Goal: Task Accomplishment & Management: Manage account settings

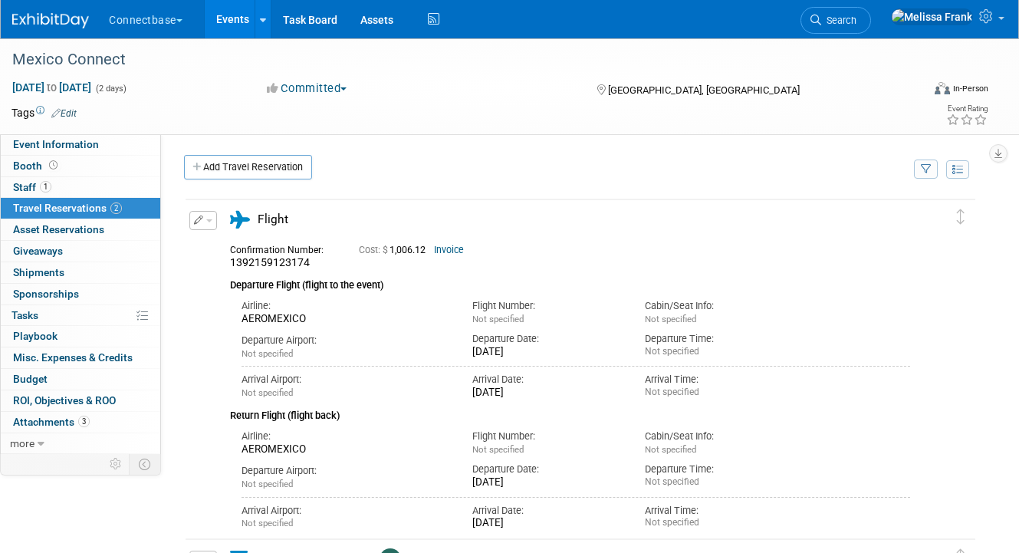
click at [241, 26] on link "Events" at bounding box center [233, 19] width 56 height 38
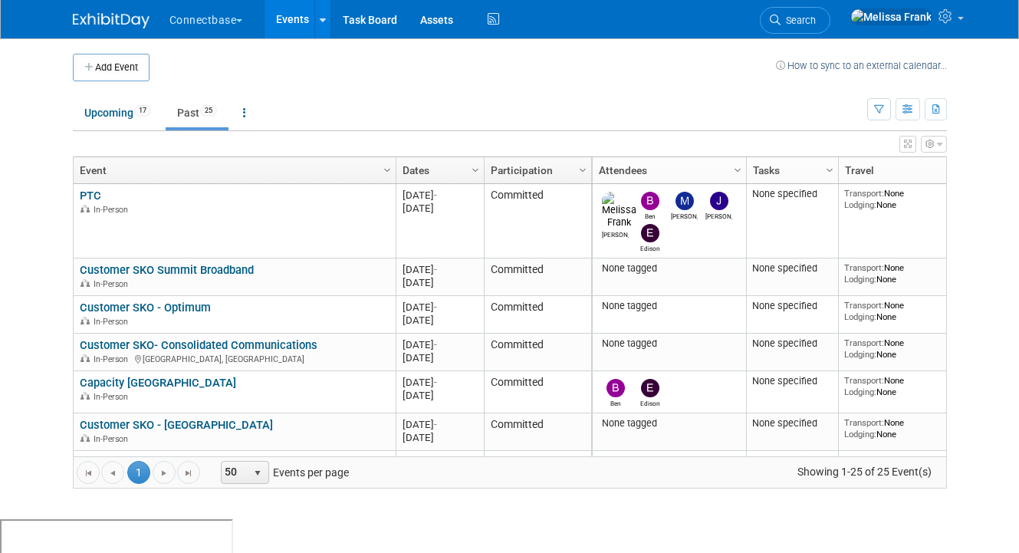
click at [434, 169] on link "Dates" at bounding box center [437, 170] width 71 height 26
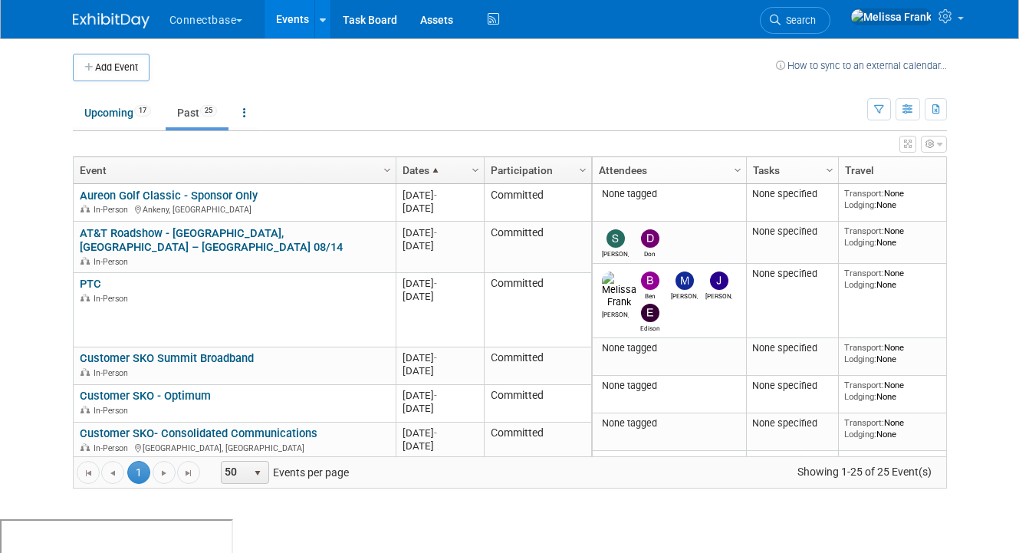
click at [441, 169] on span at bounding box center [435, 170] width 12 height 12
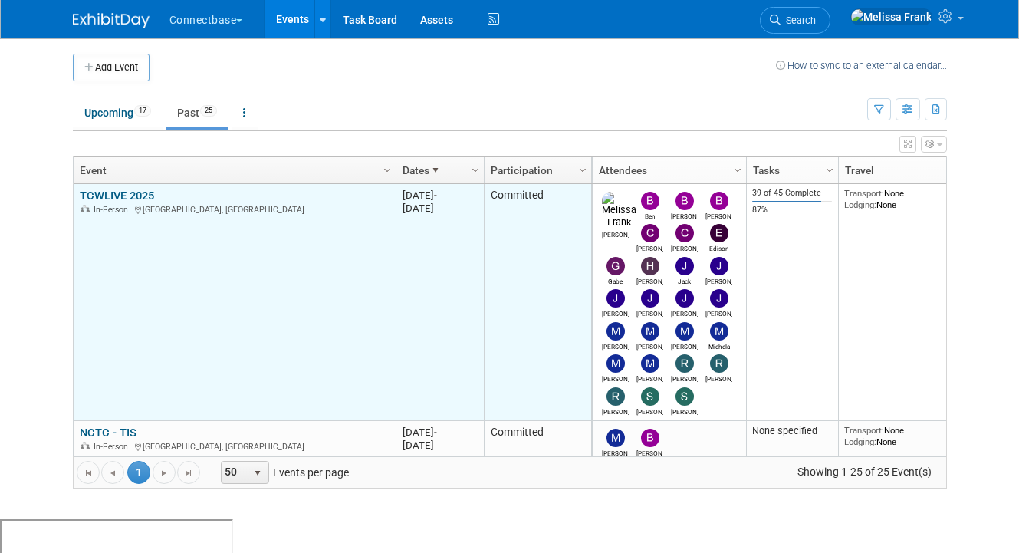
click at [126, 191] on link "TCWLIVE 2025" at bounding box center [117, 196] width 74 height 14
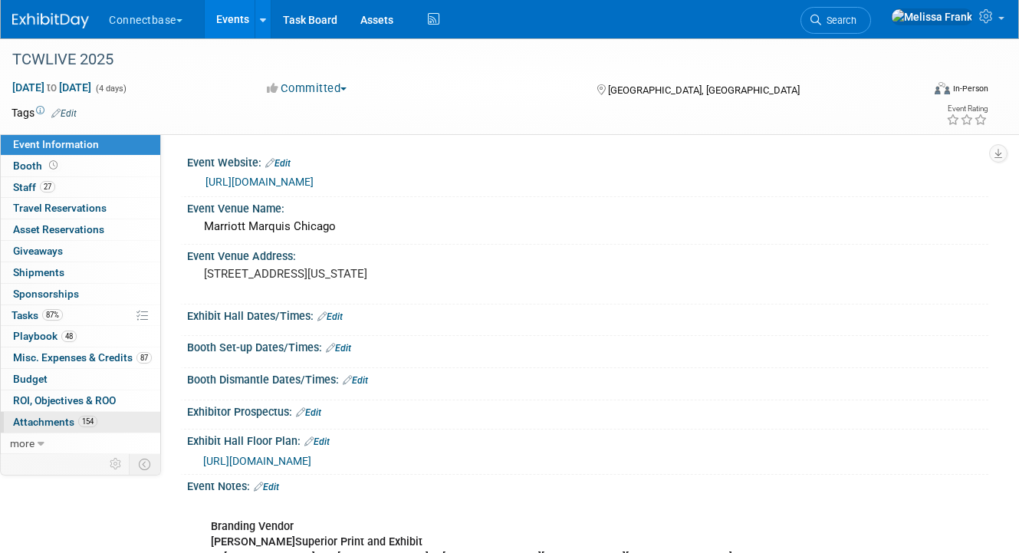
click at [56, 415] on span "Attachments 154" at bounding box center [55, 421] width 84 height 12
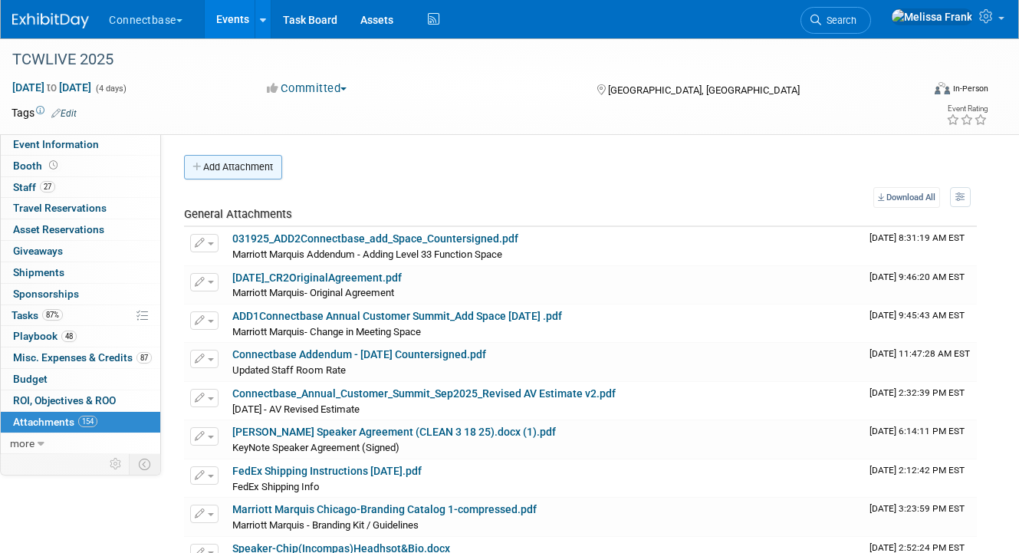
click at [237, 161] on button "Add Attachment" at bounding box center [233, 167] width 98 height 25
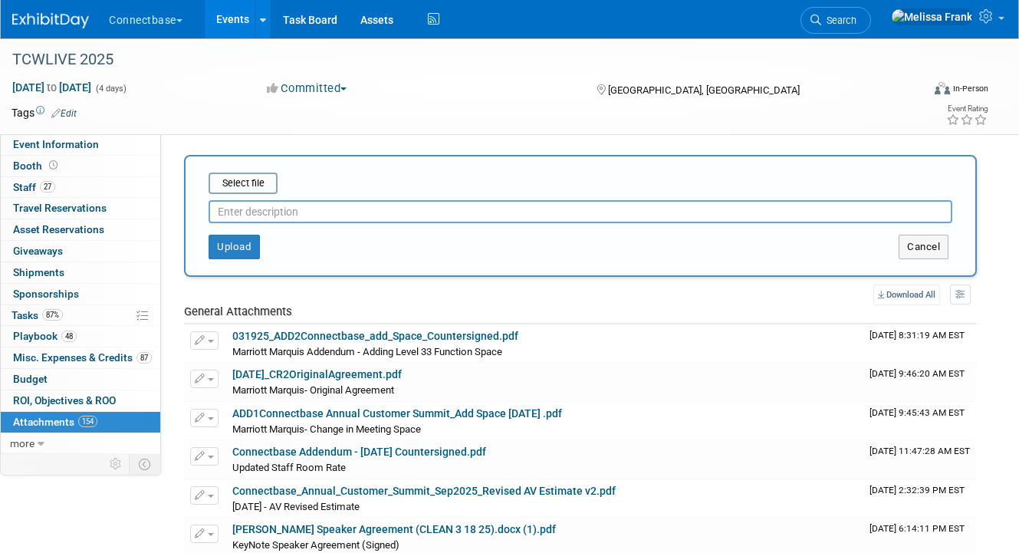
click at [295, 207] on input "text" at bounding box center [579, 211] width 743 height 23
type input "M"
type input "CSM/Sales Meetings"
click at [254, 185] on input "file" at bounding box center [184, 183] width 182 height 18
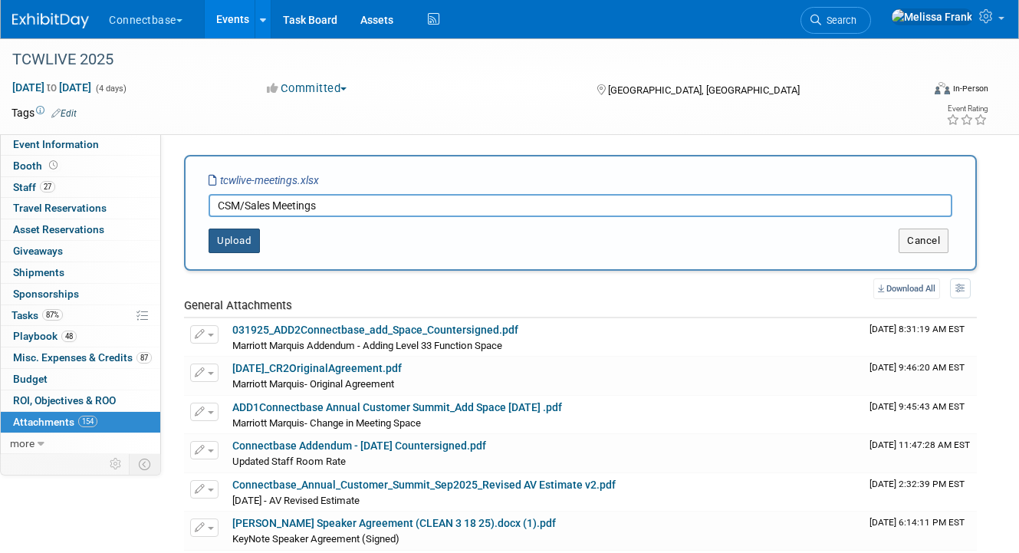
click at [251, 244] on button "Upload" at bounding box center [233, 240] width 51 height 25
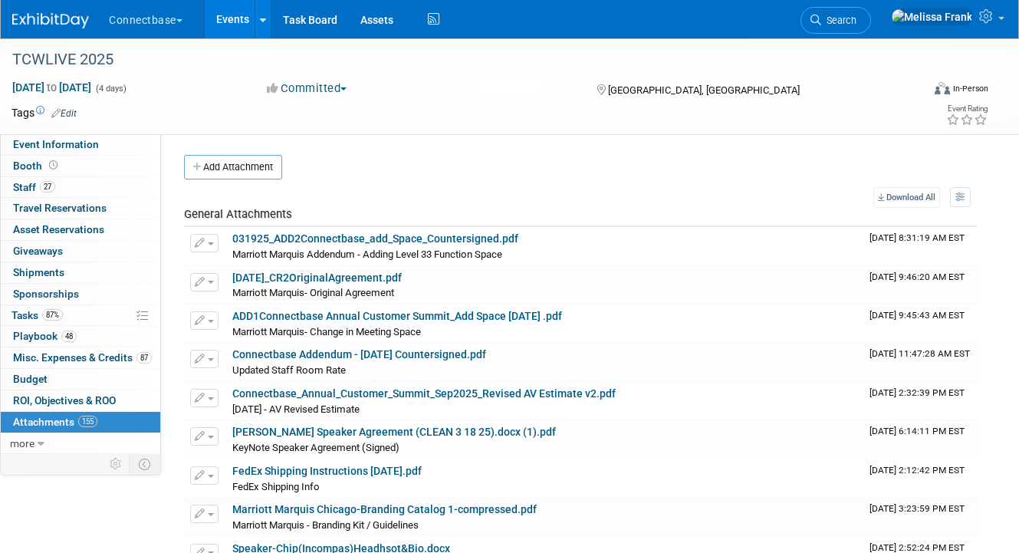
click at [248, 19] on link "Events" at bounding box center [233, 19] width 56 height 38
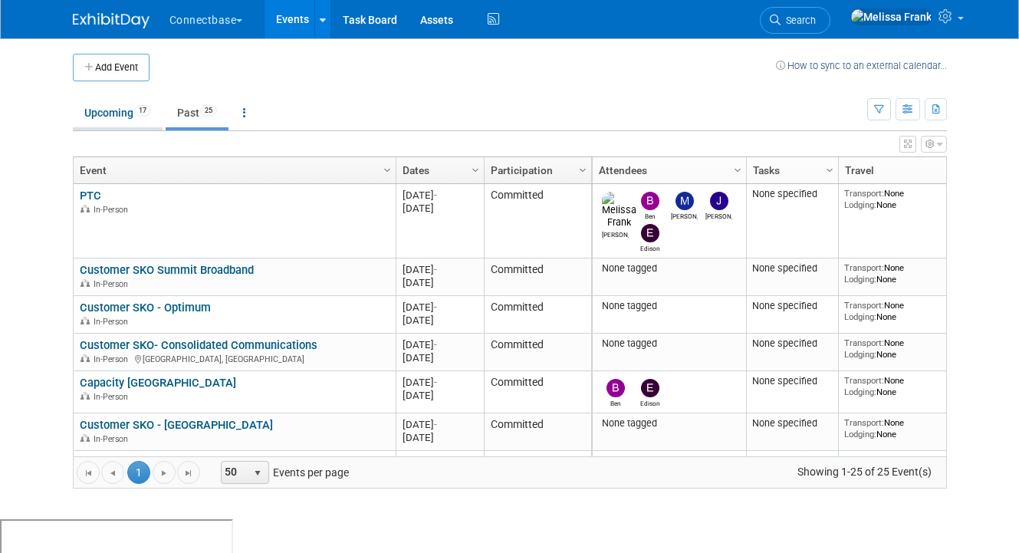
click at [100, 108] on link "Upcoming 17" at bounding box center [118, 112] width 90 height 29
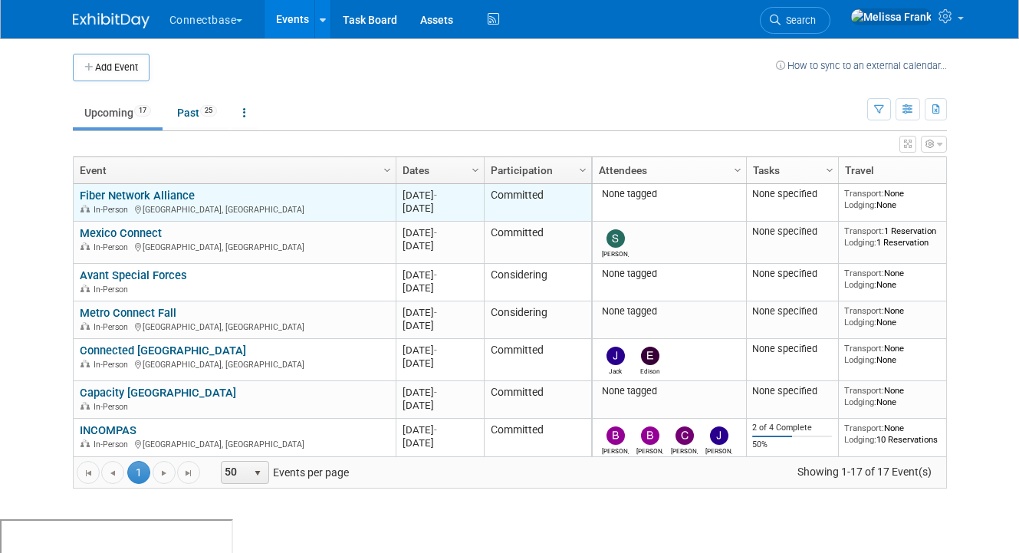
click at [144, 195] on link "Fiber Network Alliance" at bounding box center [137, 196] width 115 height 14
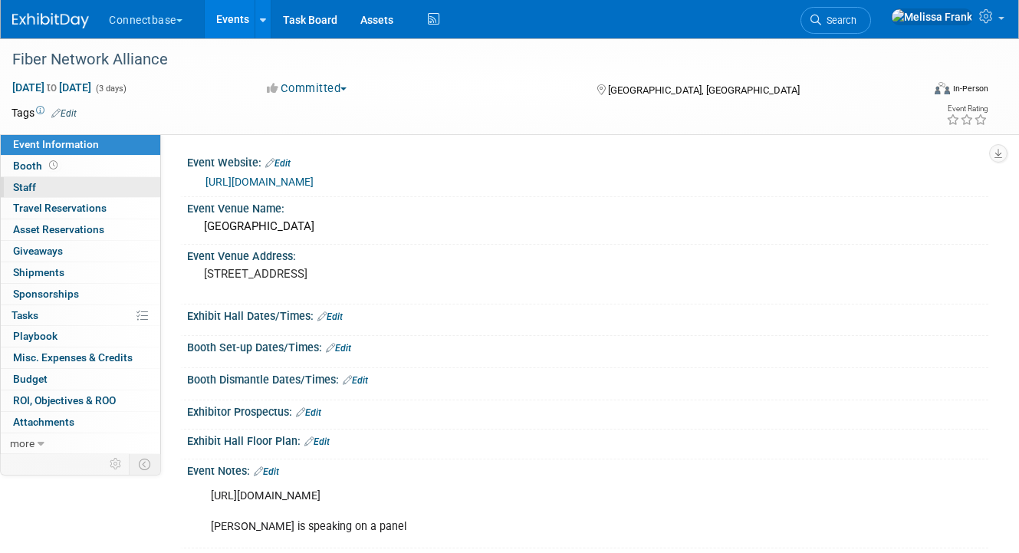
click at [89, 185] on link "0 Staff 0" at bounding box center [80, 187] width 159 height 21
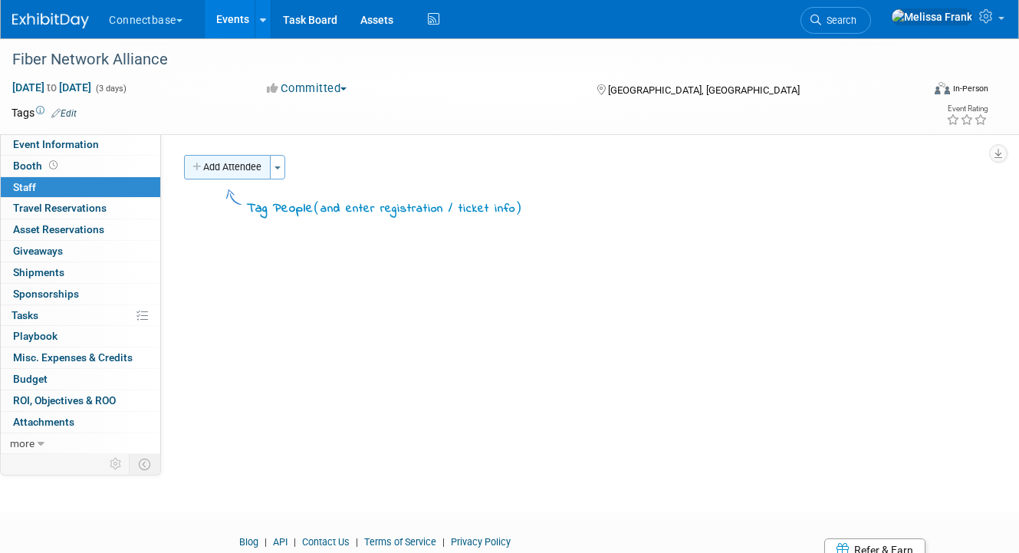
click at [237, 169] on button "Add Attendee" at bounding box center [227, 167] width 87 height 25
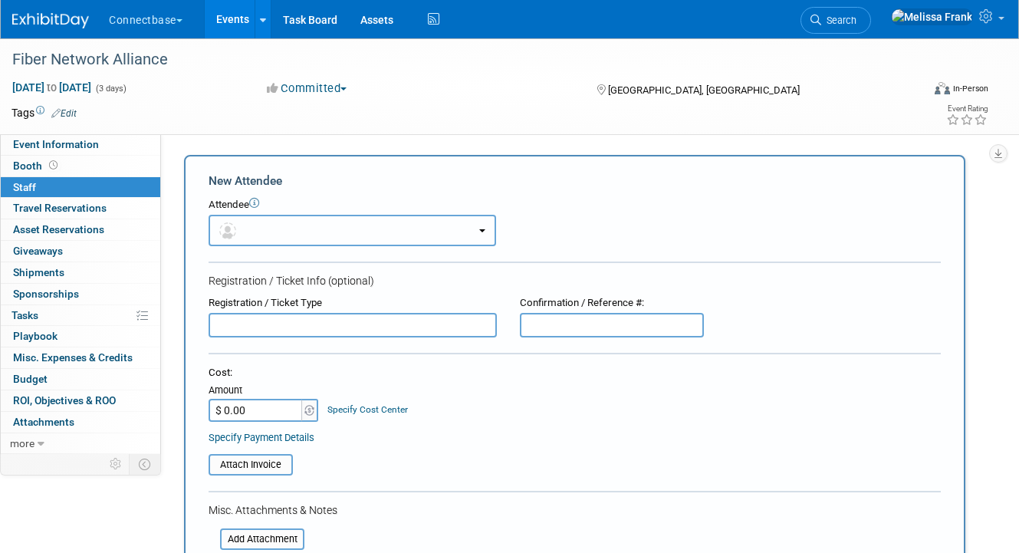
click at [250, 233] on button "button" at bounding box center [351, 230] width 287 height 31
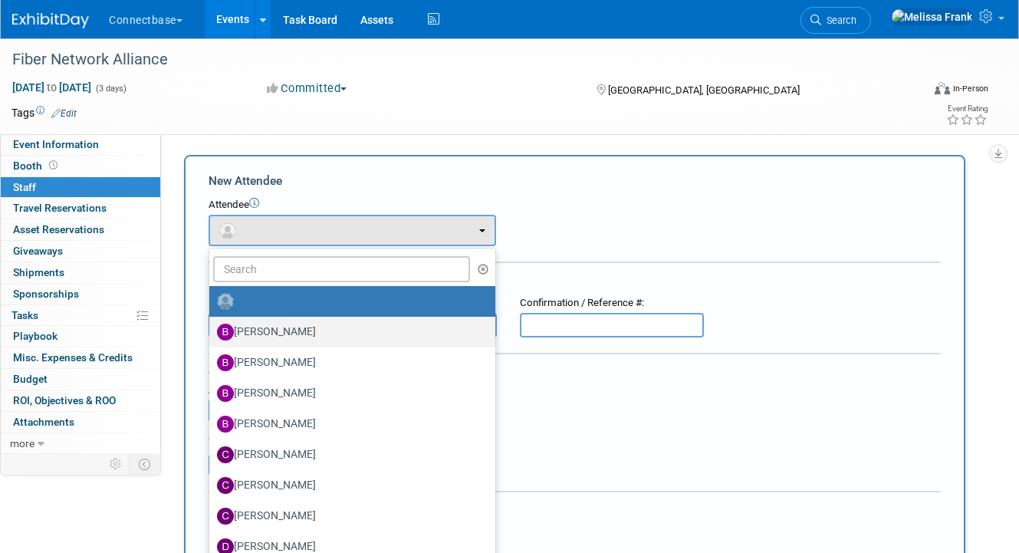
click at [280, 325] on label "Ben Edmond" at bounding box center [348, 332] width 263 height 25
click at [212, 325] on input "Ben Edmond" at bounding box center [207, 330] width 10 height 10
select select "5a309a58-1caa-4a1e-b031-5fcebf7888a3"
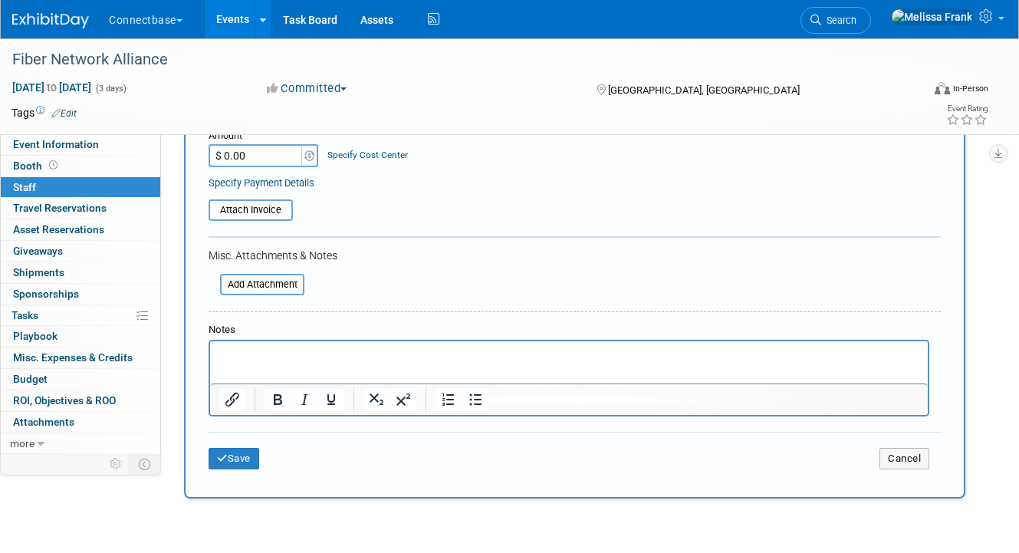
scroll to position [448, 0]
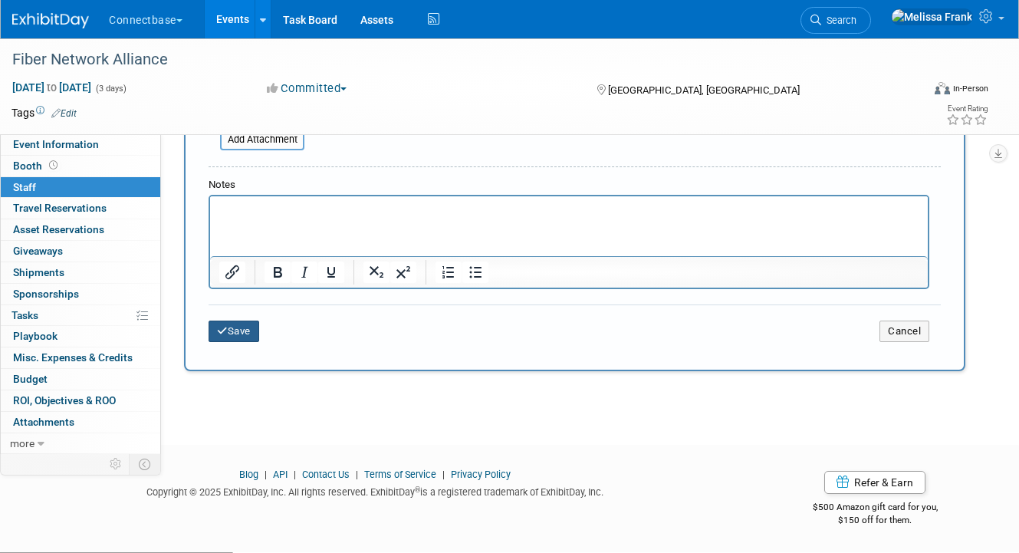
click at [240, 333] on button "Save" at bounding box center [233, 330] width 51 height 21
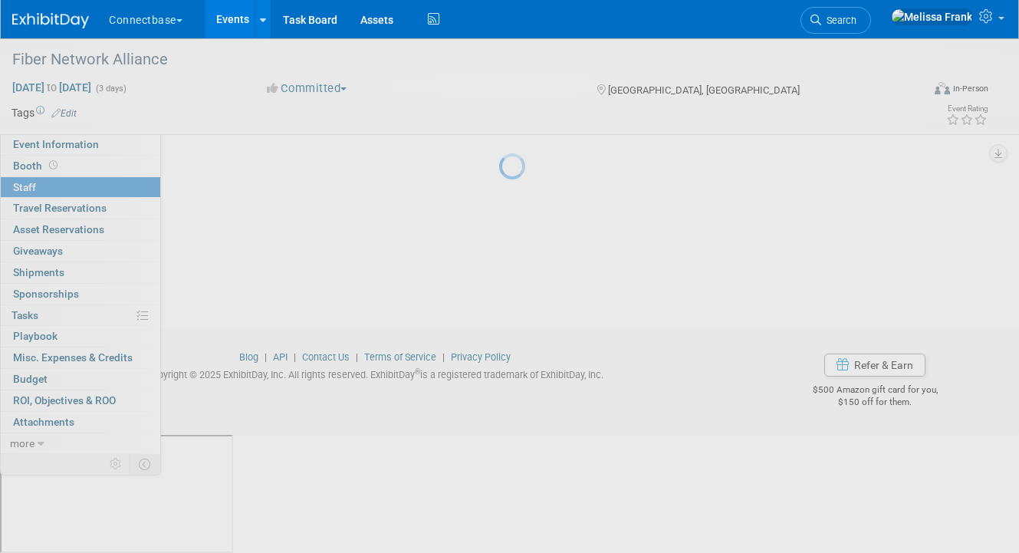
scroll to position [67, 0]
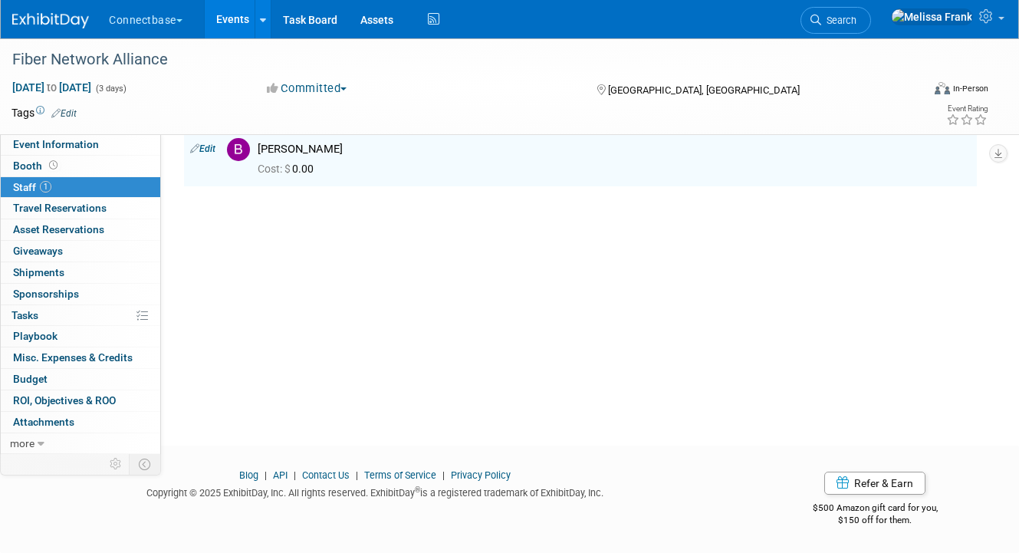
click at [238, 16] on link "Events" at bounding box center [233, 19] width 56 height 38
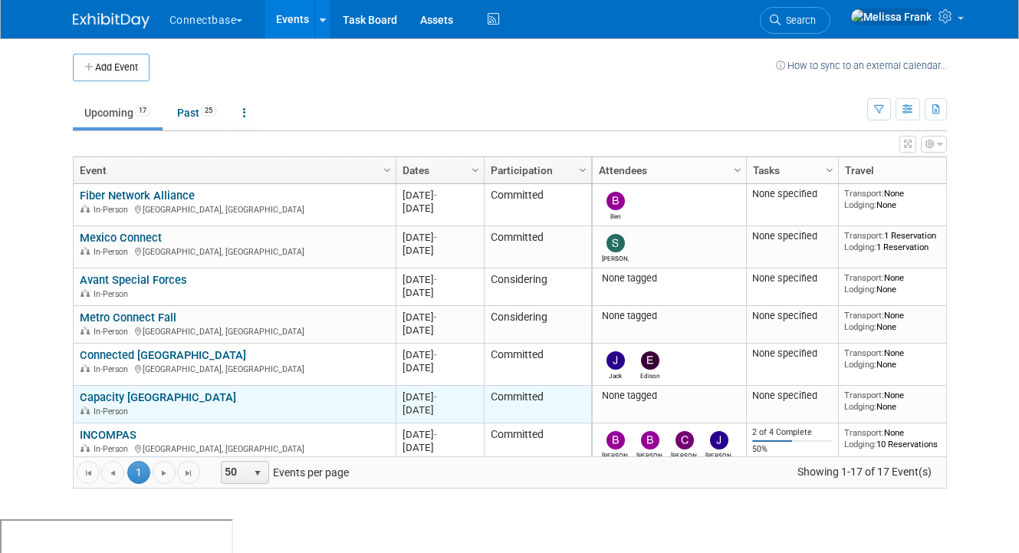
click at [105, 394] on link "Capacity [GEOGRAPHIC_DATA]" at bounding box center [158, 397] width 156 height 14
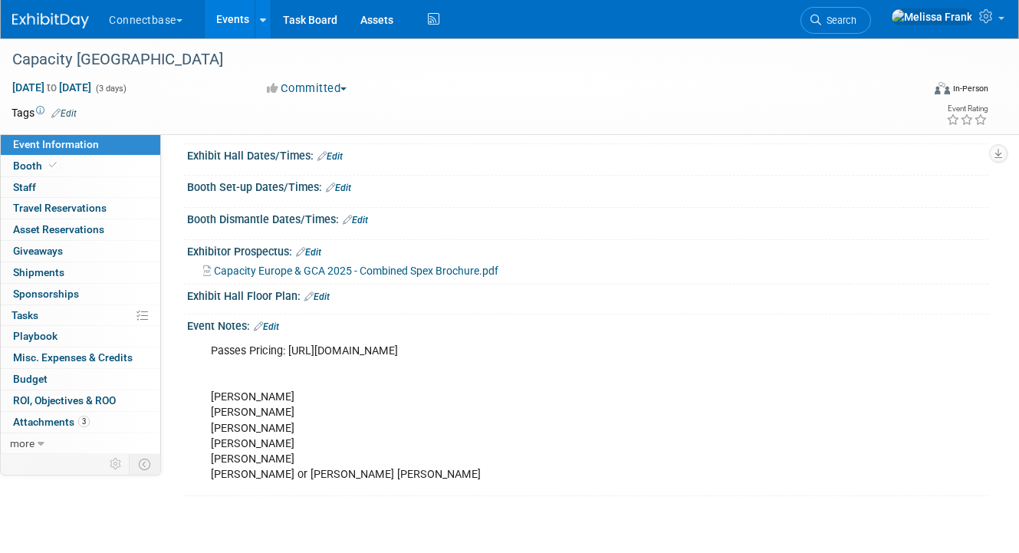
scroll to position [161, 0]
drag, startPoint x: 158, startPoint y: 85, endPoint x: 8, endPoint y: 83, distance: 150.2
click at [8, 83] on div "[DATE] to [DATE] (3 days) [DATE] to [DATE]" at bounding box center [125, 87] width 250 height 15
copy div "[DATE] to [DATE]"
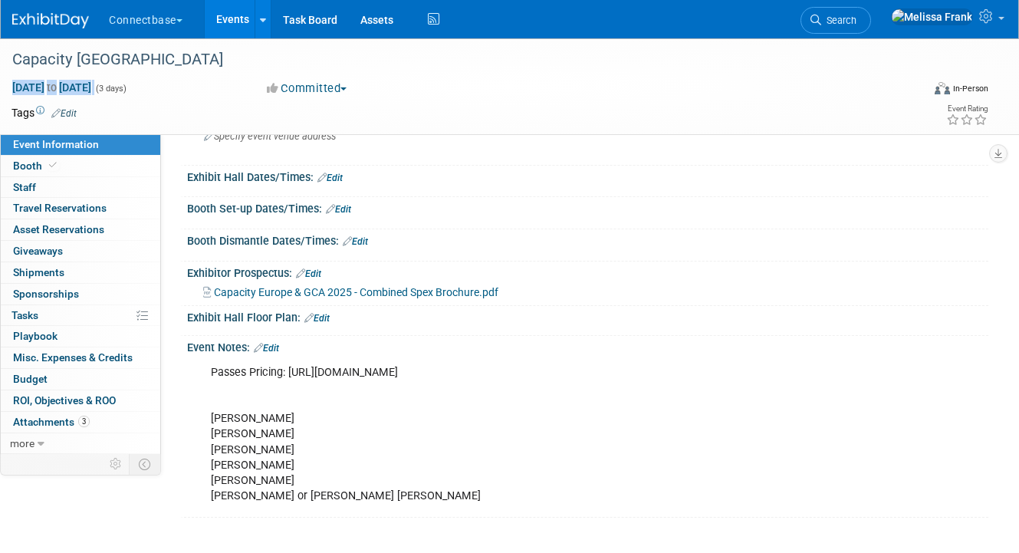
scroll to position [166, 0]
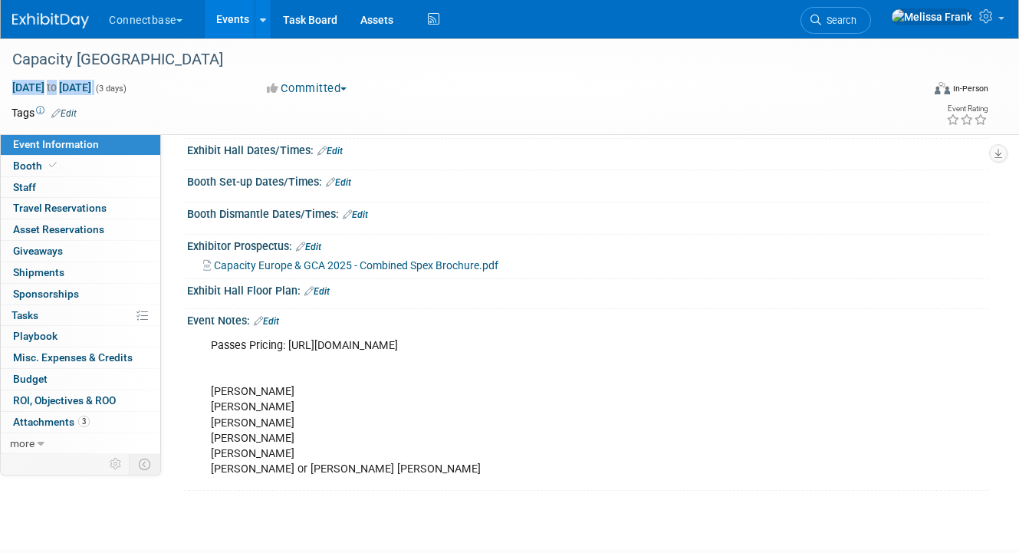
click at [343, 182] on link "Edit" at bounding box center [338, 182] width 25 height 11
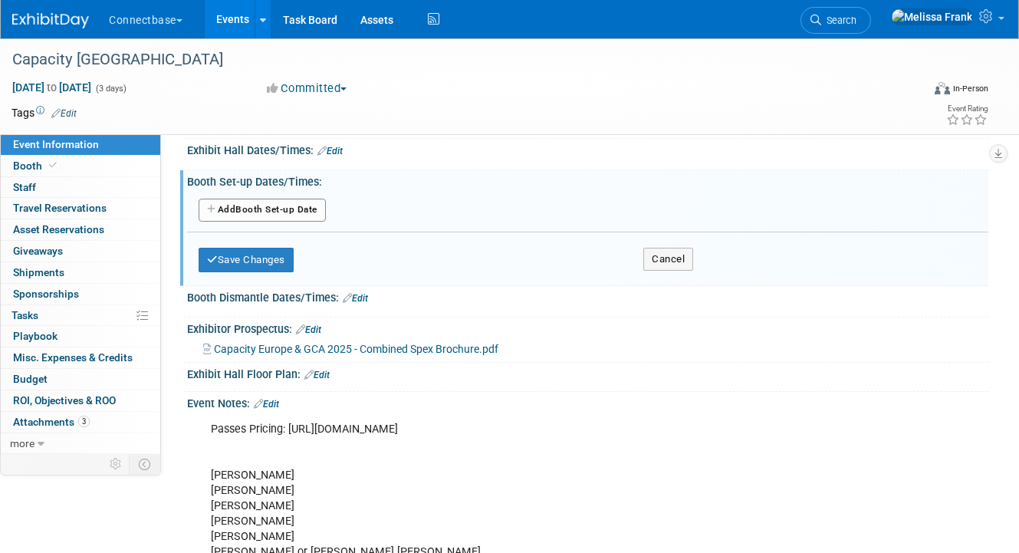
click at [264, 205] on button "Add Another Booth Set-up Date" at bounding box center [261, 209] width 127 height 23
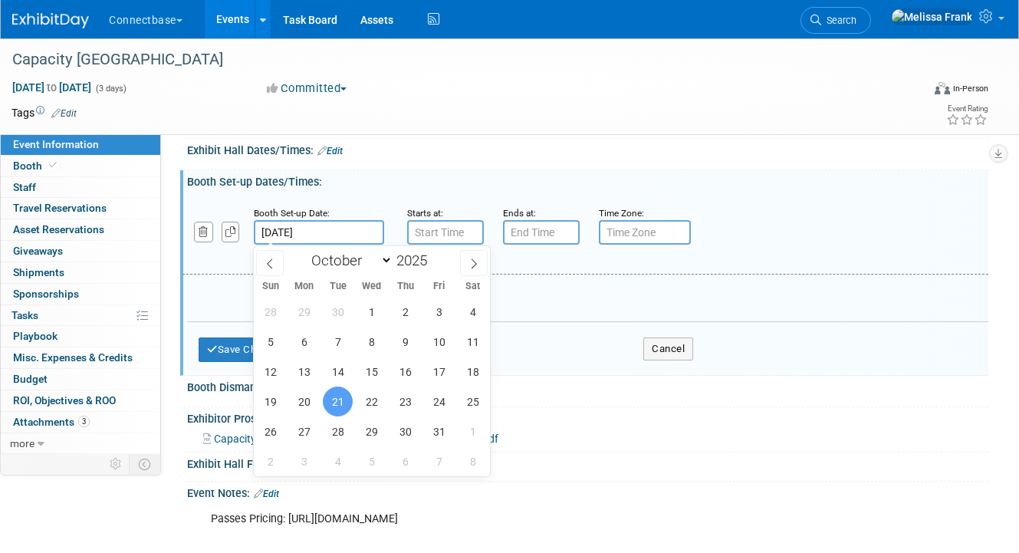
click at [323, 225] on input "[DATE]" at bounding box center [319, 232] width 130 height 25
click at [300, 389] on span "20" at bounding box center [304, 401] width 30 height 30
type input "Oct 20, 2025"
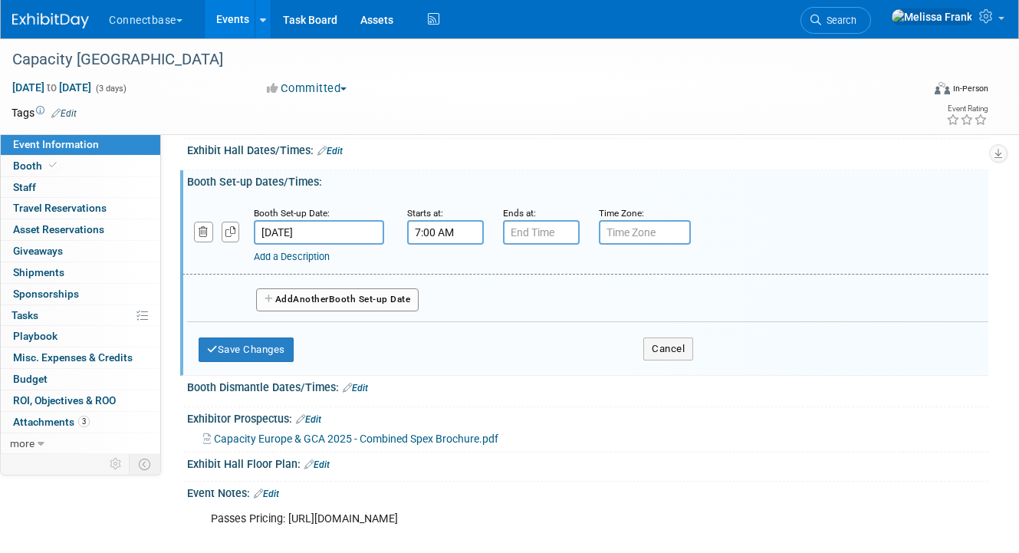
click at [466, 226] on input "7:00 AM" at bounding box center [445, 232] width 77 height 25
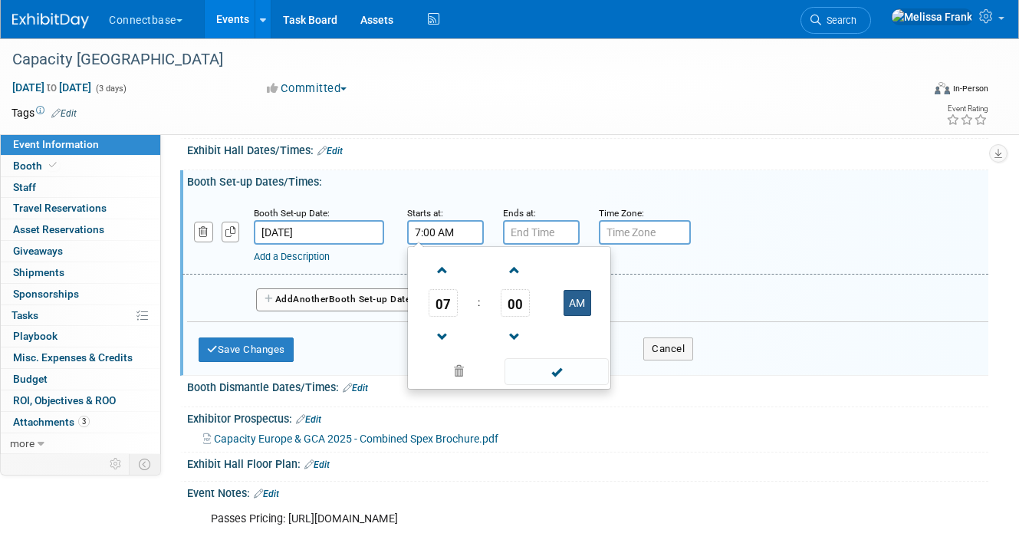
click at [569, 302] on button "AM" at bounding box center [577, 303] width 28 height 26
click at [456, 307] on span "07" at bounding box center [442, 303] width 29 height 28
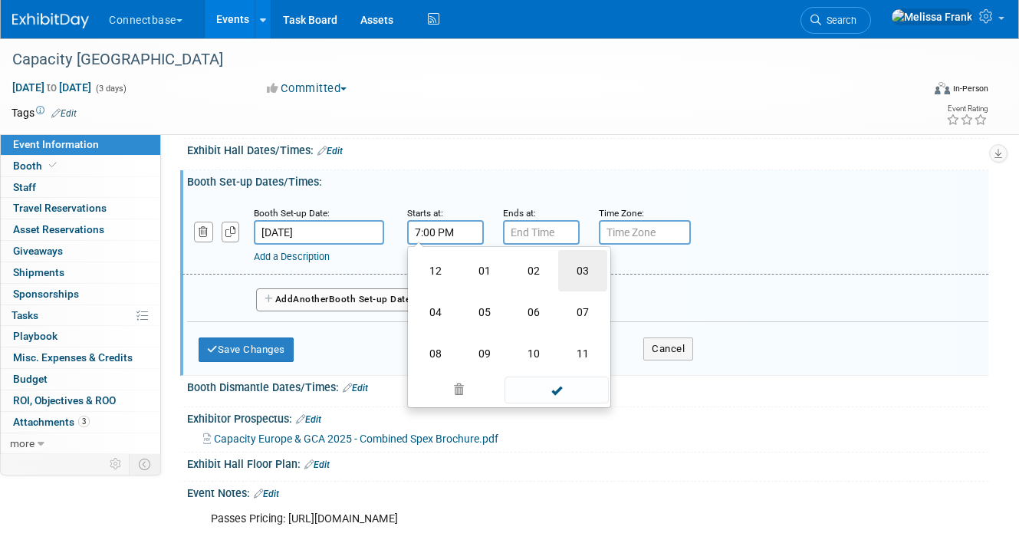
click at [575, 264] on td "03" at bounding box center [582, 270] width 49 height 41
type input "3:00 PM"
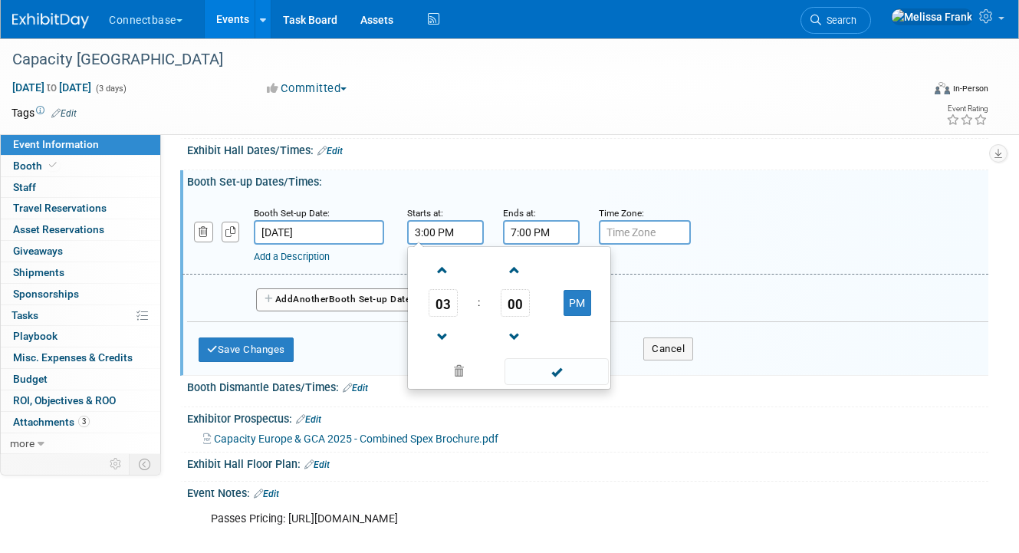
click at [532, 239] on input "7:00 PM" at bounding box center [541, 232] width 77 height 25
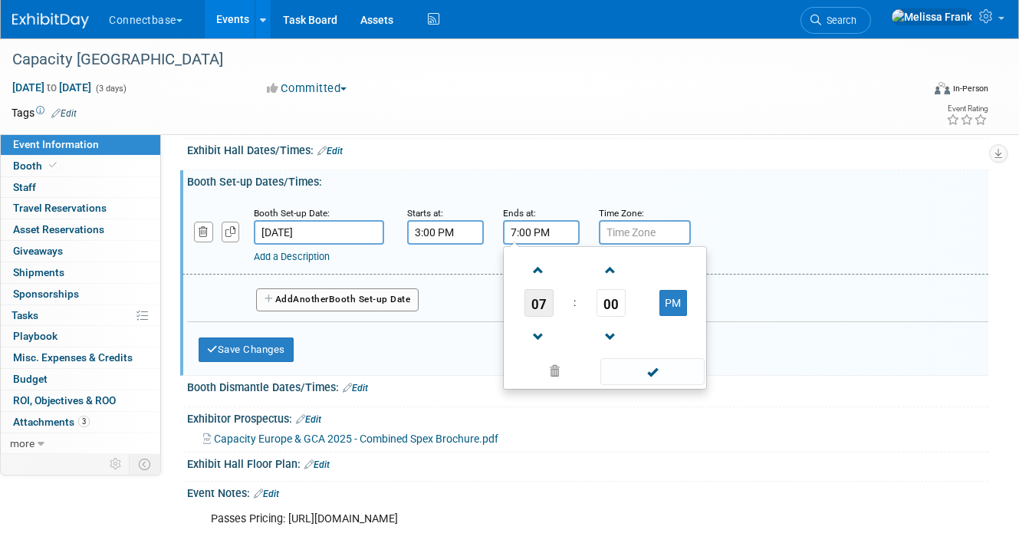
click at [536, 302] on span "07" at bounding box center [538, 303] width 29 height 28
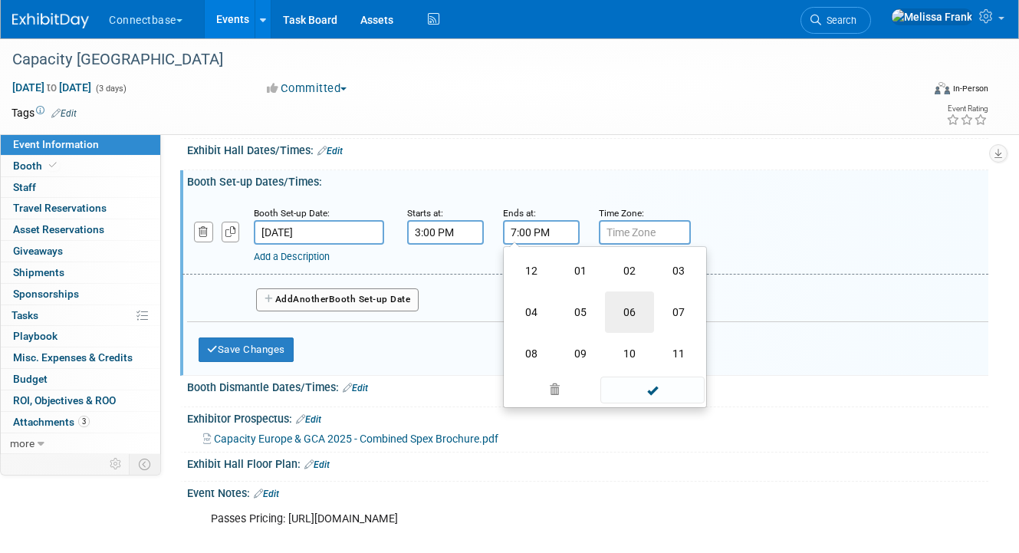
click at [634, 310] on td "06" at bounding box center [629, 311] width 49 height 41
type input "6:00 PM"
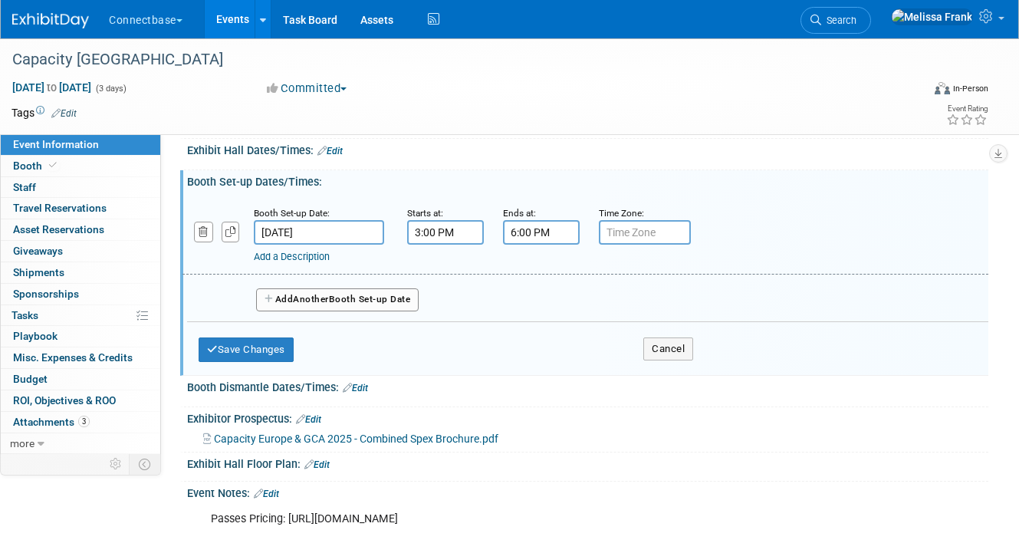
click at [623, 235] on input "text" at bounding box center [645, 232] width 92 height 25
type input "UK"
click at [294, 258] on link "Add a Description" at bounding box center [292, 256] width 76 height 11
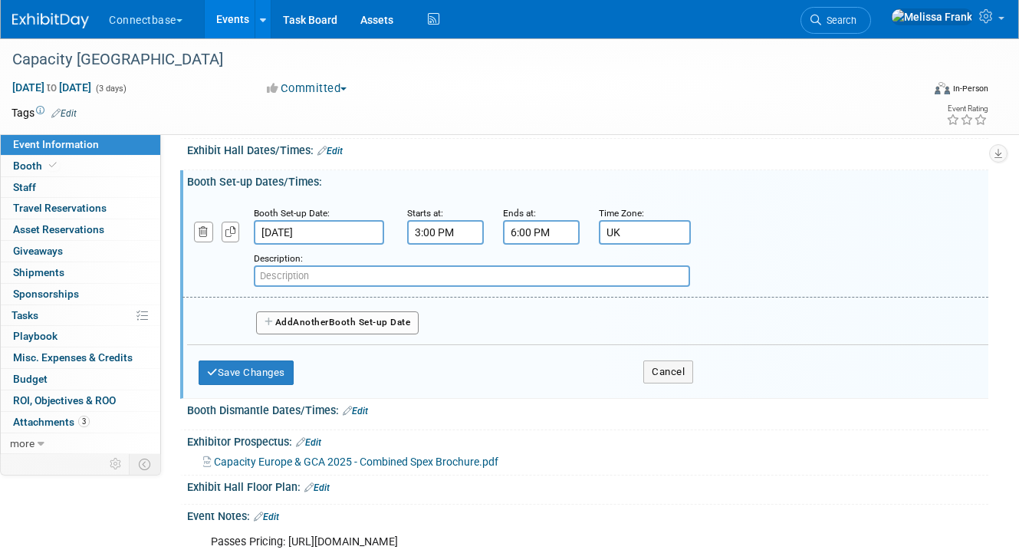
click at [327, 280] on input "text" at bounding box center [472, 275] width 436 height 21
paste input "3:00pm – 6:00pm"
click at [313, 273] on input "3:00pm – 6:00pm" at bounding box center [472, 275] width 436 height 21
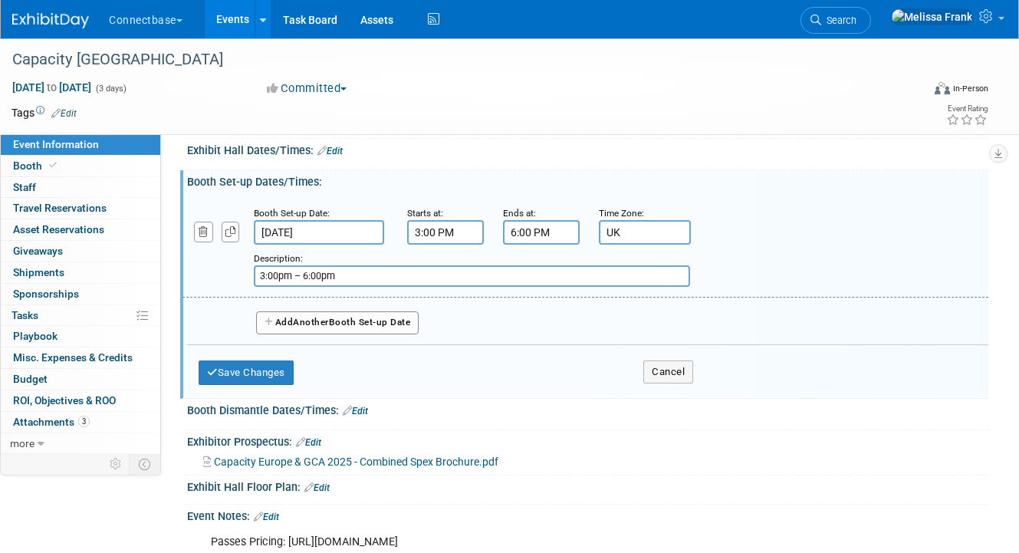
paste input "Booth set-up"
type input "Booth set-up / Badge Collection"
click at [263, 369] on button "Save Changes" at bounding box center [245, 372] width 95 height 25
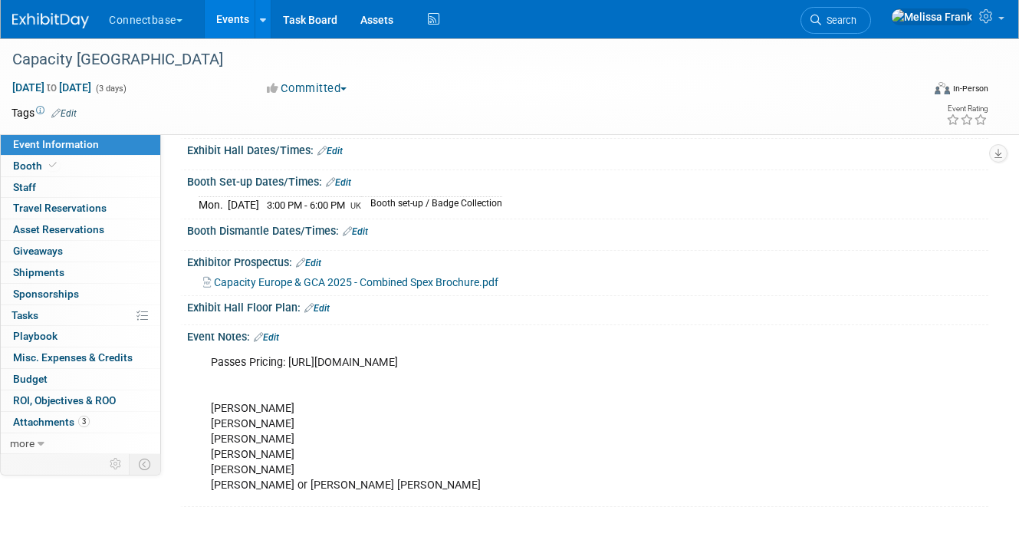
scroll to position [149, 0]
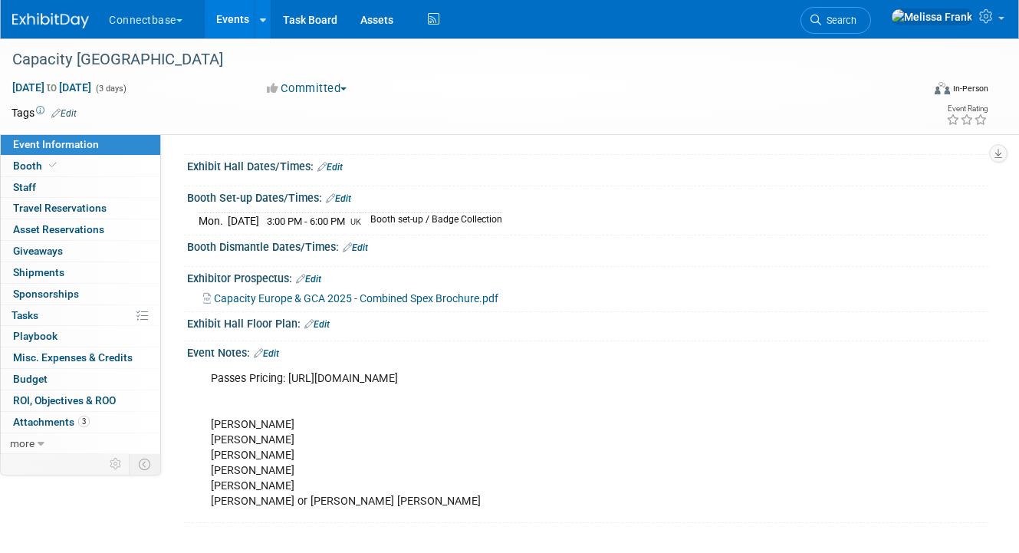
click at [313, 320] on link "Edit" at bounding box center [316, 324] width 25 height 11
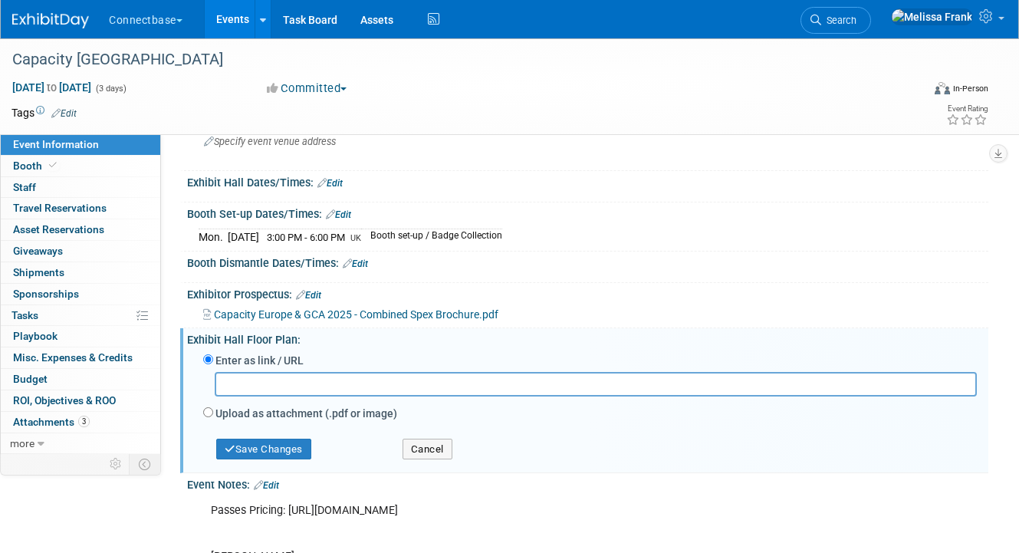
scroll to position [100, 0]
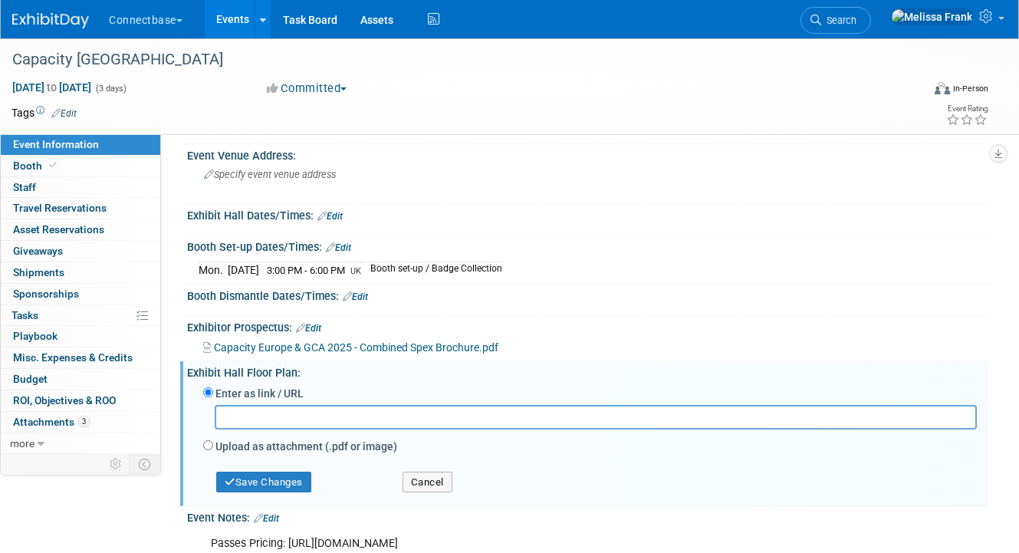
click at [333, 215] on link "Edit" at bounding box center [329, 216] width 25 height 11
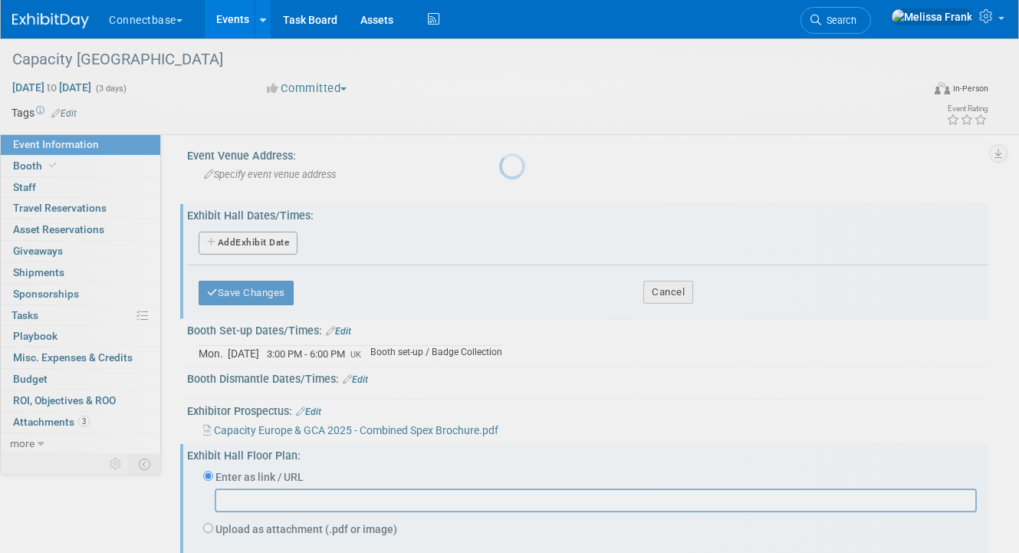
click at [499, 471] on div at bounding box center [509, 276] width 21 height 553
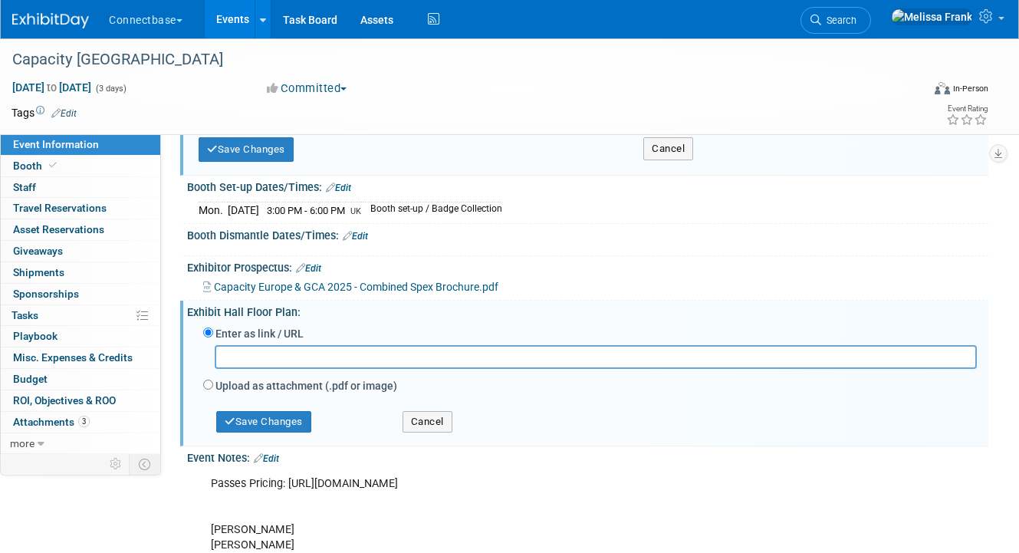
scroll to position [325, 0]
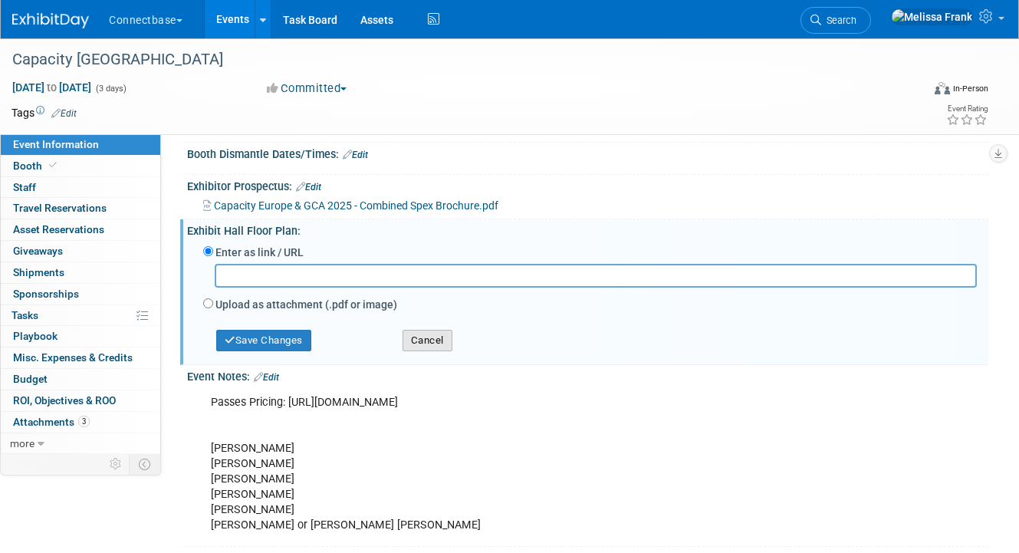
click at [437, 330] on button "Cancel" at bounding box center [427, 340] width 50 height 21
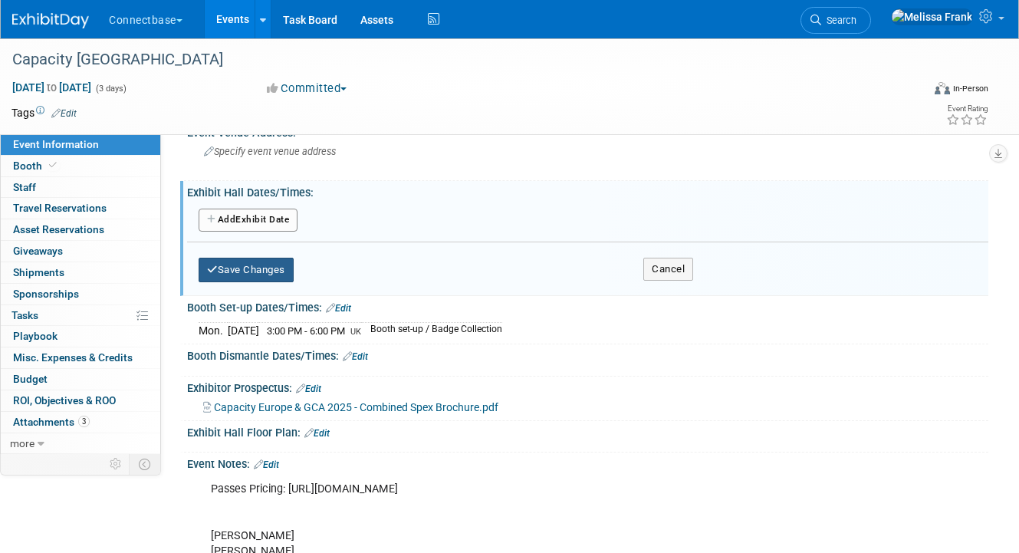
scroll to position [65, 0]
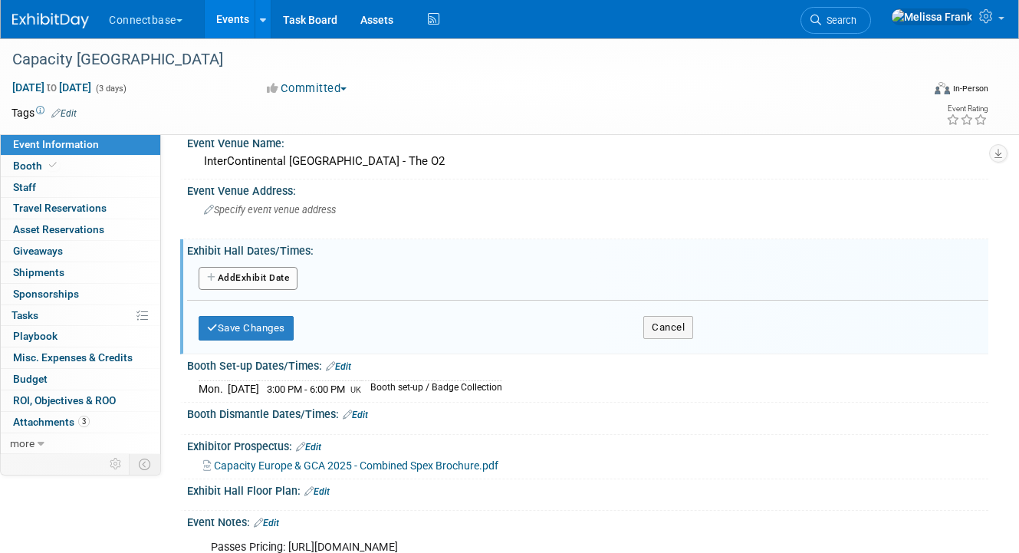
click at [251, 277] on button "Add Another Exhibit Date" at bounding box center [247, 278] width 99 height 23
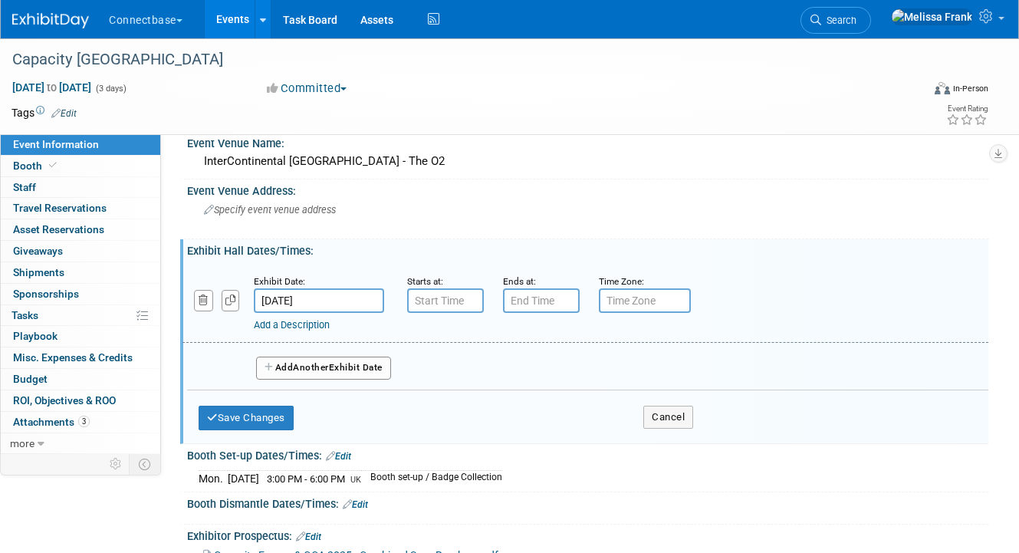
click at [285, 329] on link "Add a Description" at bounding box center [292, 324] width 76 height 11
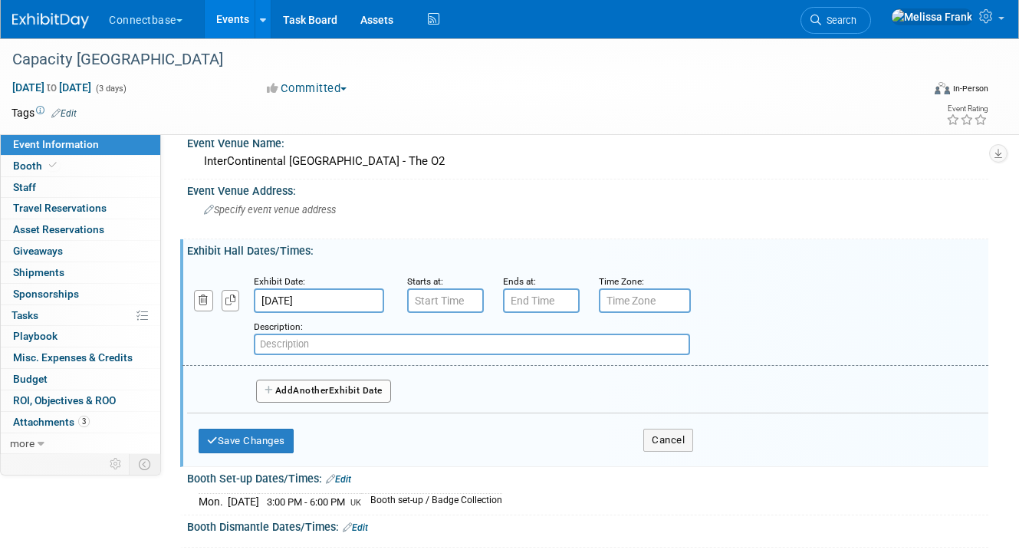
paste input "8:00am – 5:00pm"
type input "8:00am – 5:00pm"
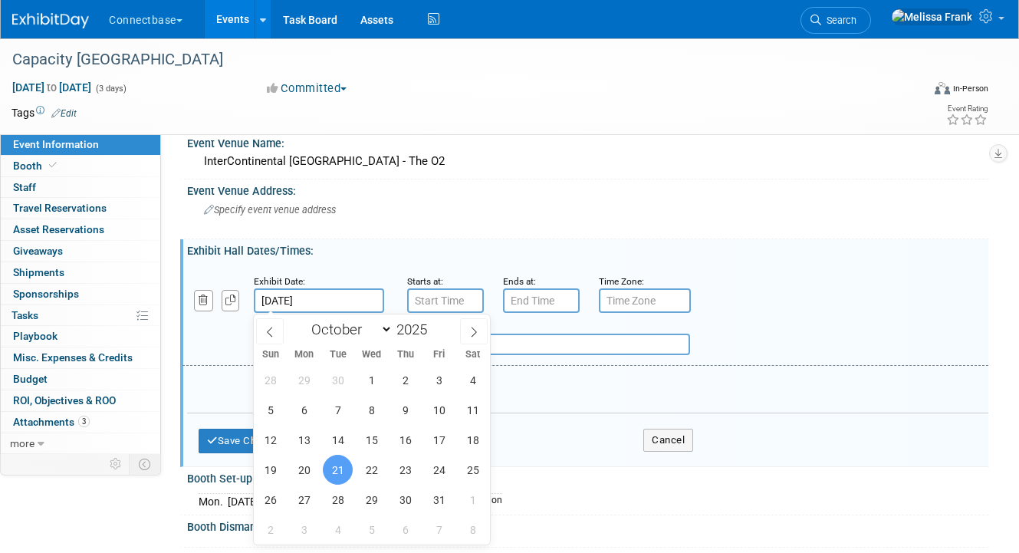
click at [330, 298] on input "Oct 21, 2025" at bounding box center [319, 300] width 130 height 25
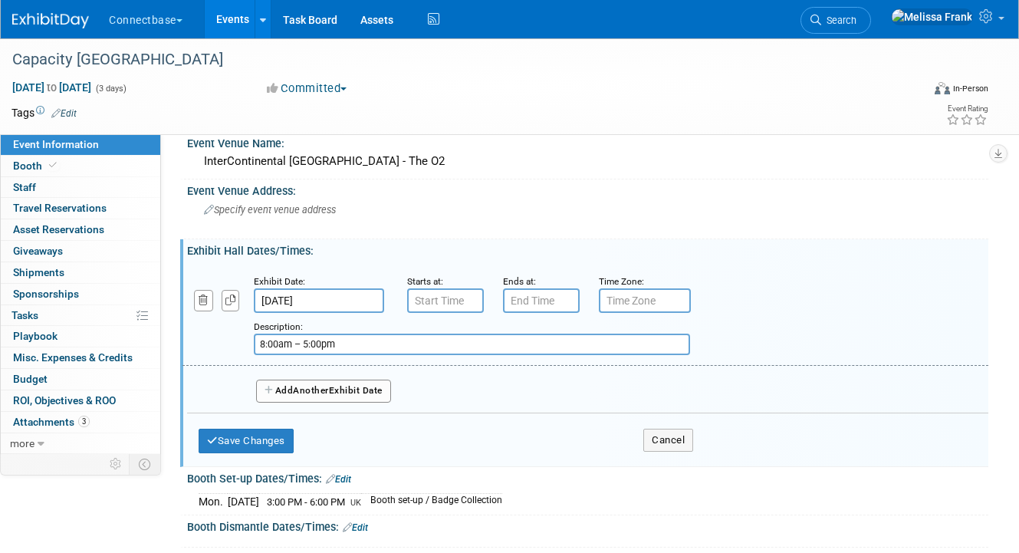
click at [455, 241] on div "Exhibit Hall Dates/Times: Edit" at bounding box center [587, 248] width 801 height 19
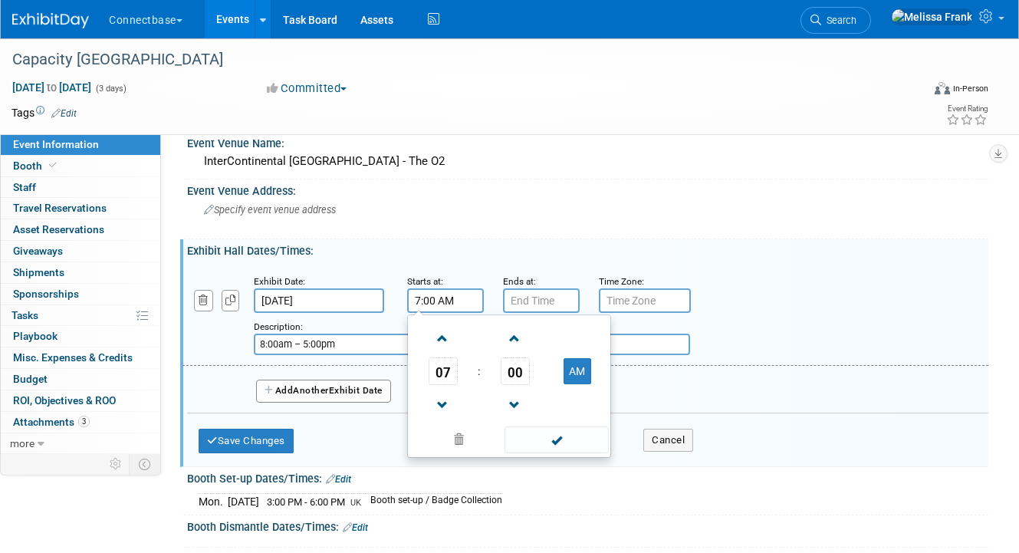
click at [448, 313] on input "7:00 AM" at bounding box center [445, 300] width 77 height 25
click at [445, 383] on span "07" at bounding box center [442, 371] width 29 height 28
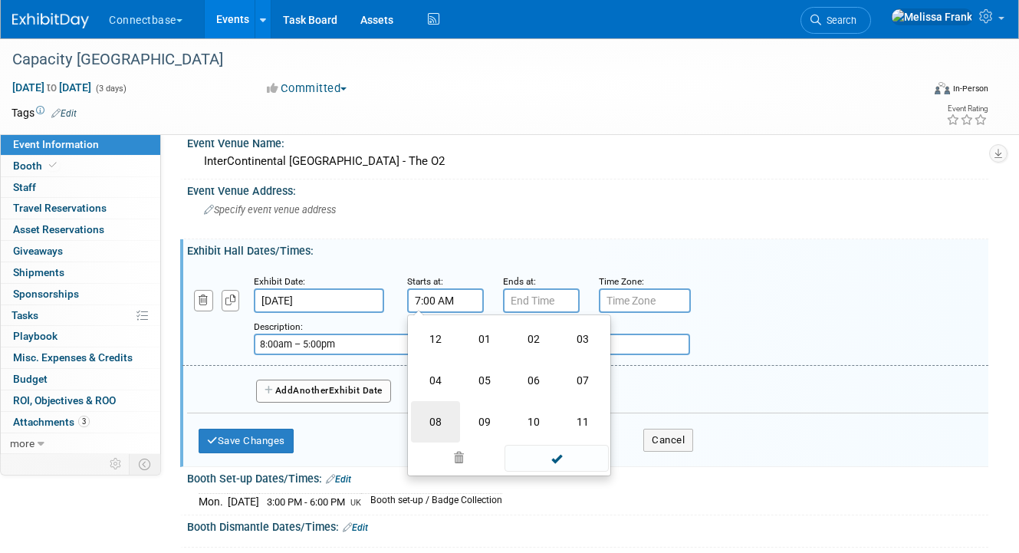
click at [450, 421] on td "08" at bounding box center [435, 421] width 49 height 41
type input "8:00 AM"
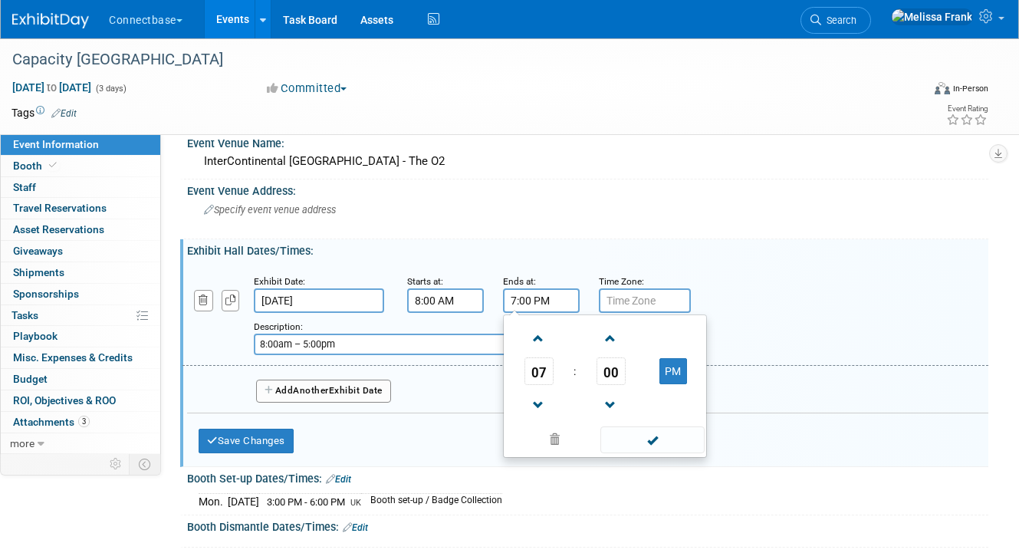
click at [534, 302] on input "7:00 PM" at bounding box center [541, 300] width 77 height 25
click at [537, 374] on span "07" at bounding box center [538, 371] width 29 height 28
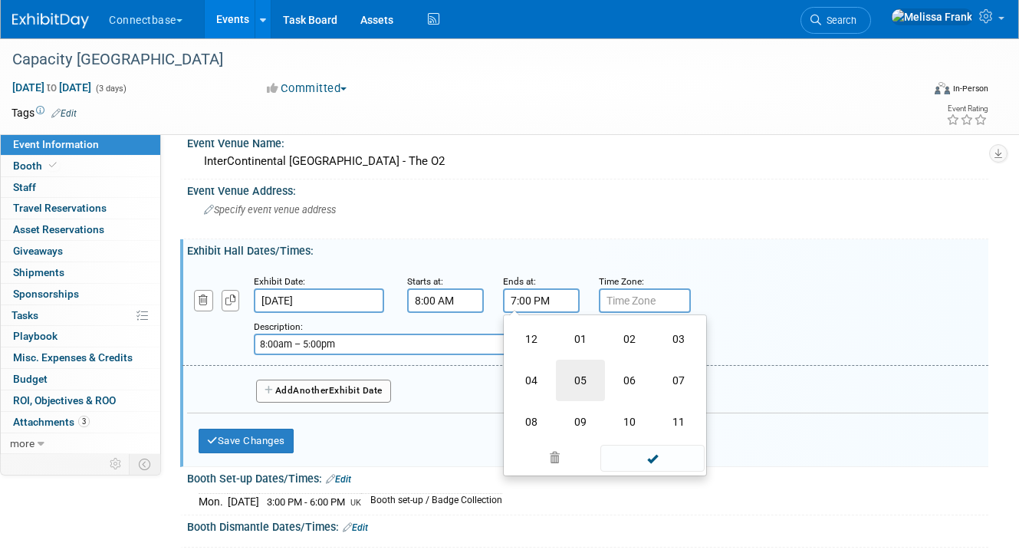
click at [592, 376] on td "05" at bounding box center [580, 379] width 49 height 41
type input "5:00 PM"
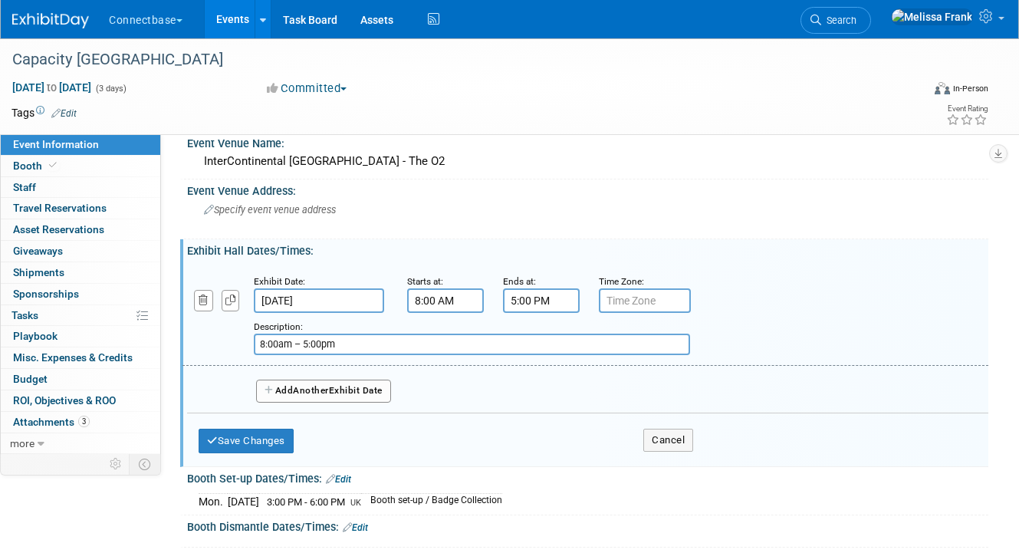
click at [633, 291] on input "text" at bounding box center [645, 300] width 92 height 25
type input "UK"
click at [355, 353] on input "8:00am – 5:00pm" at bounding box center [472, 343] width 436 height 21
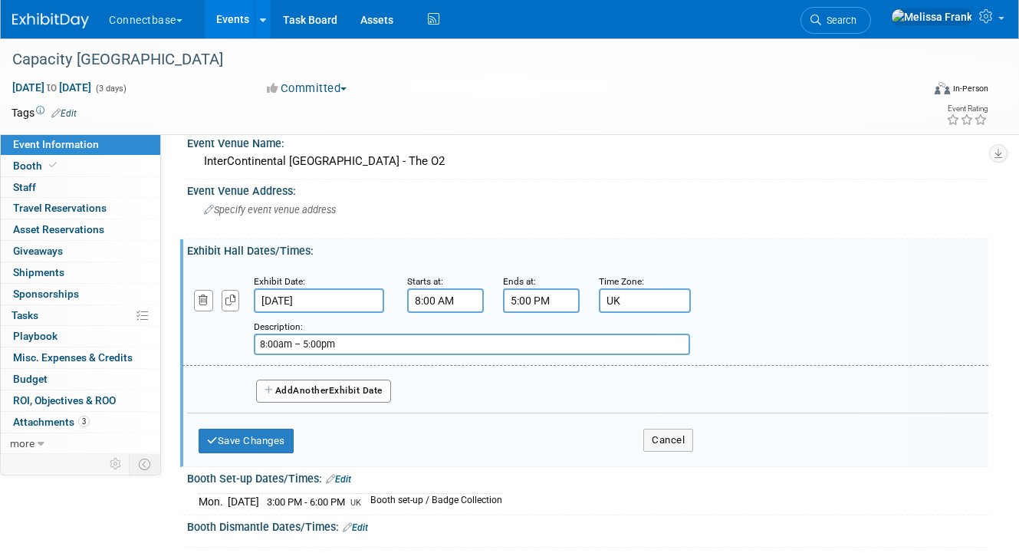
paste input "Conference & Exhibition"
type input "Conference & Exhibition"
click at [294, 397] on button "Add Another Exhibit Date" at bounding box center [323, 390] width 135 height 23
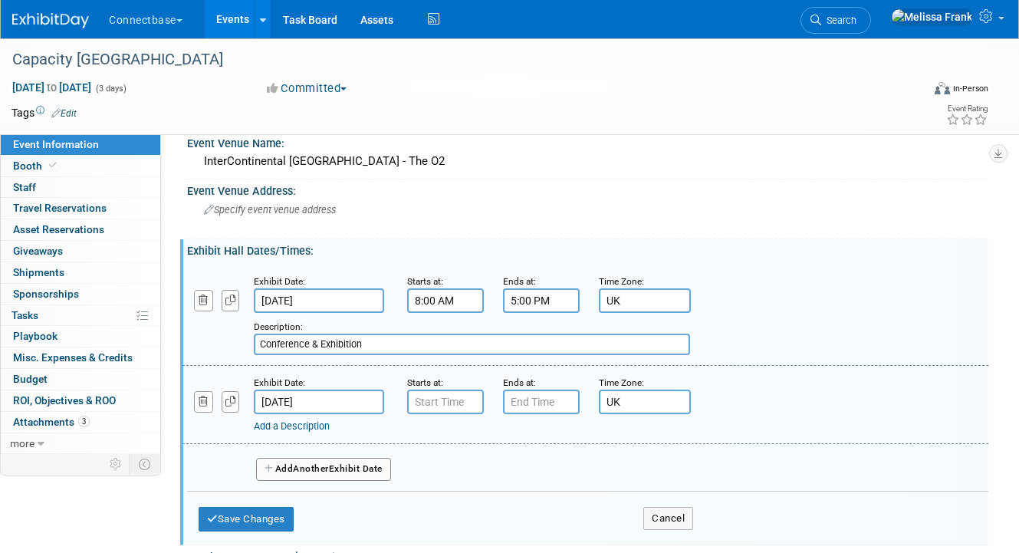
click at [330, 399] on input "Oct 22, 2025" at bounding box center [319, 401] width 130 height 25
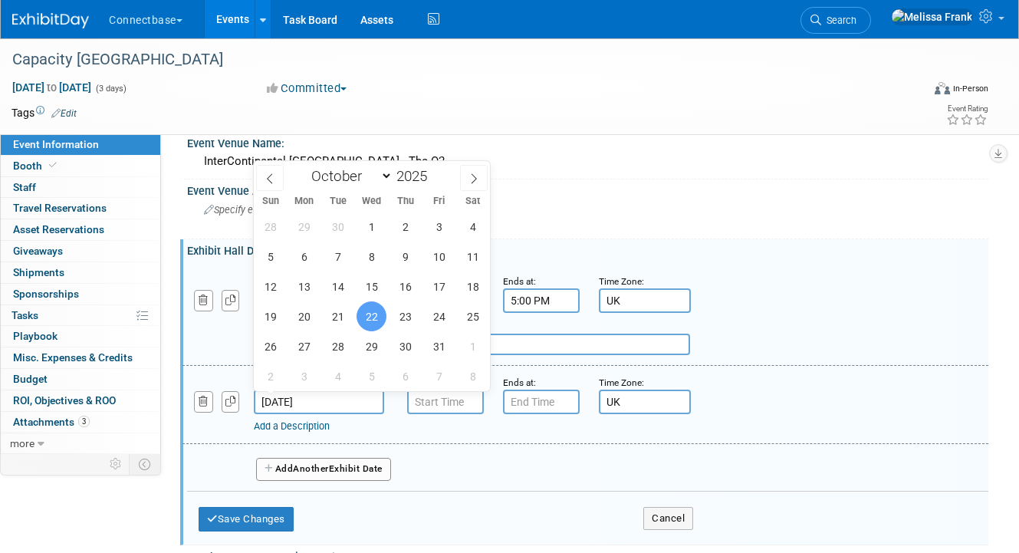
click at [330, 399] on input "Oct 22, 2025" at bounding box center [319, 401] width 130 height 25
click at [445, 404] on input "7:00 AM" at bounding box center [445, 401] width 77 height 25
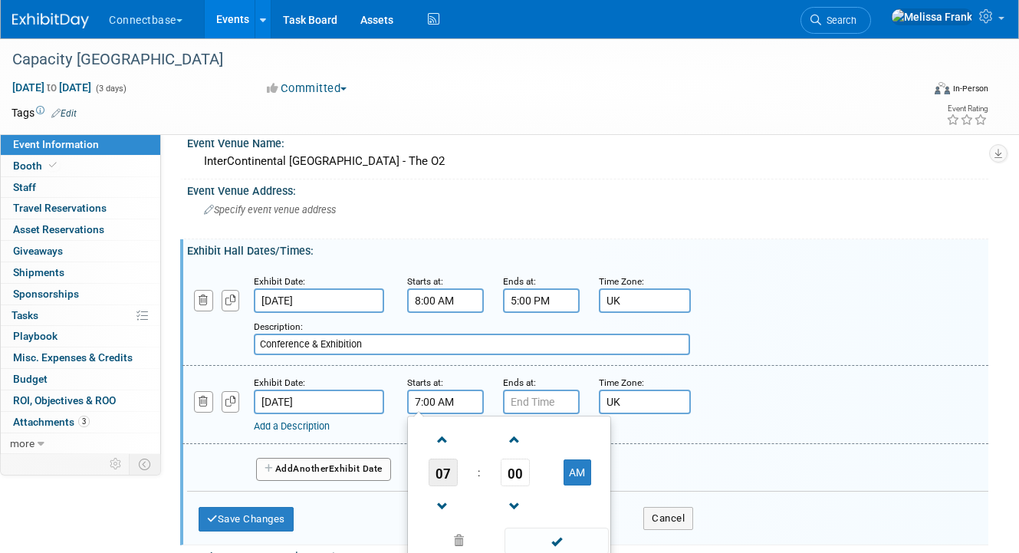
click at [443, 469] on span "07" at bounding box center [442, 472] width 29 height 28
click at [442, 513] on td "08" at bounding box center [435, 522] width 49 height 41
type input "8:00 AM"
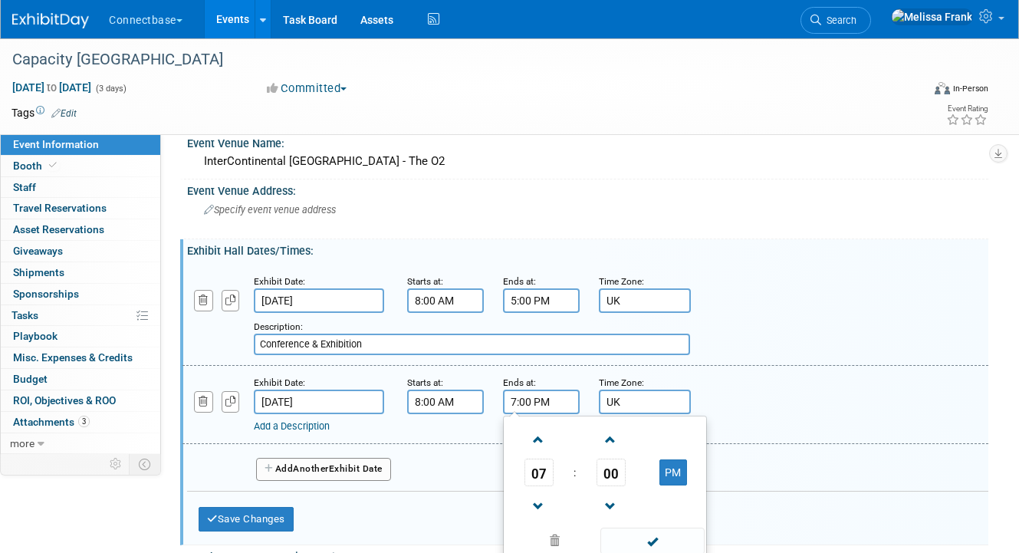
click at [541, 402] on input "7:00 PM" at bounding box center [541, 401] width 77 height 25
click at [543, 470] on span "07" at bounding box center [538, 472] width 29 height 28
click at [588, 483] on td "05" at bounding box center [580, 481] width 49 height 41
type input "5:00 PM"
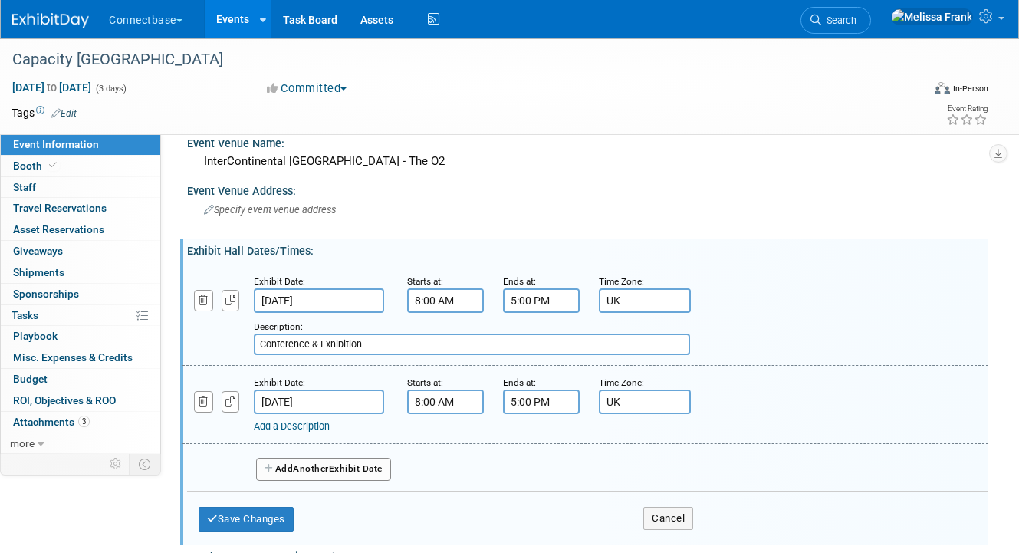
click at [768, 363] on div "Exhibit Date: Oct 21, 2025 Starts at: 8:00 AM Ends at: 5:00 PM Time Zone: Apply…" at bounding box center [584, 314] width 805 height 101
click at [320, 427] on link "Add a Description" at bounding box center [292, 425] width 76 height 11
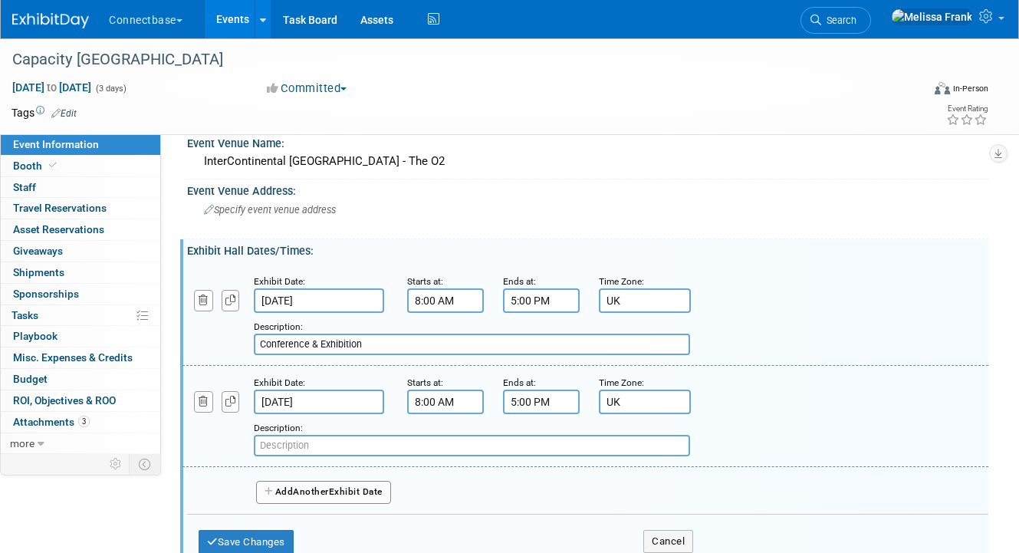
paste input "Conference & Exhibition"
type input "Conference & Exhibition"
click at [270, 539] on button "Save Changes" at bounding box center [245, 542] width 95 height 25
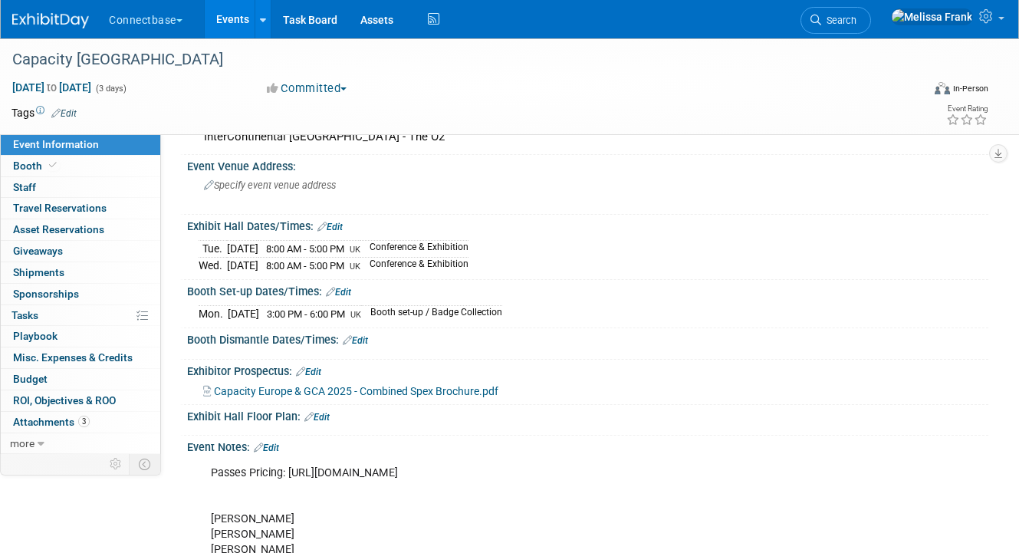
scroll to position [91, 0]
click at [330, 228] on link "Edit" at bounding box center [329, 225] width 25 height 11
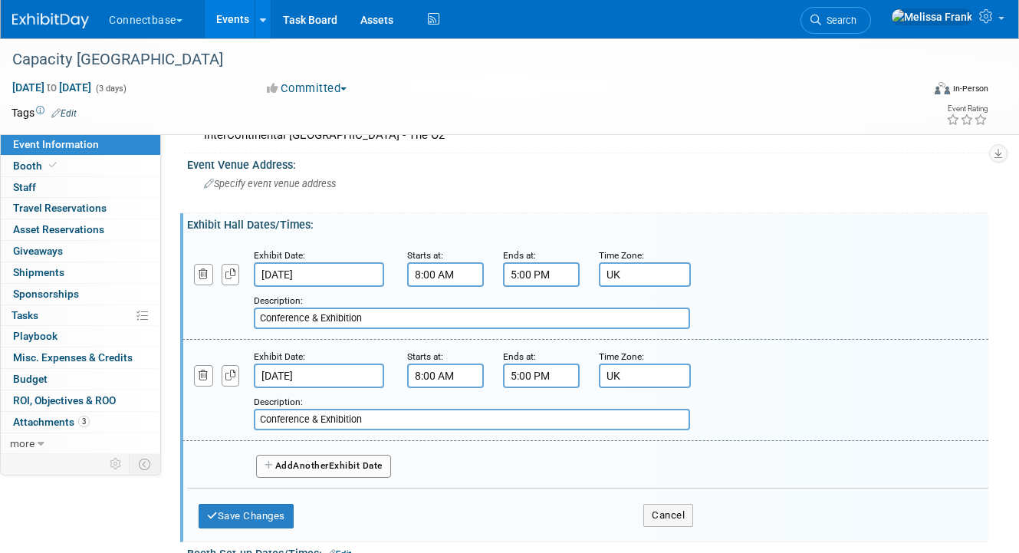
click at [305, 464] on span "Another" at bounding box center [311, 465] width 36 height 11
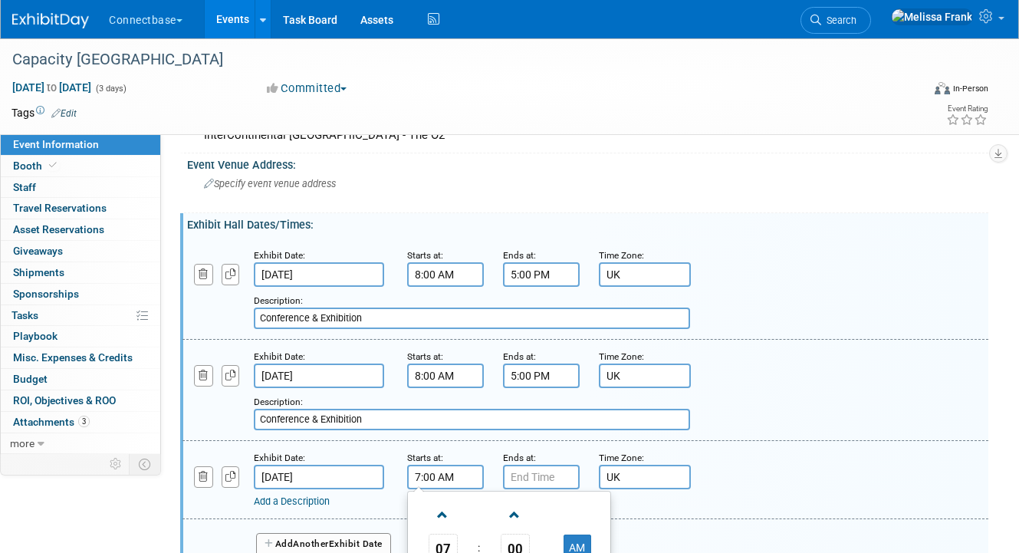
click at [449, 479] on input "7:00 AM" at bounding box center [445, 476] width 77 height 25
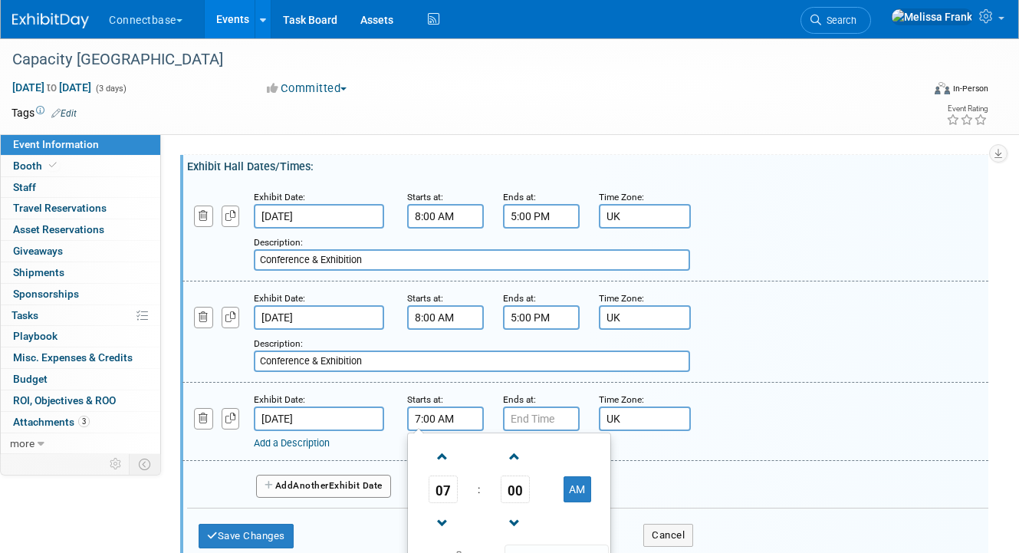
scroll to position [224, 0]
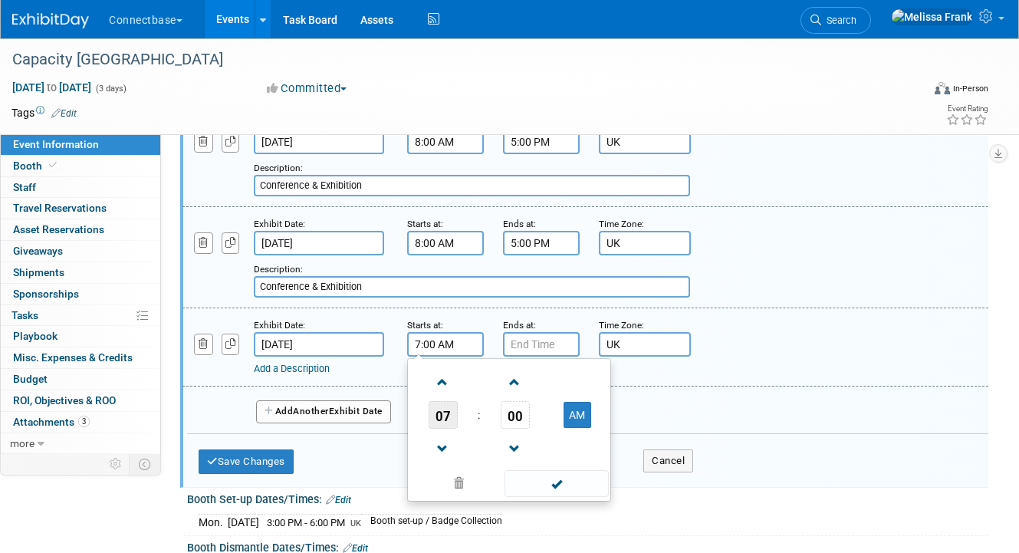
click at [446, 408] on span "07" at bounding box center [442, 415] width 29 height 28
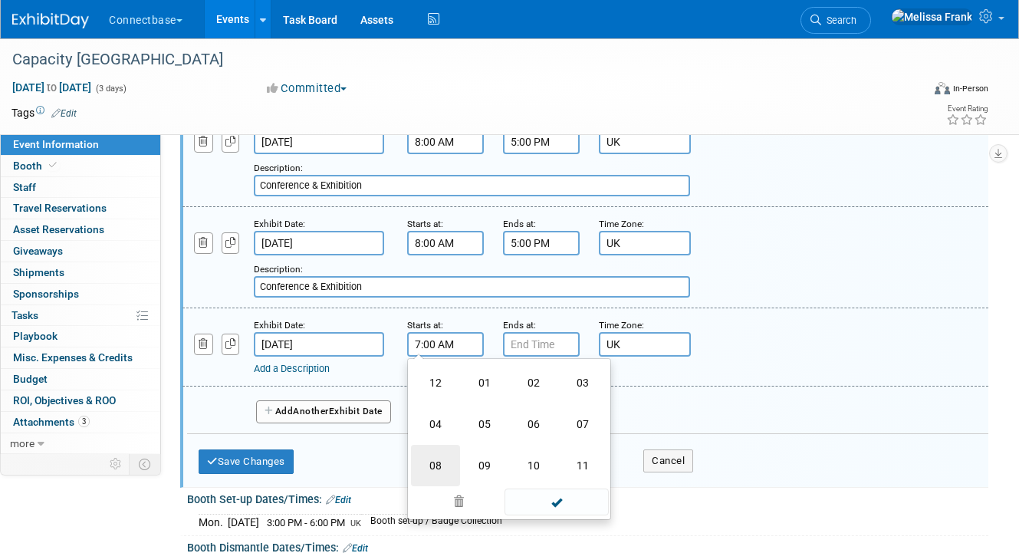
click at [438, 461] on td "08" at bounding box center [435, 465] width 49 height 41
type input "8:00 AM"
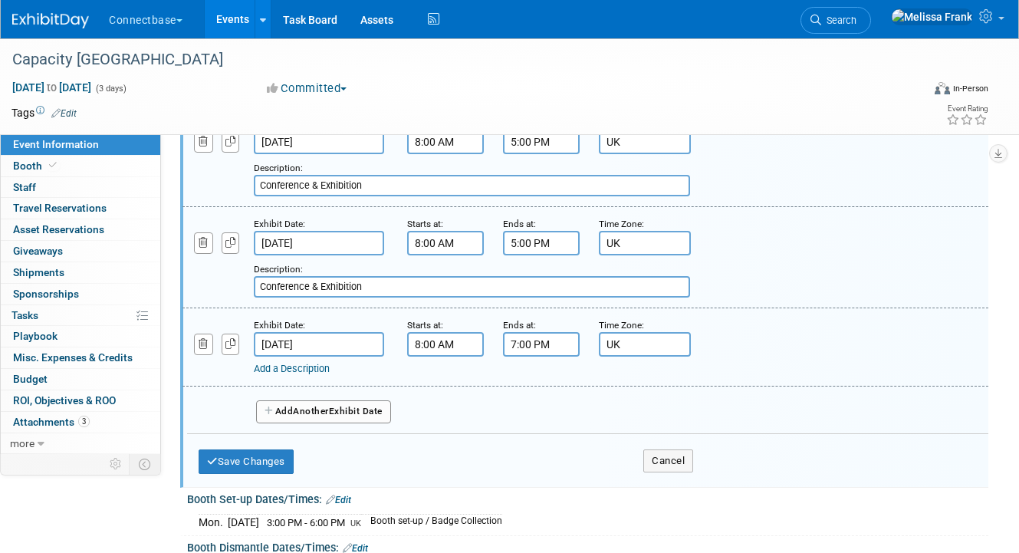
click at [530, 340] on input "7:00 PM" at bounding box center [541, 344] width 77 height 25
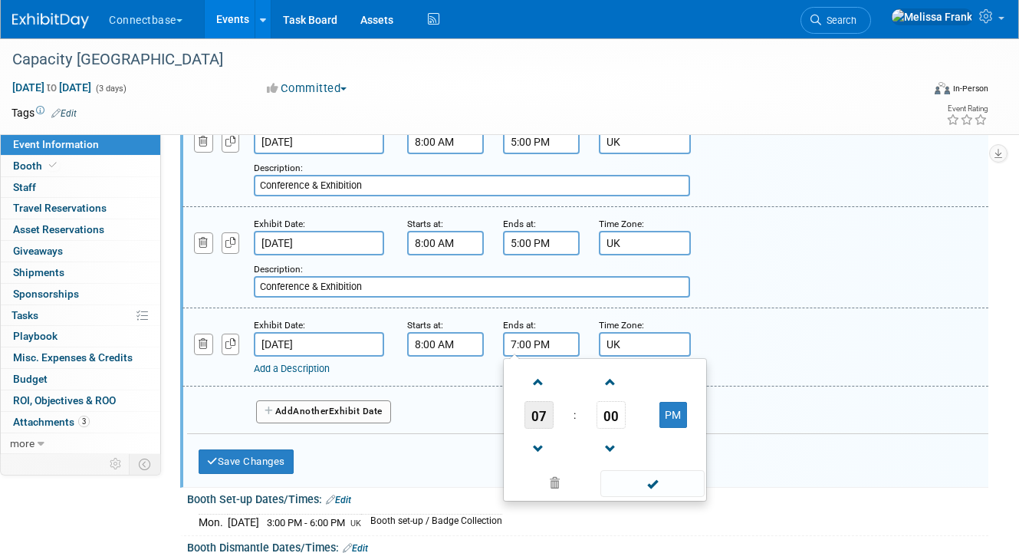
click at [535, 428] on span "07" at bounding box center [538, 415] width 29 height 28
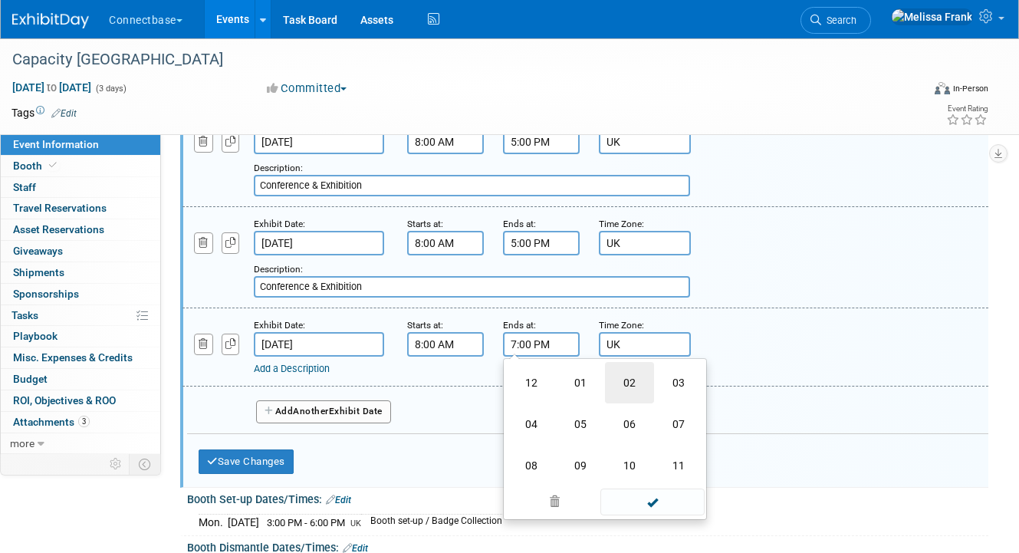
click at [641, 387] on td "02" at bounding box center [629, 382] width 49 height 41
type input "2:00 PM"
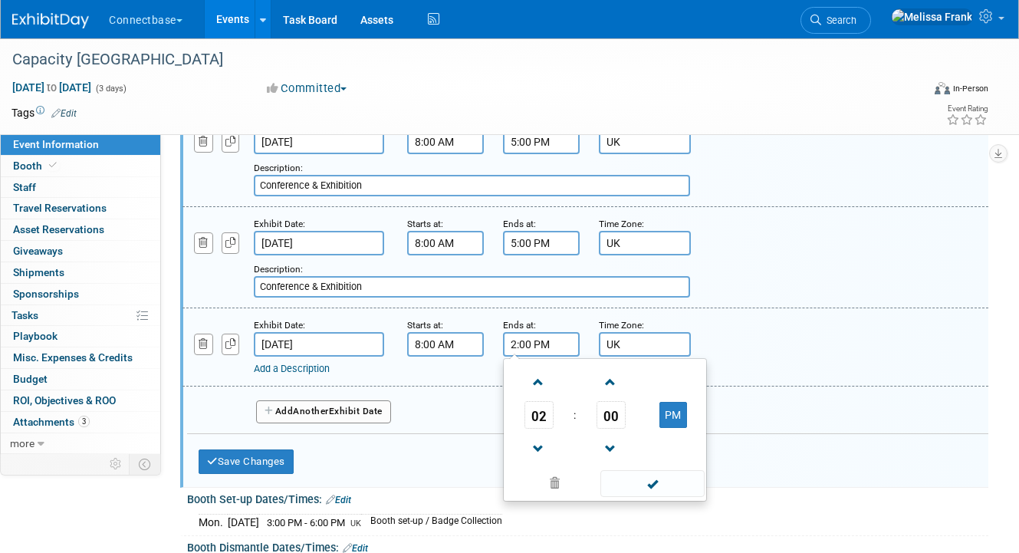
click at [813, 309] on div "Exhibit Date: Oct 23, 2025 Starts at: 8:00 AM Ends at: 2:00 PM 02 : 00 PM 12 01…" at bounding box center [584, 347] width 805 height 78
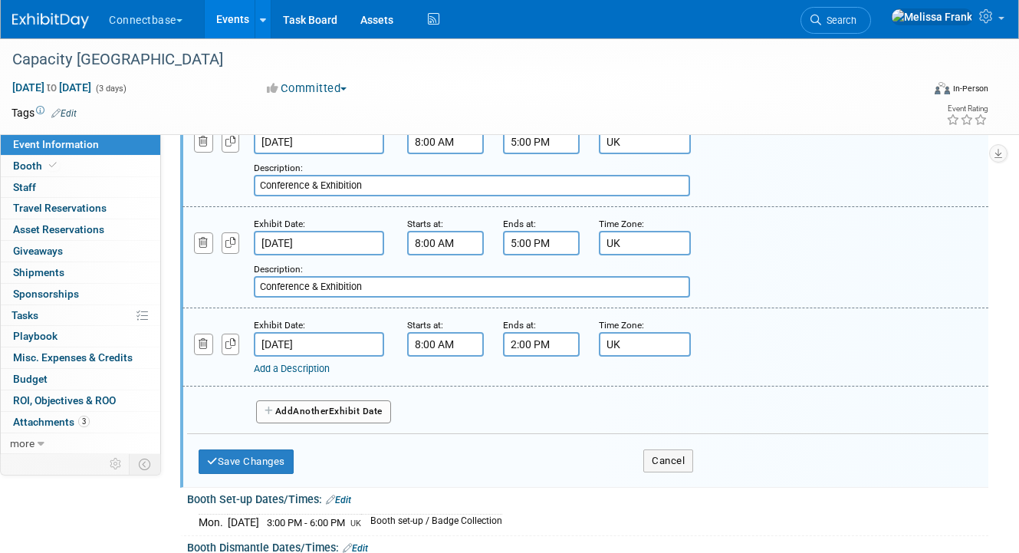
click at [297, 369] on link "Add a Description" at bounding box center [292, 368] width 76 height 11
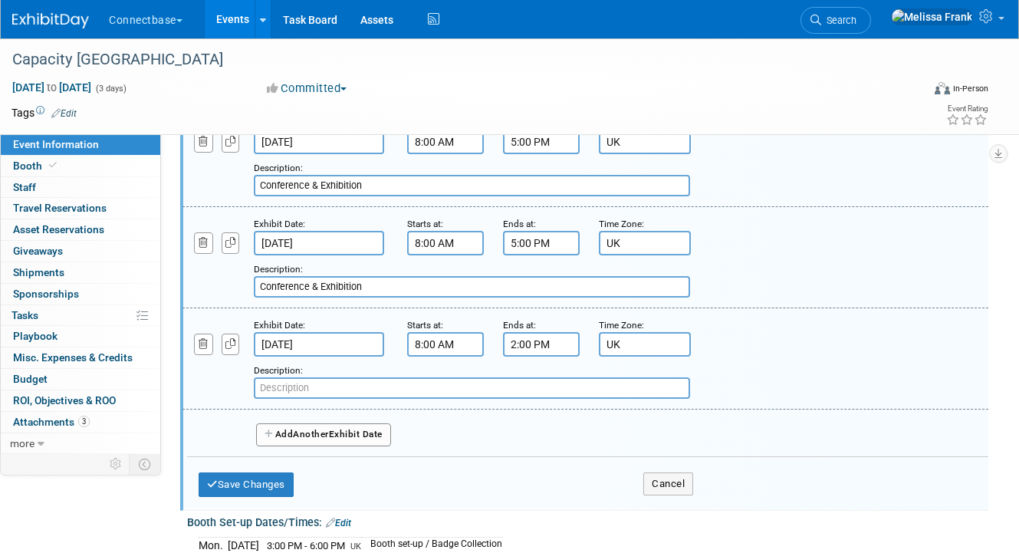
paste input "8:00am – 2:00pm"
click at [313, 394] on input "8:00am – 2:00pm" at bounding box center [472, 387] width 436 height 21
paste input "Conference & Exhibition & Lunch"
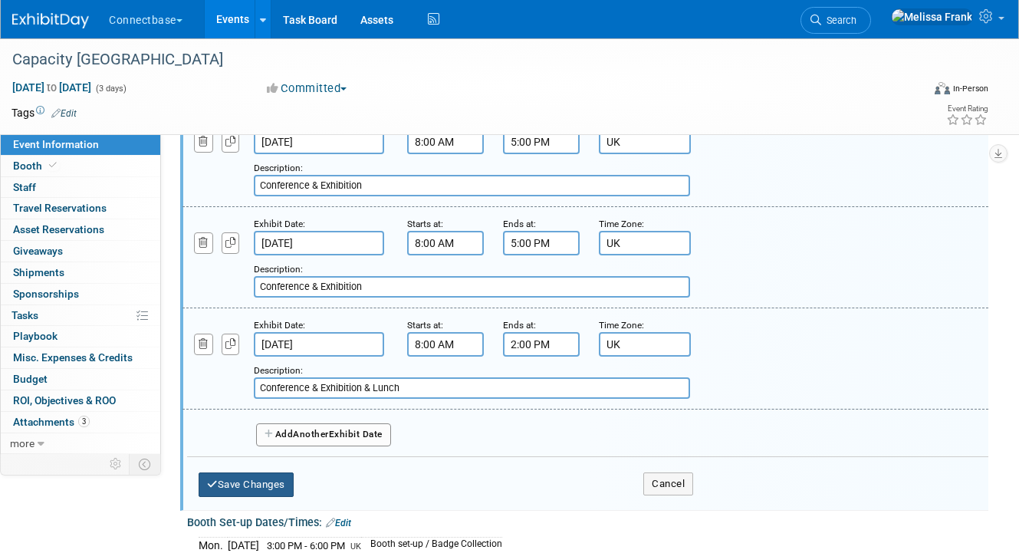
type input "Conference & Exhibition & Lunch"
click at [270, 480] on button "Save Changes" at bounding box center [245, 484] width 95 height 25
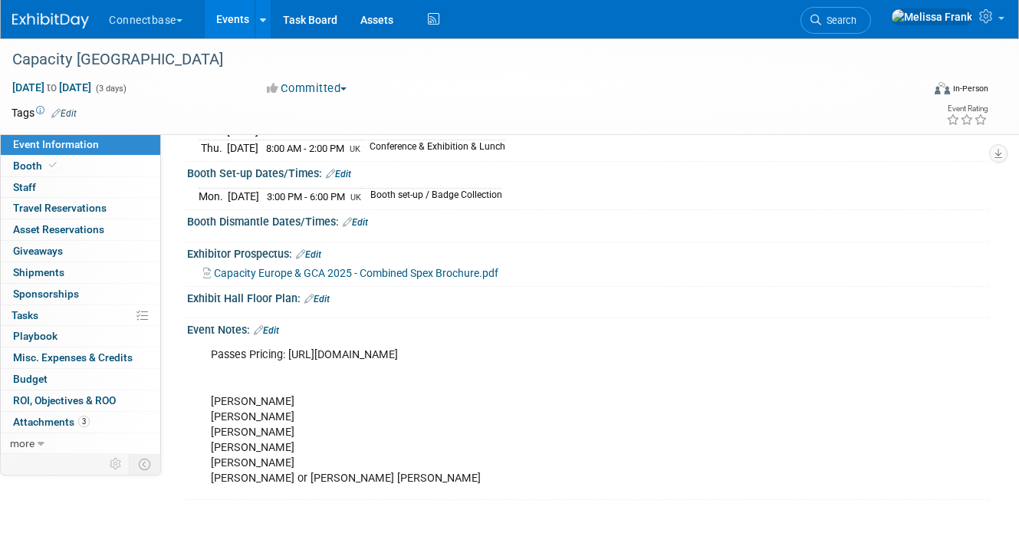
scroll to position [211, 0]
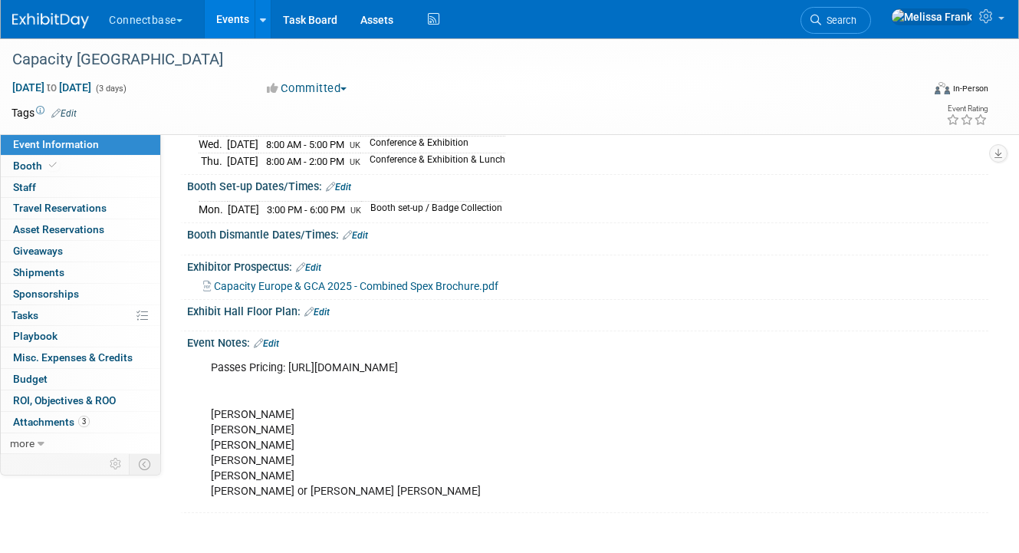
click at [364, 233] on link "Edit" at bounding box center [355, 235] width 25 height 11
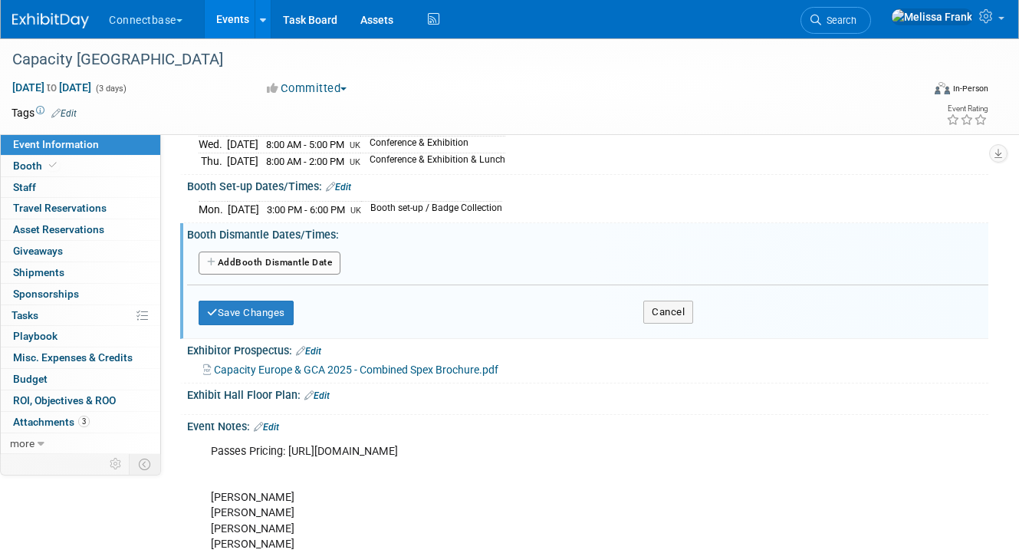
click at [254, 254] on button "Add Another Booth Dismantle Date" at bounding box center [269, 262] width 142 height 23
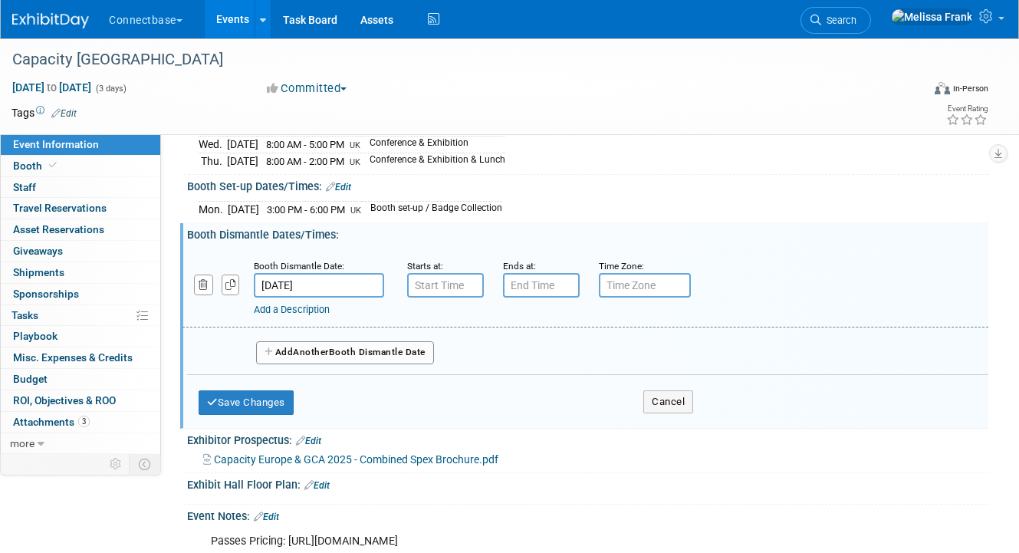
type input "7:00 AM"
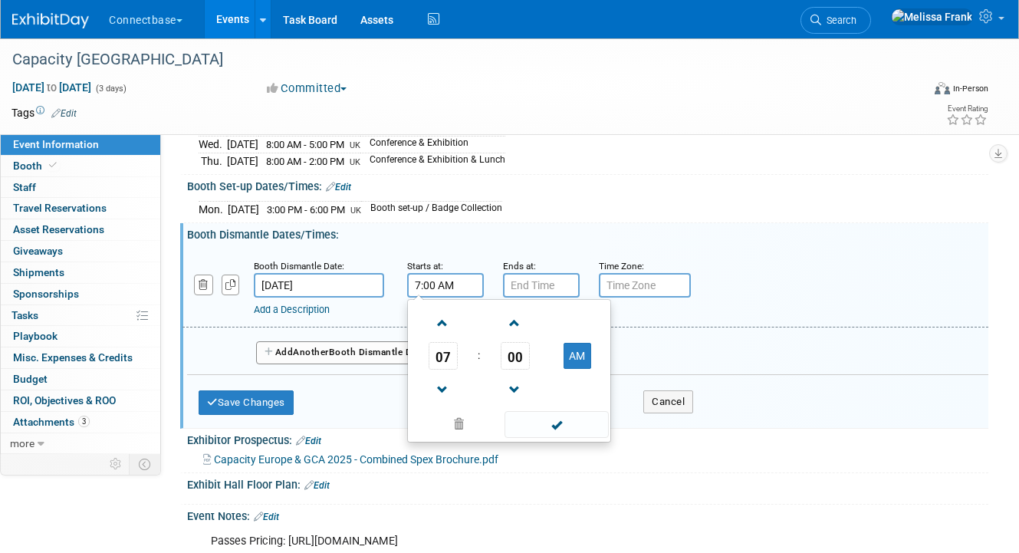
click at [454, 280] on input "7:00 AM" at bounding box center [445, 285] width 77 height 25
click at [306, 307] on link "Add a Description" at bounding box center [292, 308] width 76 height 11
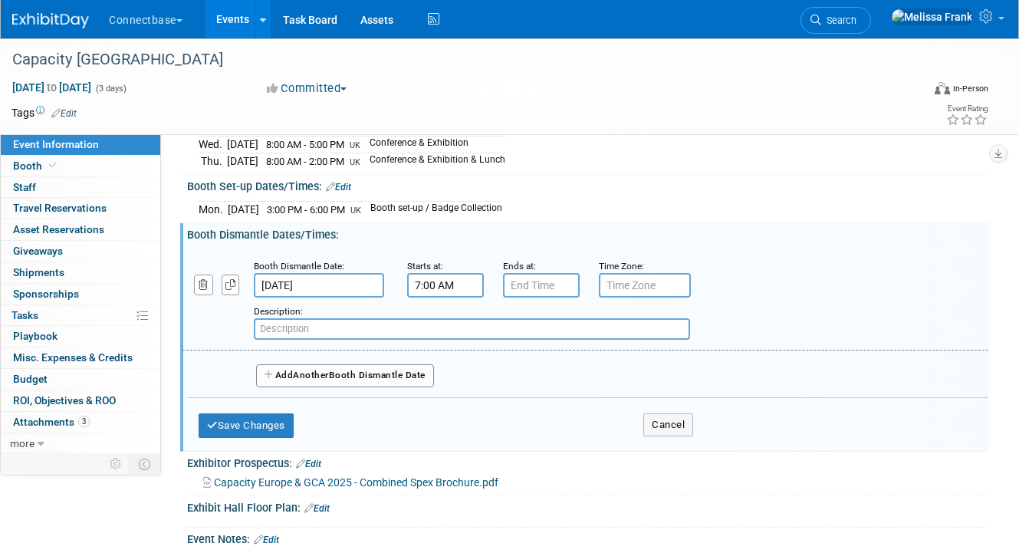
paste input "2:00pm – 2:30pm"
type input "2:00pm – 2:30pm"
click at [472, 280] on input "7:00 AM" at bounding box center [445, 285] width 77 height 25
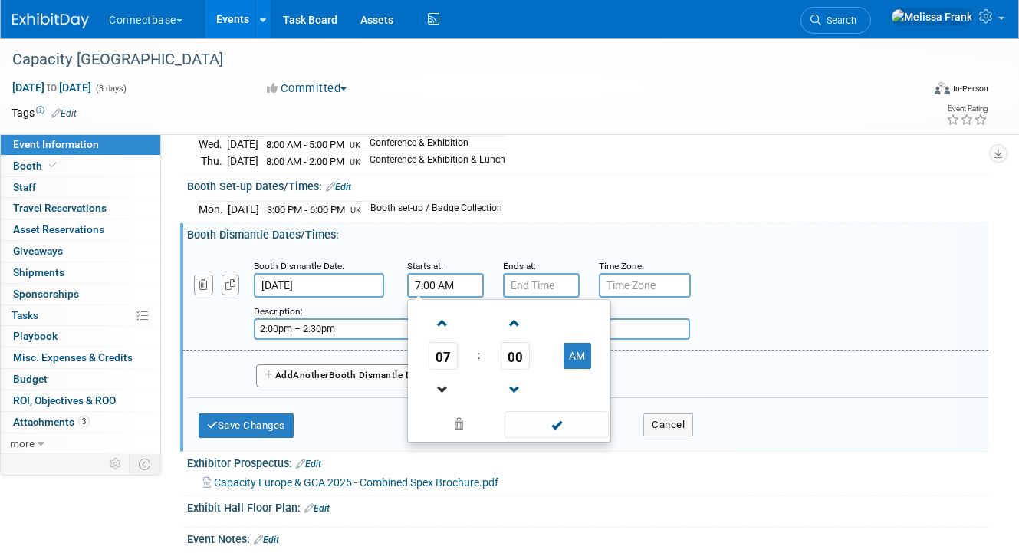
click at [435, 370] on link at bounding box center [442, 388] width 29 height 39
click at [443, 361] on span "06" at bounding box center [442, 356] width 29 height 28
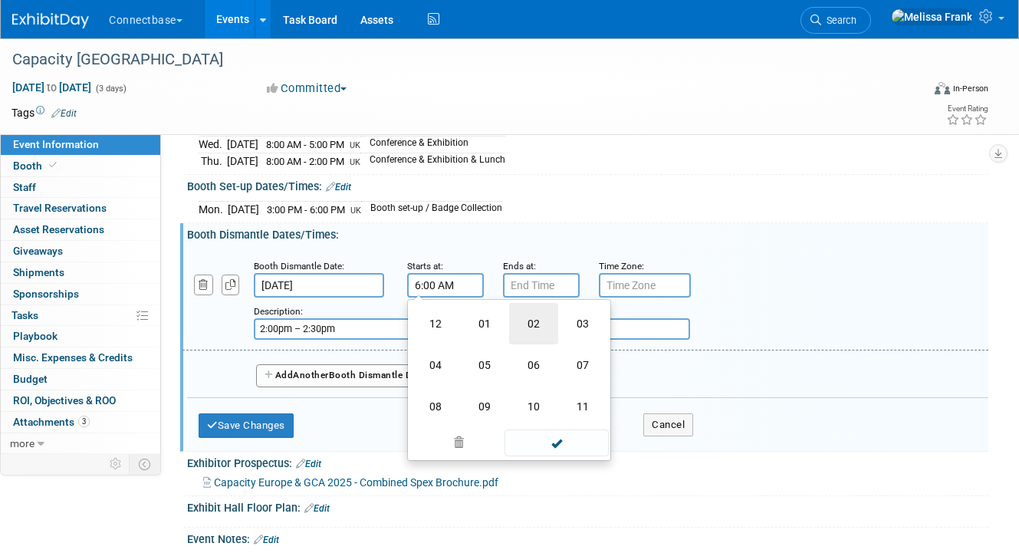
click at [525, 313] on td "02" at bounding box center [533, 323] width 49 height 41
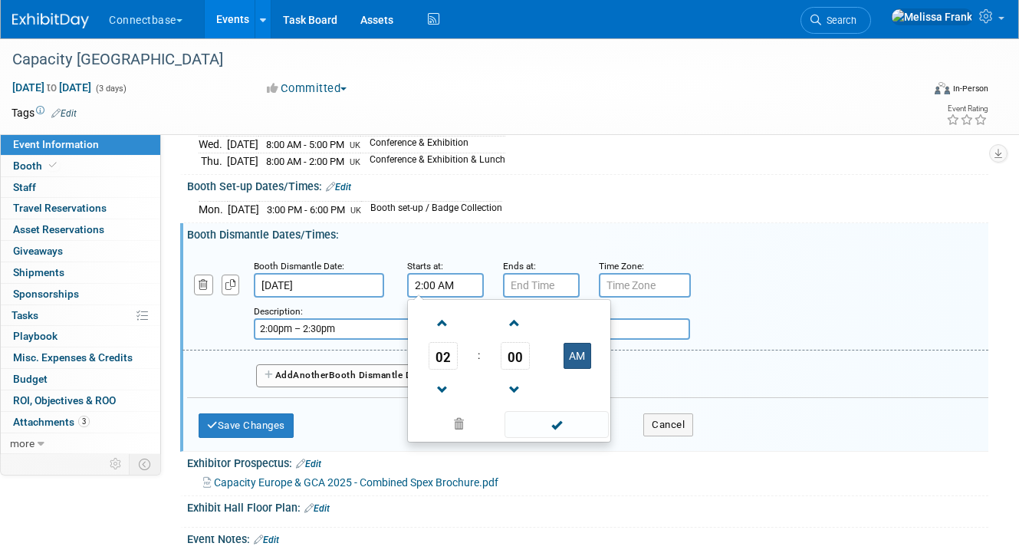
click at [589, 354] on button "AM" at bounding box center [577, 356] width 28 height 26
type input "2:00 PM"
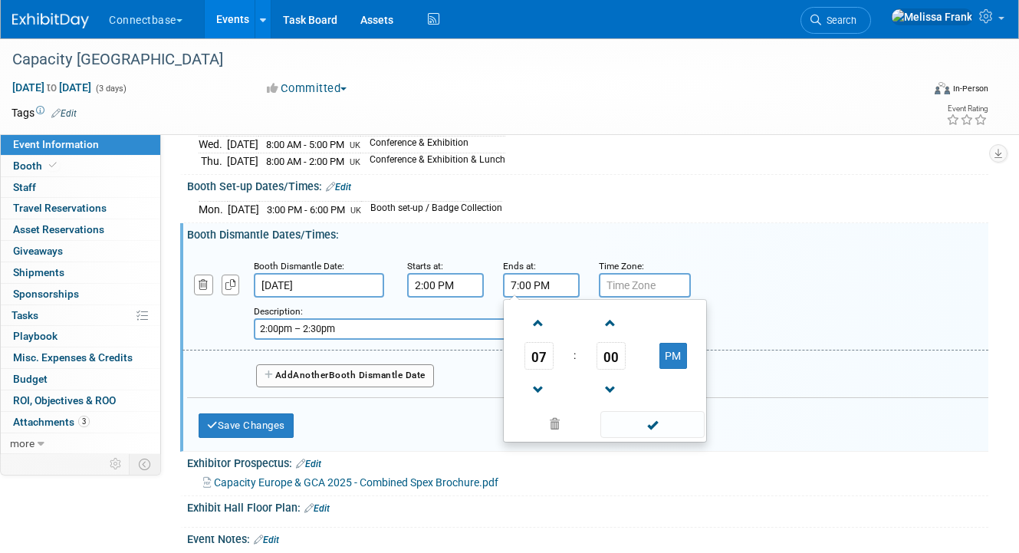
click at [546, 286] on input "7:00 PM" at bounding box center [541, 285] width 77 height 25
click at [527, 356] on span "07" at bounding box center [538, 356] width 29 height 28
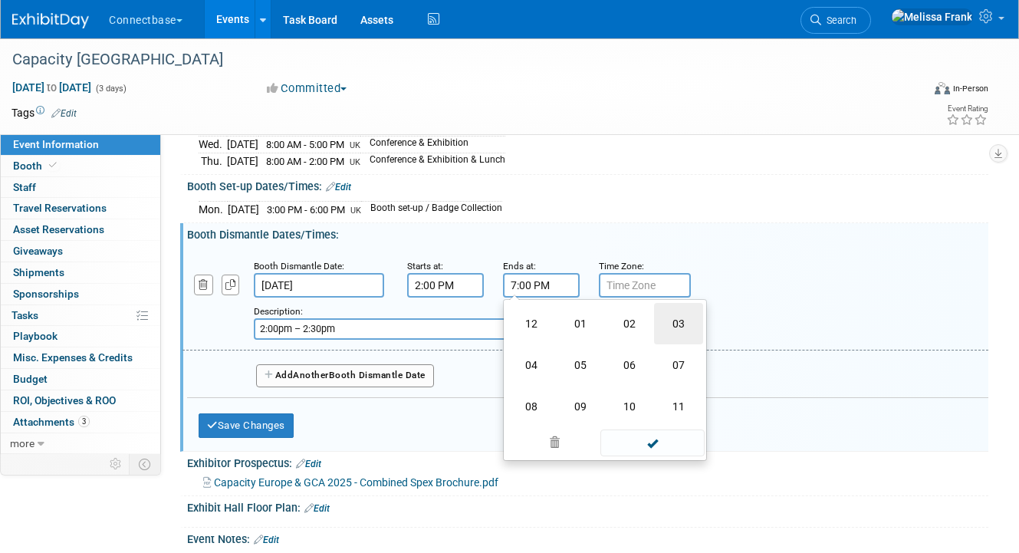
click at [681, 323] on td "03" at bounding box center [678, 323] width 49 height 41
type input "3:00 PM"
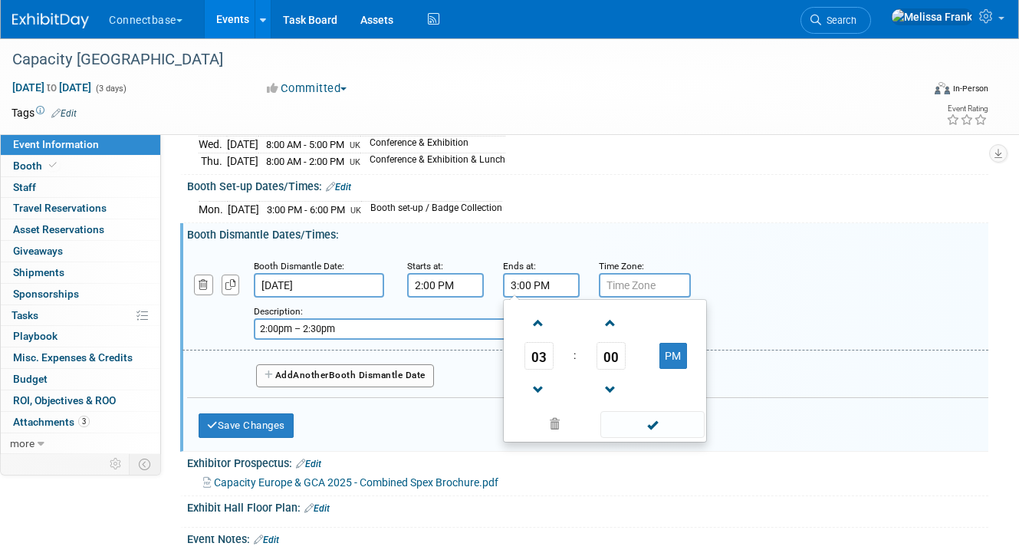
click at [621, 275] on input "text" at bounding box center [645, 285] width 92 height 25
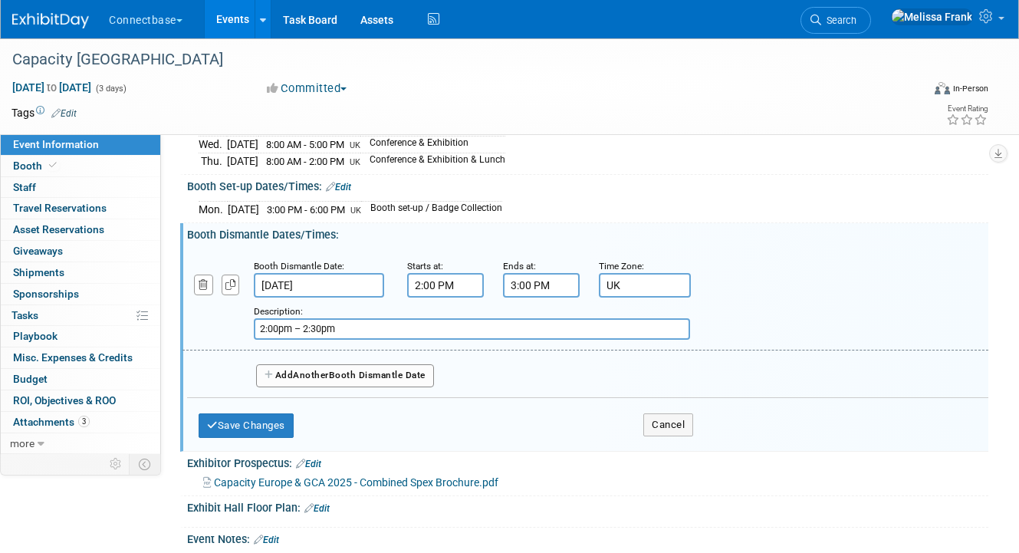
type input "UK"
click at [296, 328] on input "2:00pm – 2:30pm" at bounding box center [472, 328] width 436 height 21
paste input "Booths to be cleared and ready for breakdown Breakdown commences"
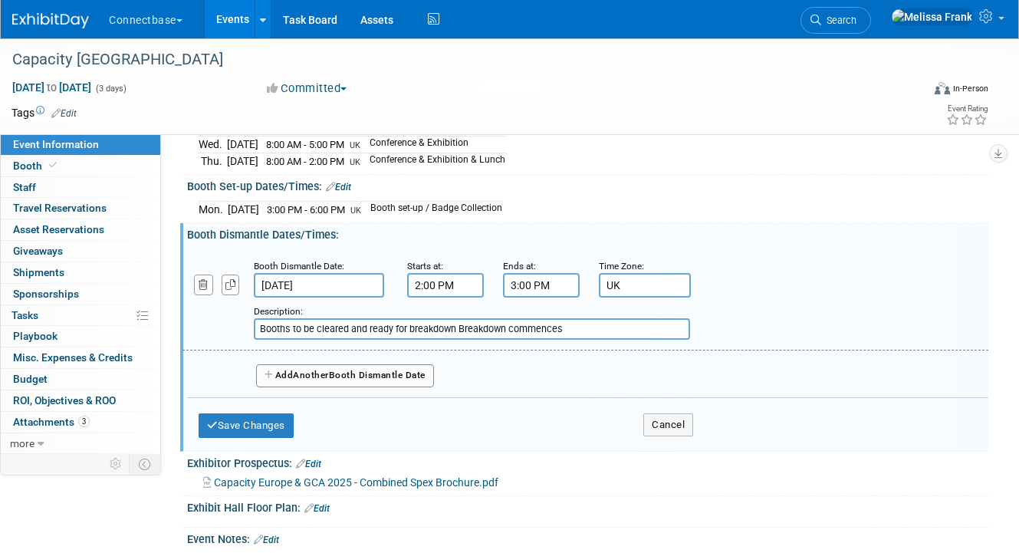
click at [456, 323] on input "Booths to be cleared and ready for breakdown Breakdown commences" at bounding box center [472, 328] width 436 height 21
type input "Booths to be cleared and ready for breakdown / Breakdown commences"
click at [276, 422] on button "Save Changes" at bounding box center [245, 425] width 95 height 25
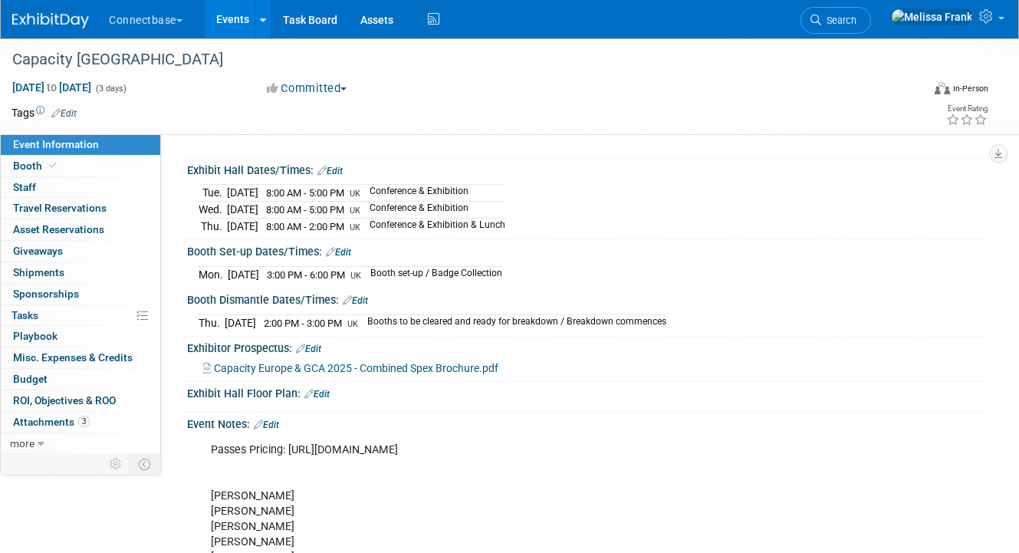
scroll to position [350, 0]
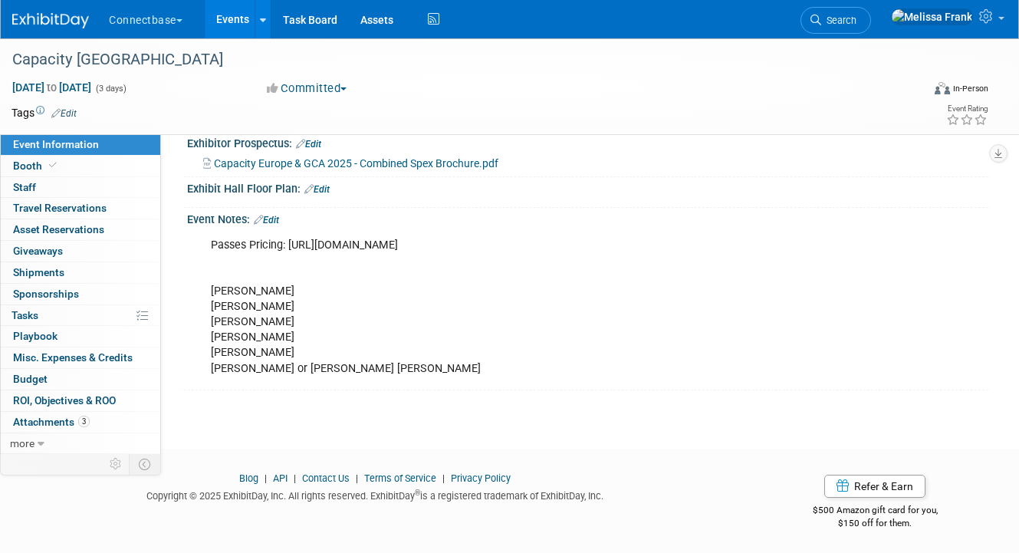
click at [275, 226] on div "Passes Pricing: https://event.capacitymedia.com/event/185c8954-0515-4271-8672-4…" at bounding box center [586, 230] width 782 height 8
click at [274, 216] on link "Edit" at bounding box center [266, 220] width 25 height 11
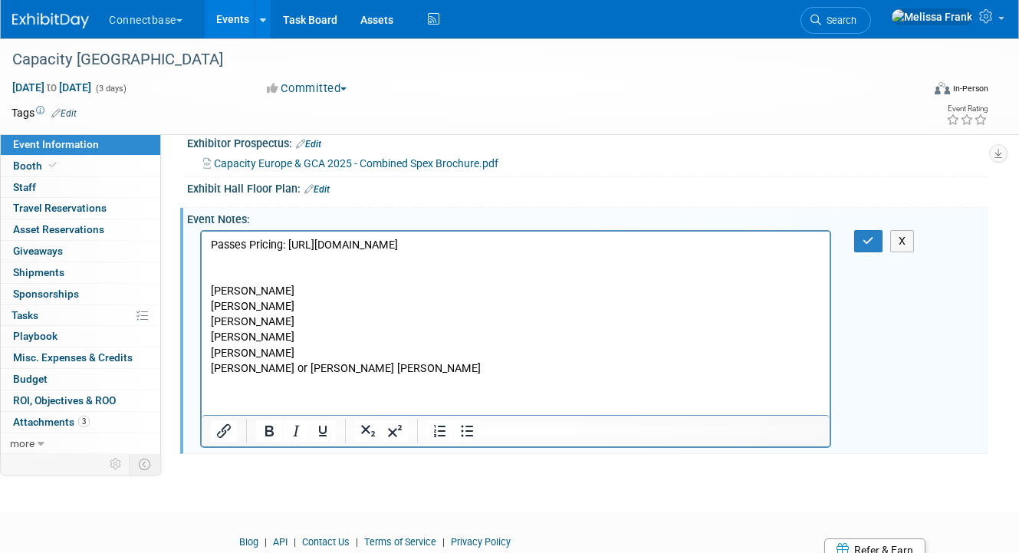
scroll to position [0, 0]
click at [790, 246] on p "Passes Pricing: https://event.capacitymedia.com/event/185c8954-0515-4271-8672-4…" at bounding box center [516, 306] width 610 height 139
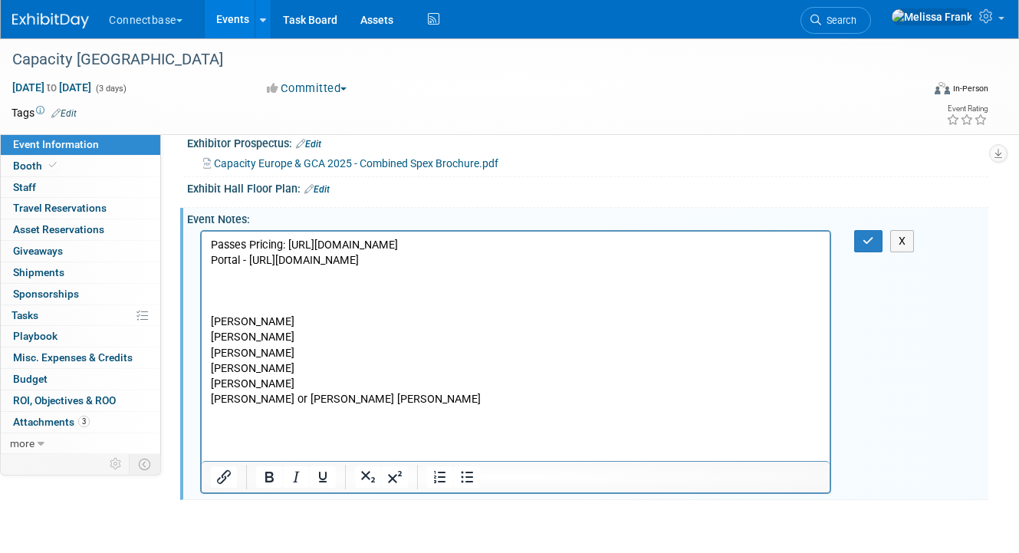
click at [210, 261] on body "Passes Pricing: https://event.capacitymedia.com/event/185c8954-0515-4271-8672-4…" at bounding box center [516, 321] width 612 height 169
click at [874, 241] on button "button" at bounding box center [868, 241] width 28 height 22
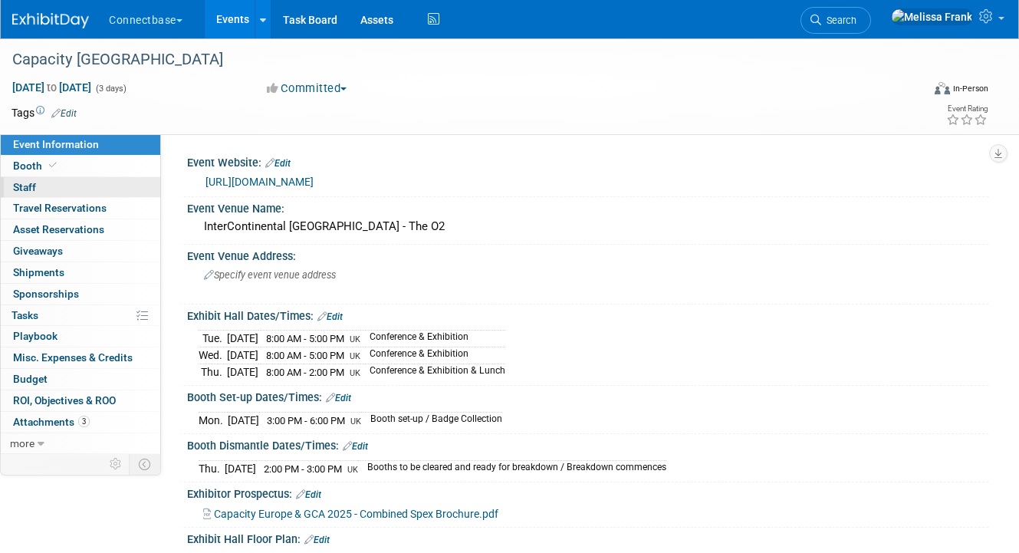
click at [94, 189] on link "0 Staff 0" at bounding box center [80, 187] width 159 height 21
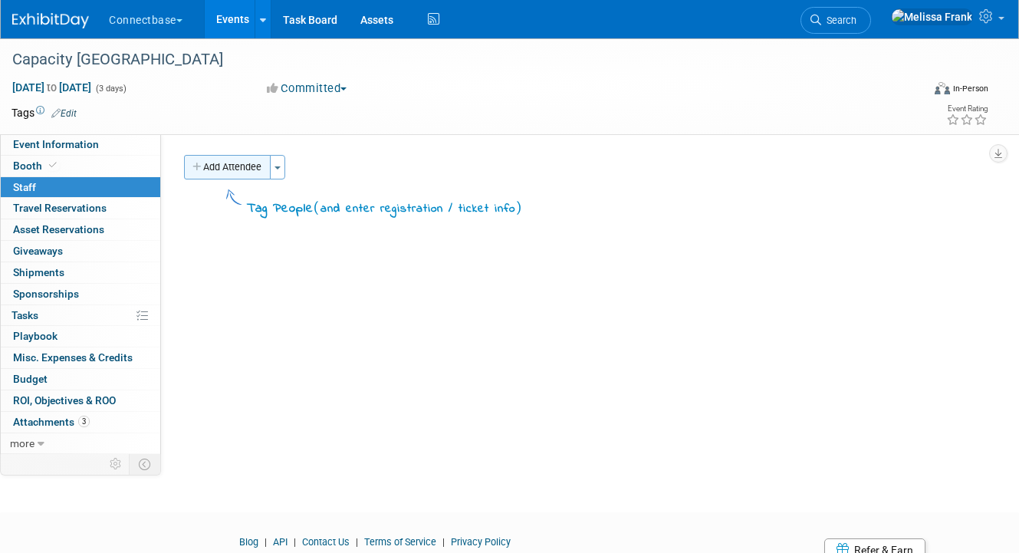
click at [208, 172] on button "Add Attendee" at bounding box center [227, 167] width 87 height 25
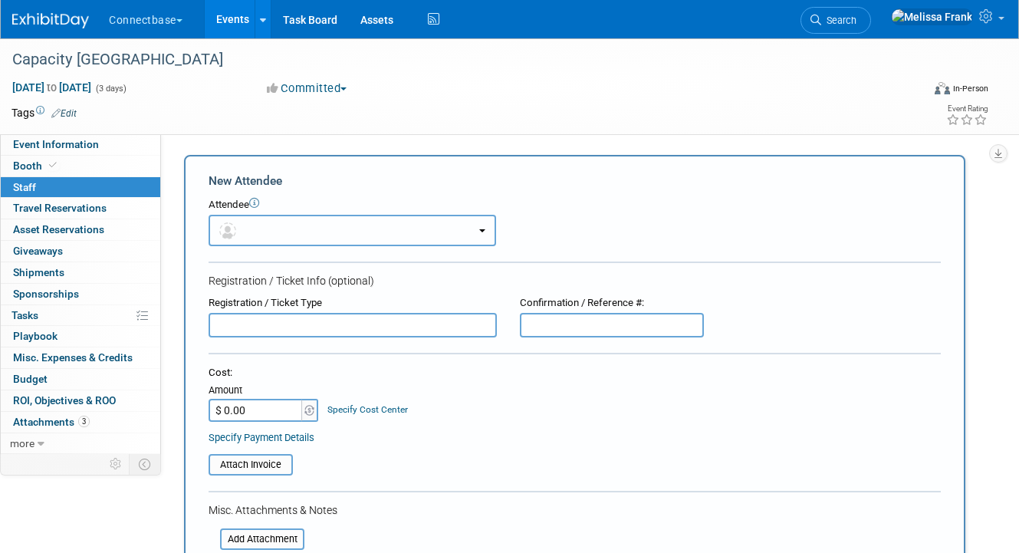
click at [337, 245] on button "button" at bounding box center [351, 230] width 287 height 31
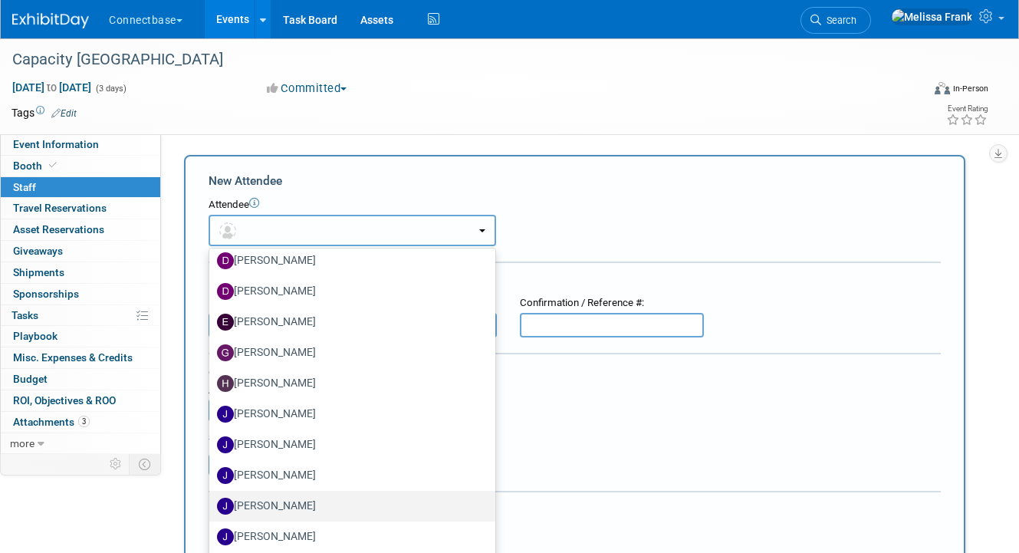
scroll to position [353, 0]
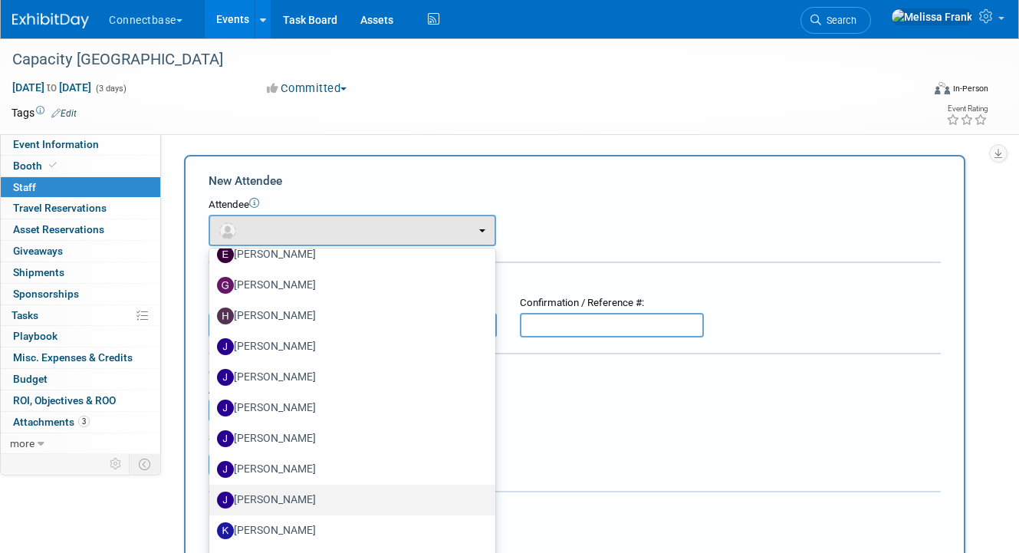
click at [279, 501] on label "[PERSON_NAME]" at bounding box center [348, 499] width 263 height 25
click at [212, 501] on input "[PERSON_NAME]" at bounding box center [207, 498] width 10 height 10
select select "fe1a69a8-4642-468d-af6b-3758fd30d81a"
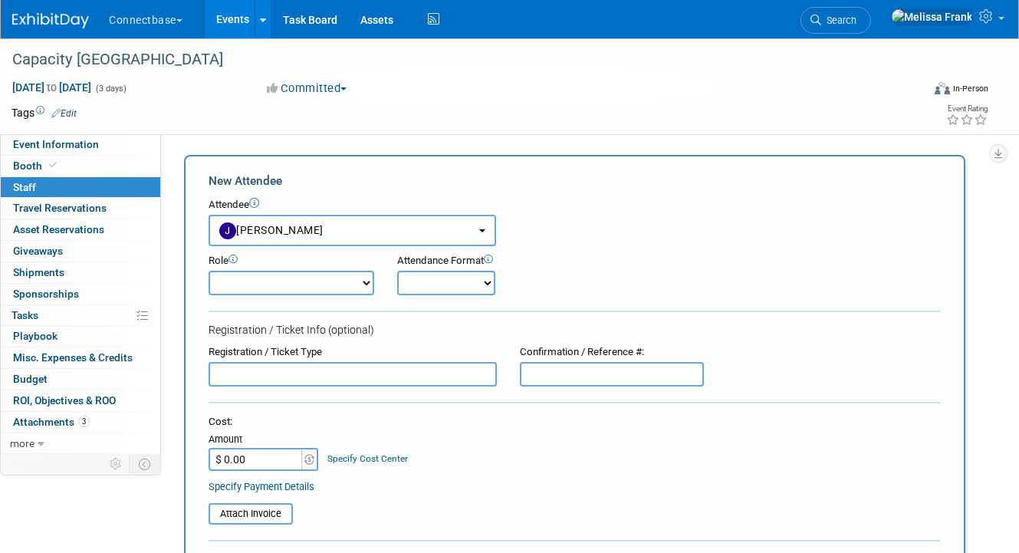
click at [291, 386] on input "text" at bounding box center [352, 374] width 288 height 25
paste input "MKN56WSRT9K"
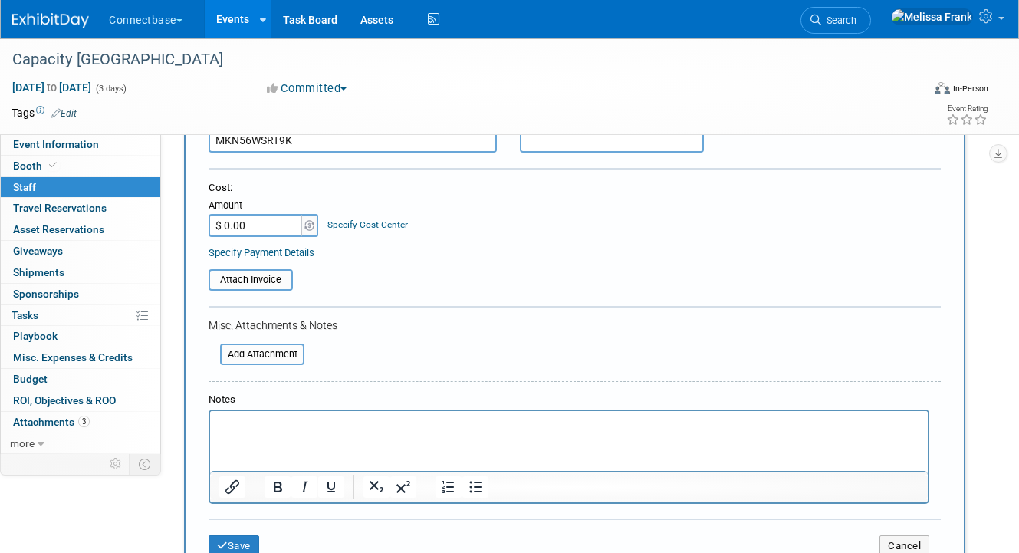
scroll to position [321, 0]
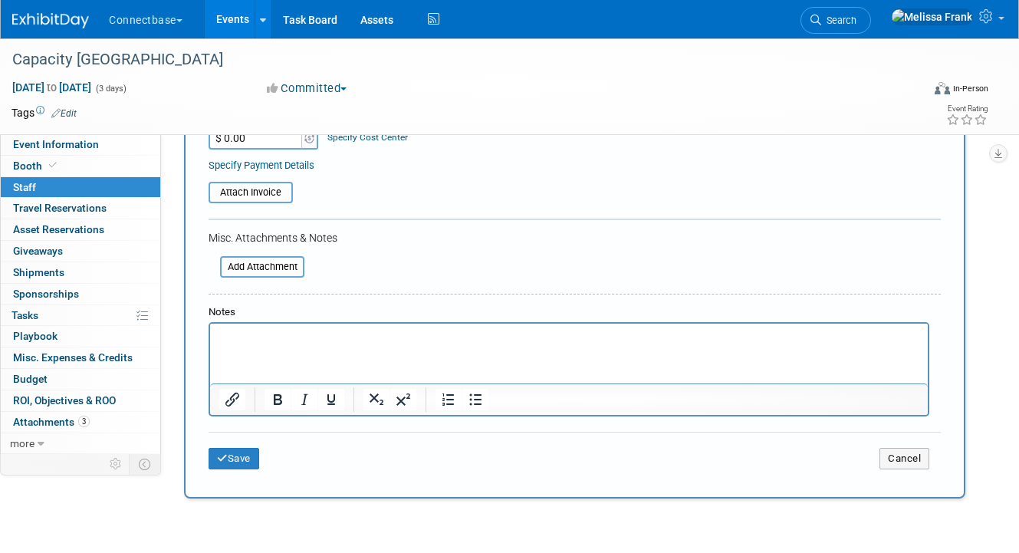
type input "MKN56WSRT9K"
click at [235, 478] on div "Save Cancel" at bounding box center [574, 455] width 732 height 49
click at [235, 464] on button "Save" at bounding box center [233, 458] width 51 height 21
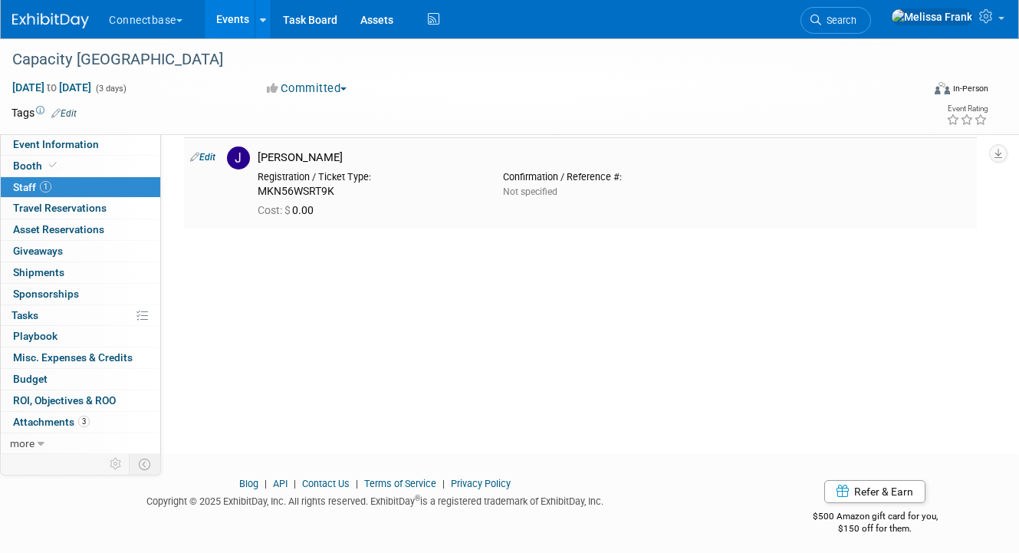
scroll to position [0, 0]
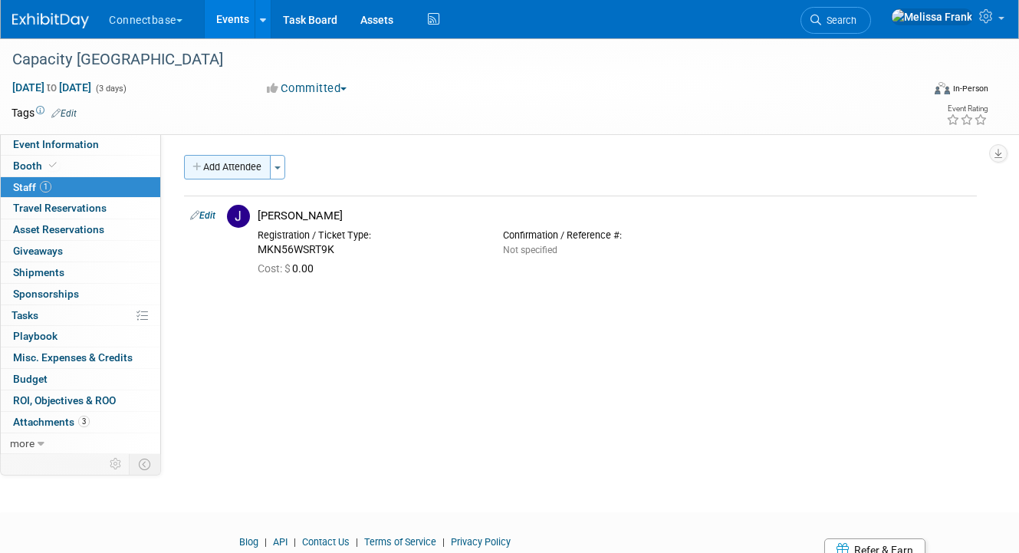
click at [220, 171] on button "Add Attendee" at bounding box center [227, 167] width 87 height 25
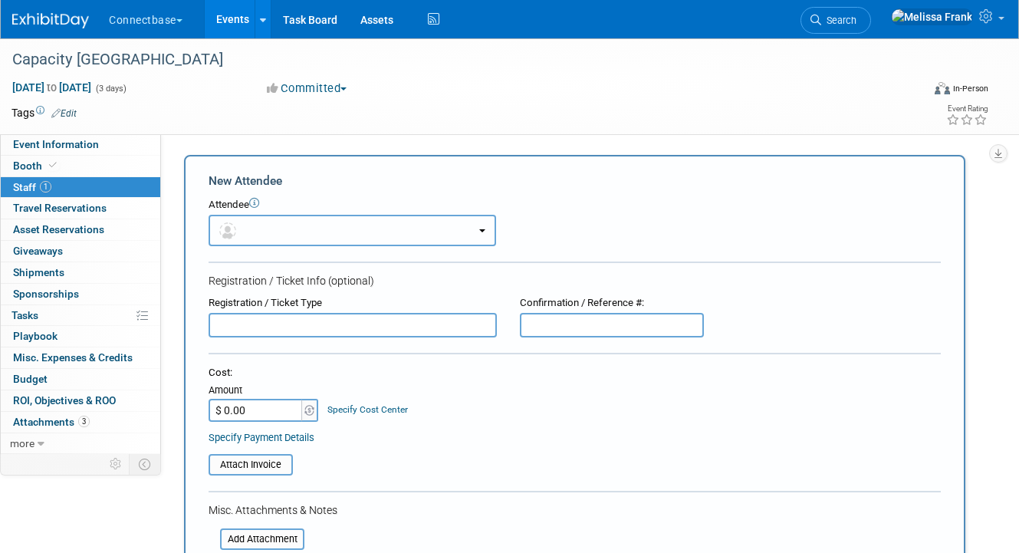
click at [333, 229] on button "button" at bounding box center [351, 230] width 287 height 31
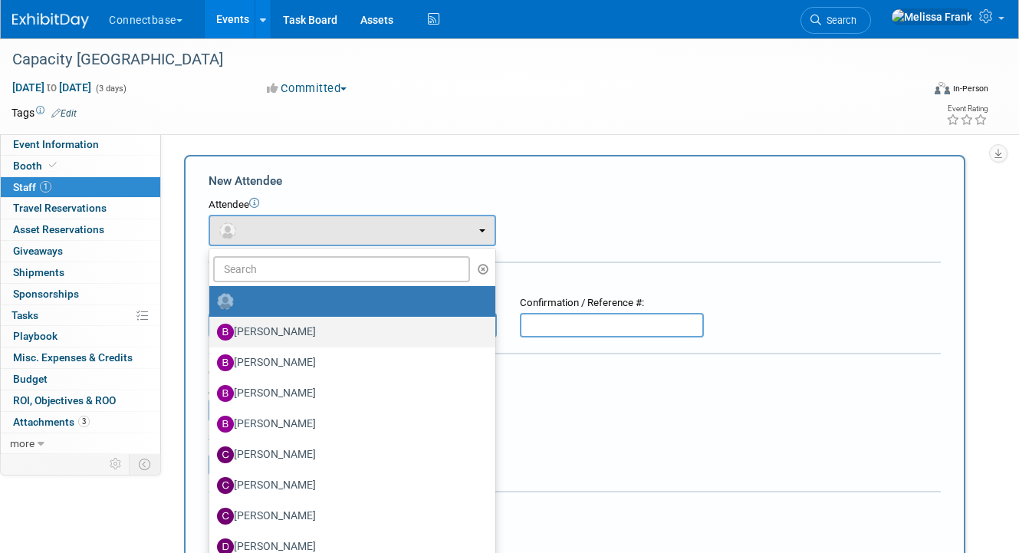
click at [295, 323] on label "[PERSON_NAME]" at bounding box center [348, 332] width 263 height 25
click at [212, 325] on input "[PERSON_NAME]" at bounding box center [207, 330] width 10 height 10
select select "5a309a58-1caa-4a1e-b031-5fcebf7888a3"
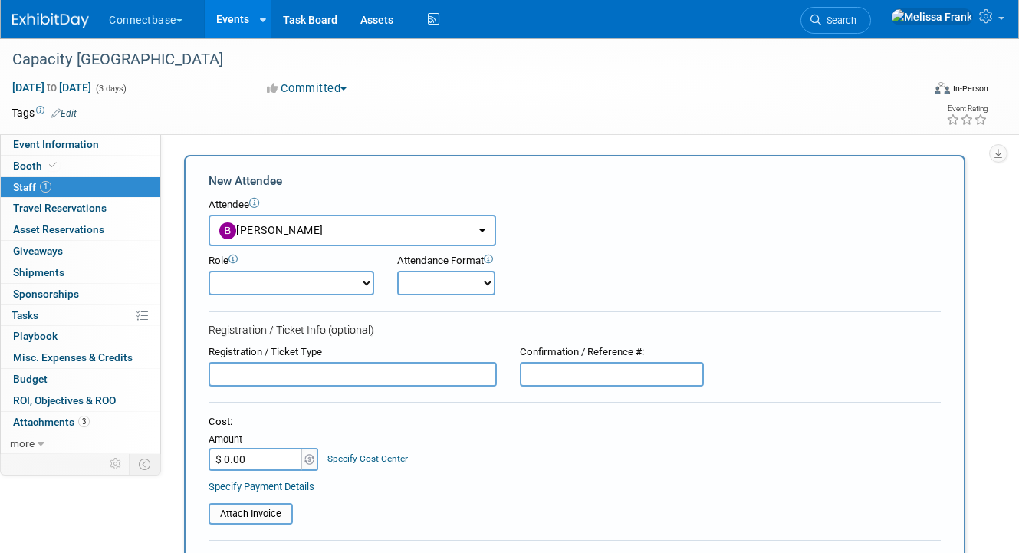
click at [272, 372] on input "text" at bounding box center [352, 374] width 288 height 25
paste input "D6N8PSC9L3V"
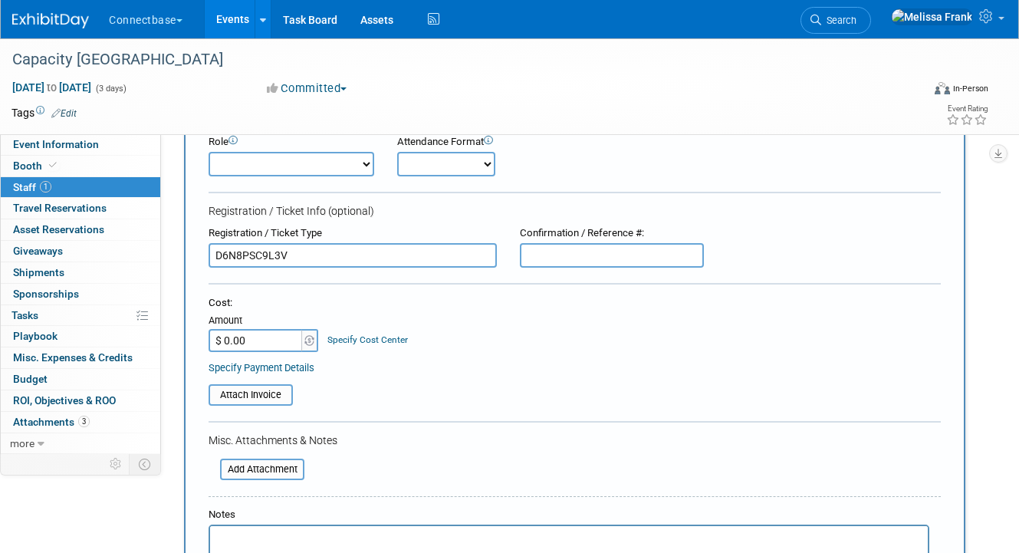
scroll to position [120, 0]
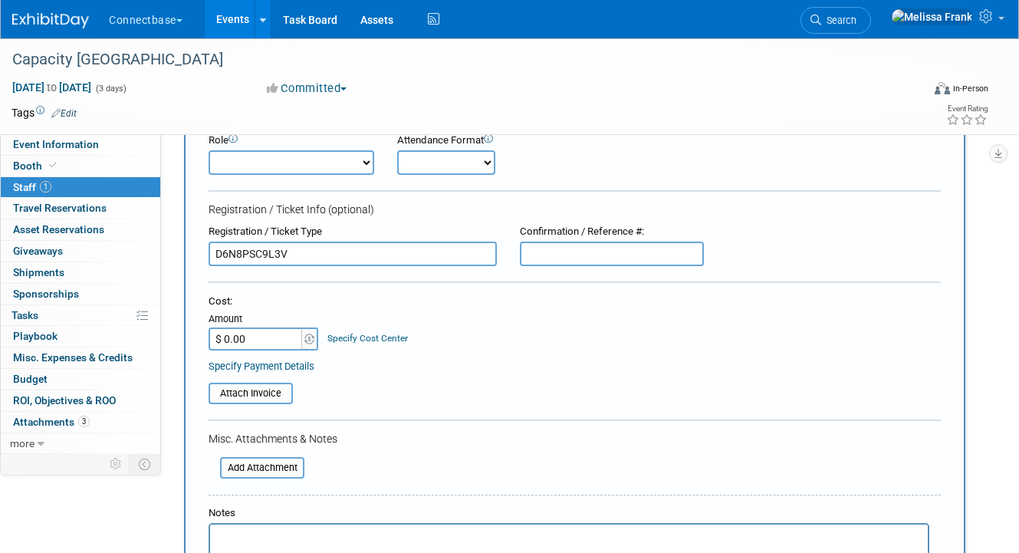
type input "D6N8PSC9L3V"
click at [561, 250] on input "text" at bounding box center [612, 253] width 184 height 25
paste input "D6N8PSC9L3V"
type input "D6N8PSC9L3V"
click at [385, 253] on input "D6N8PSC9L3V" at bounding box center [352, 253] width 288 height 25
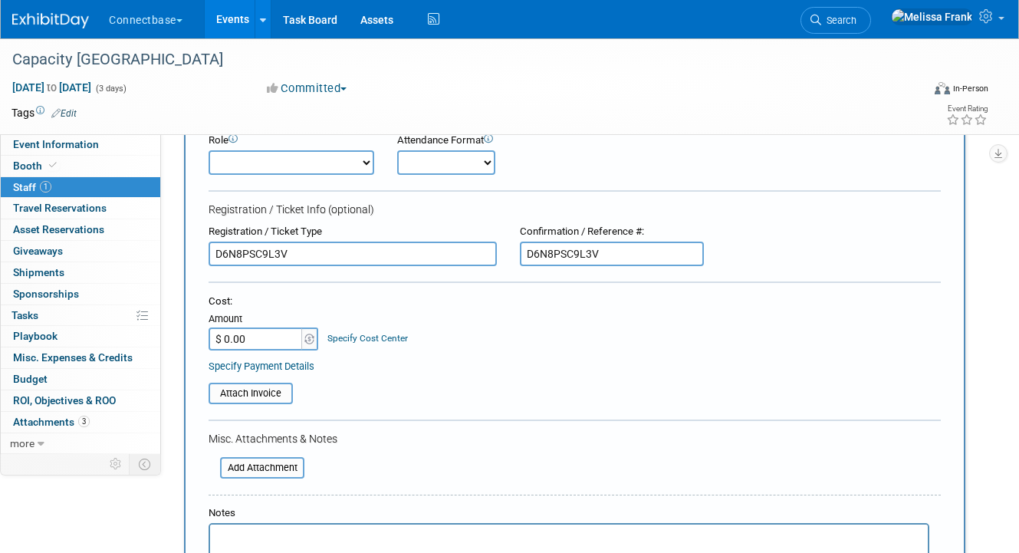
click at [385, 253] on input "D6N8PSC9L3V" at bounding box center [352, 253] width 288 height 25
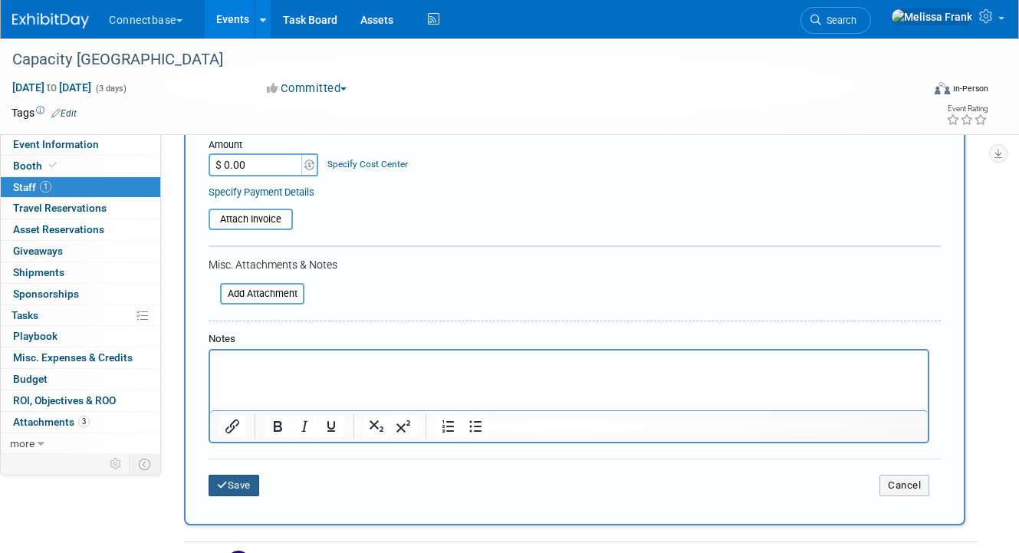
click at [254, 484] on button "Save" at bounding box center [233, 484] width 51 height 21
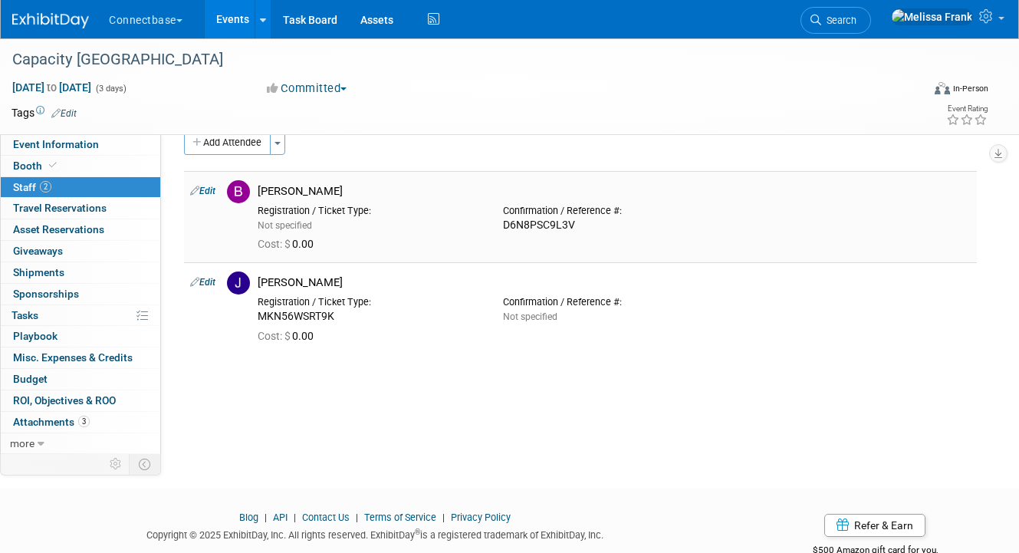
scroll to position [0, 0]
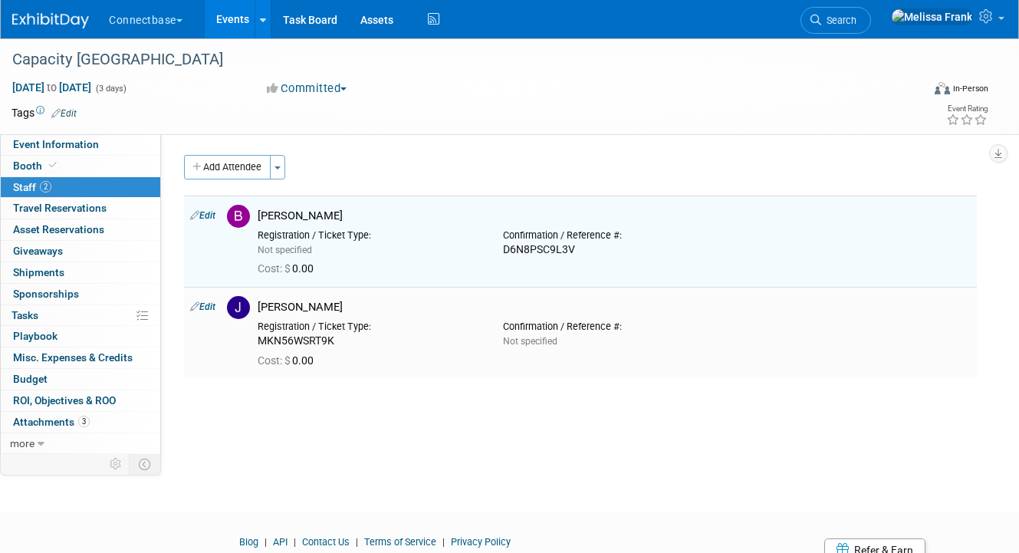
click at [198, 305] on link "Edit" at bounding box center [202, 306] width 25 height 11
select select "fe1a69a8-4642-468d-af6b-3758fd30d81a"
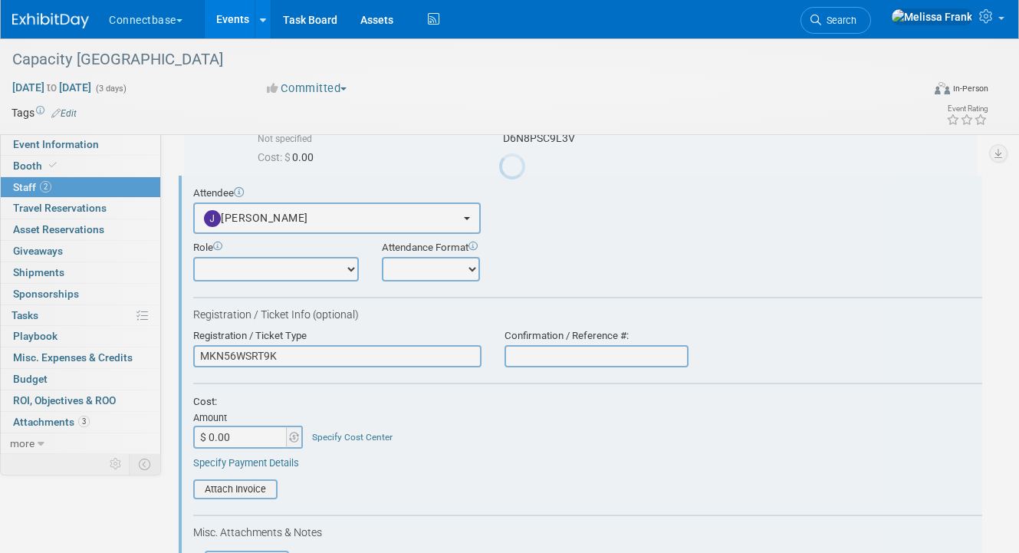
scroll to position [113, 0]
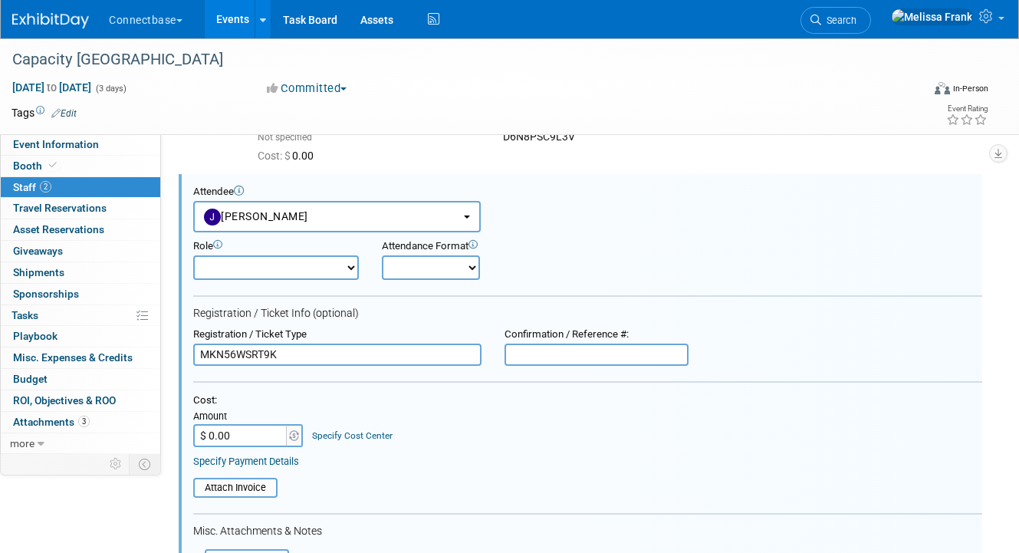
click at [279, 353] on input "MKN56WSRT9K" at bounding box center [337, 354] width 288 height 23
click at [553, 368] on form "Attendee <img src="https://www.exhibitday.com/Images/Unassigned-User-Icon.png" …" at bounding box center [587, 468] width 789 height 566
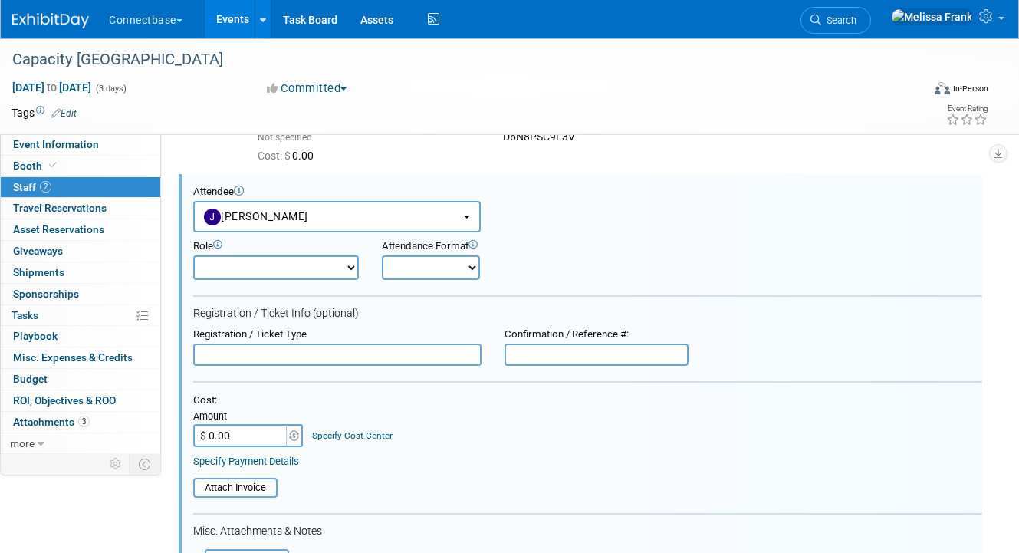
click at [547, 355] on input "text" at bounding box center [596, 354] width 184 height 23
paste input "MKN56WSRT9K"
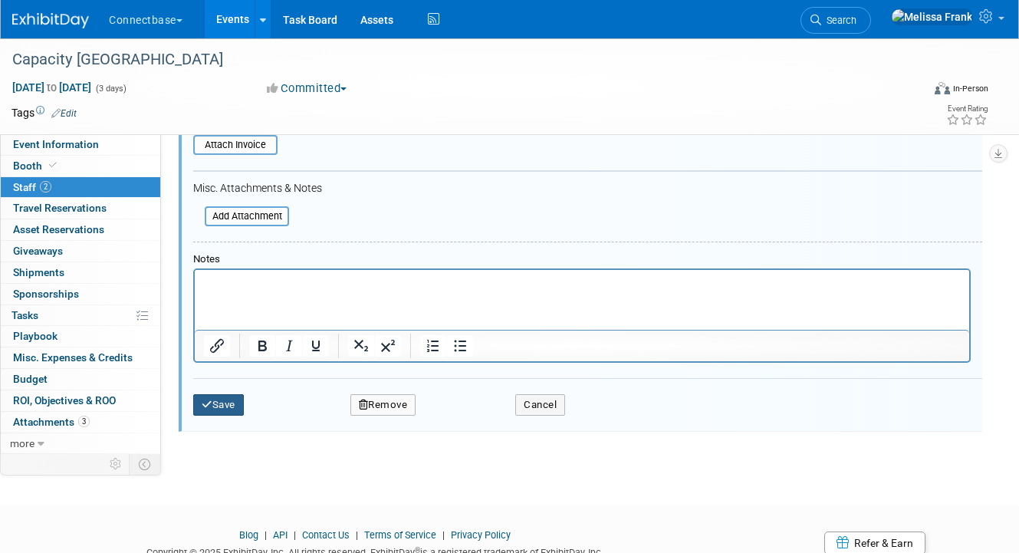
type input "MKN56WSRT9K"
click at [220, 399] on button "Save" at bounding box center [218, 404] width 51 height 21
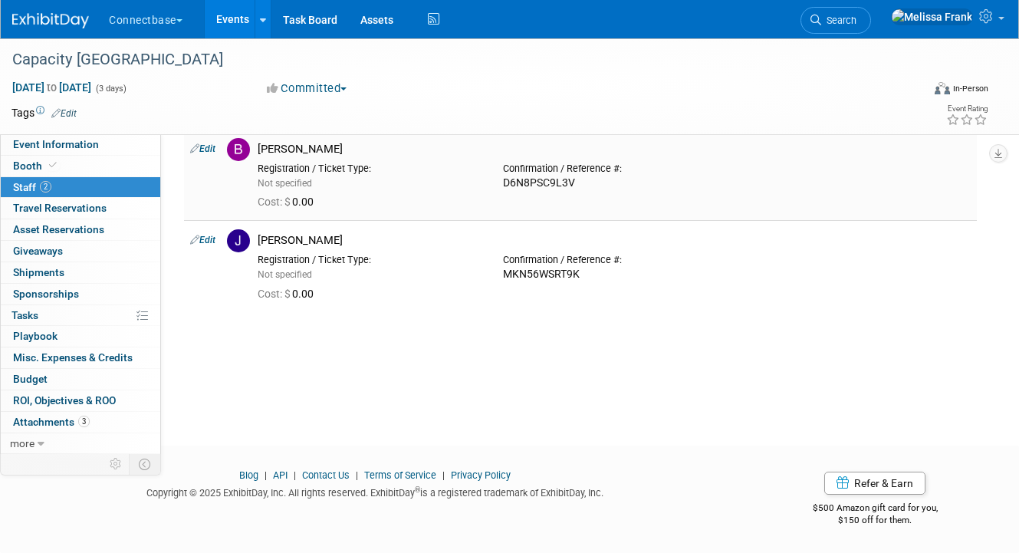
scroll to position [0, 0]
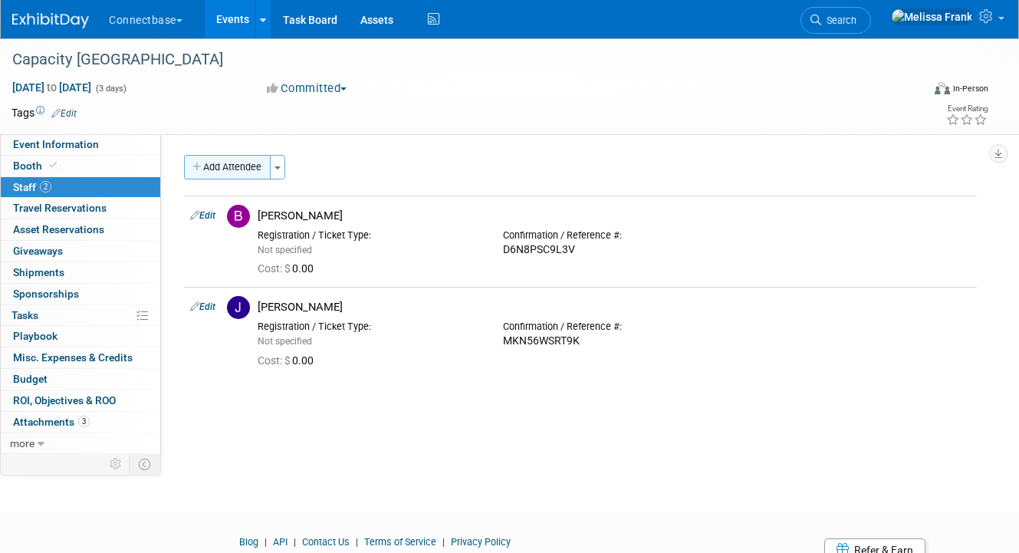
click at [237, 176] on button "Add Attendee" at bounding box center [227, 167] width 87 height 25
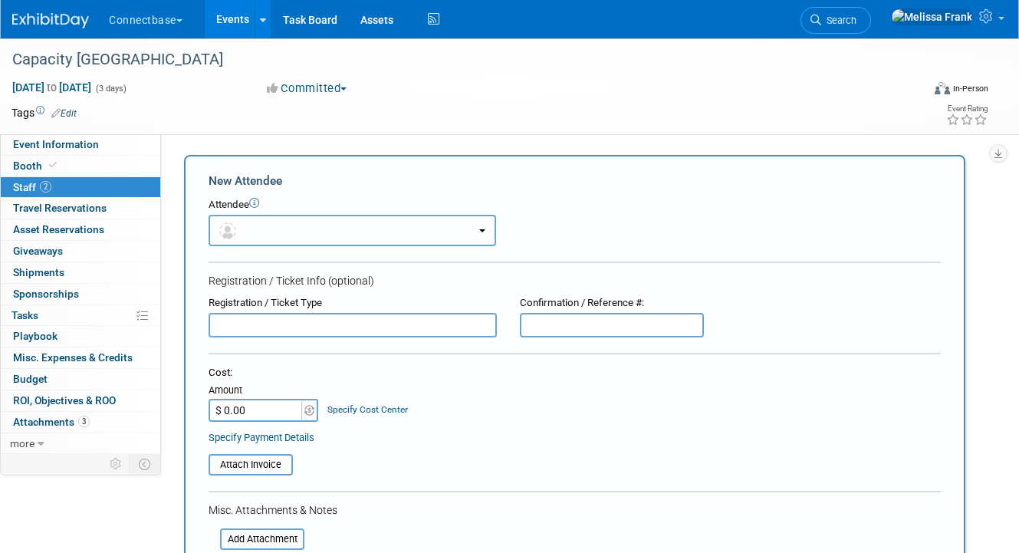
click at [295, 240] on button "button" at bounding box center [351, 230] width 287 height 31
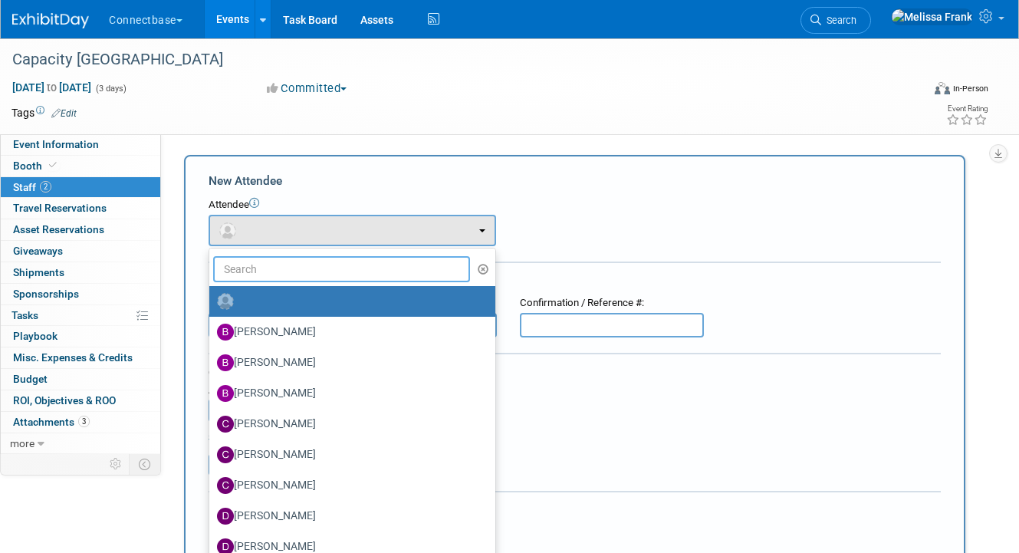
click at [265, 259] on input "text" at bounding box center [341, 269] width 257 height 26
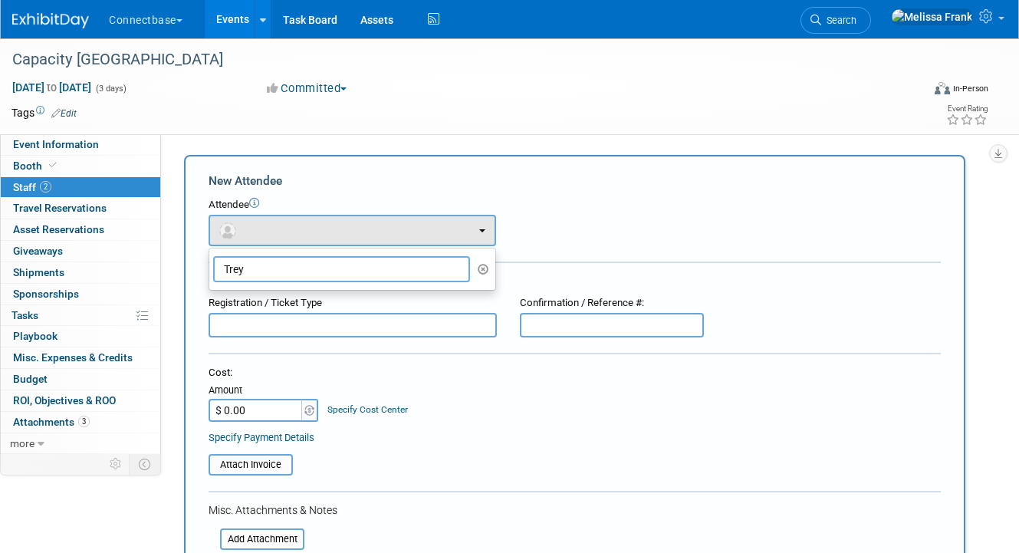
type input "Trey"
click at [510, 252] on form "New Attendee Attendee <img src="https://www.exhibitday.com/Images/Unassigned-Us…" at bounding box center [574, 453] width 732 height 563
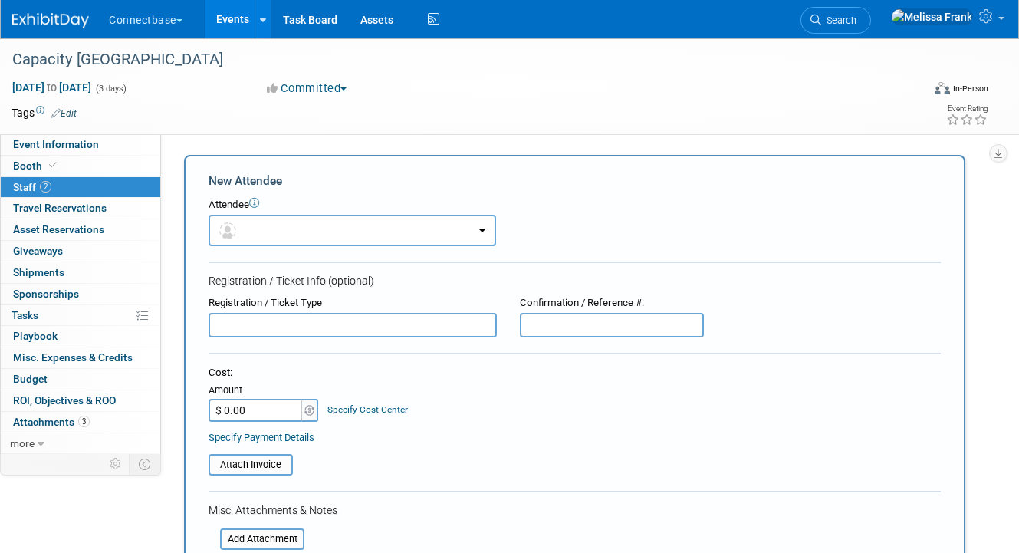
click at [334, 336] on input "text" at bounding box center [352, 325] width 288 height 25
type input "Trey"
click at [595, 317] on input "text" at bounding box center [612, 325] width 184 height 25
paste input "5MNXDHB8K3F"
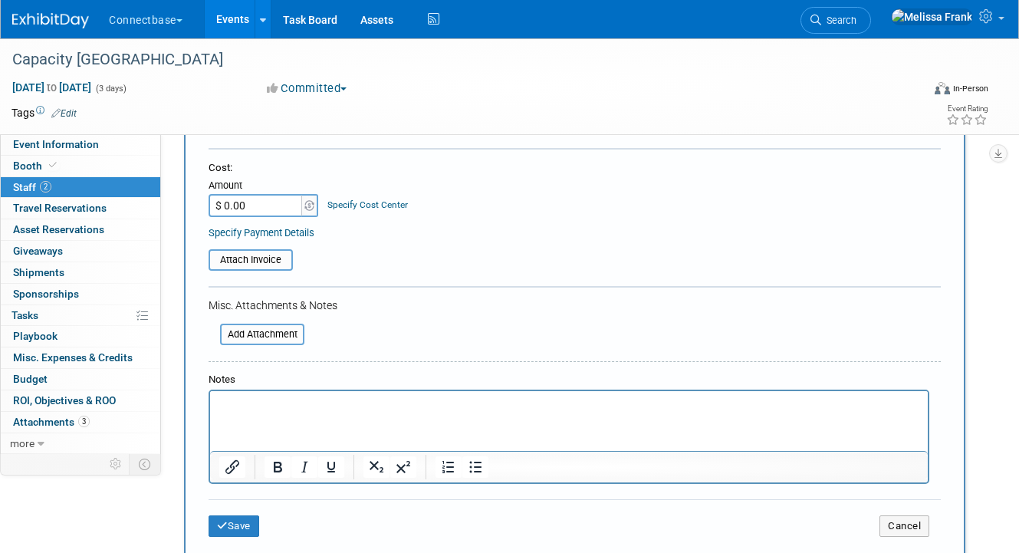
scroll to position [230, 0]
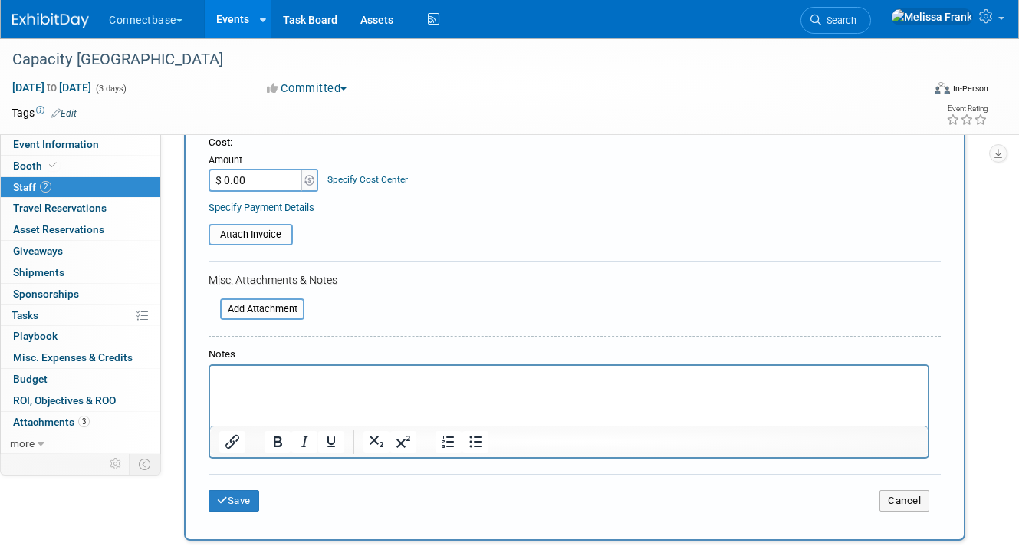
type input "5MNXDHB8K3F"
click at [243, 485] on div "Save Cancel" at bounding box center [574, 498] width 732 height 49
click at [243, 504] on button "Save" at bounding box center [233, 500] width 51 height 21
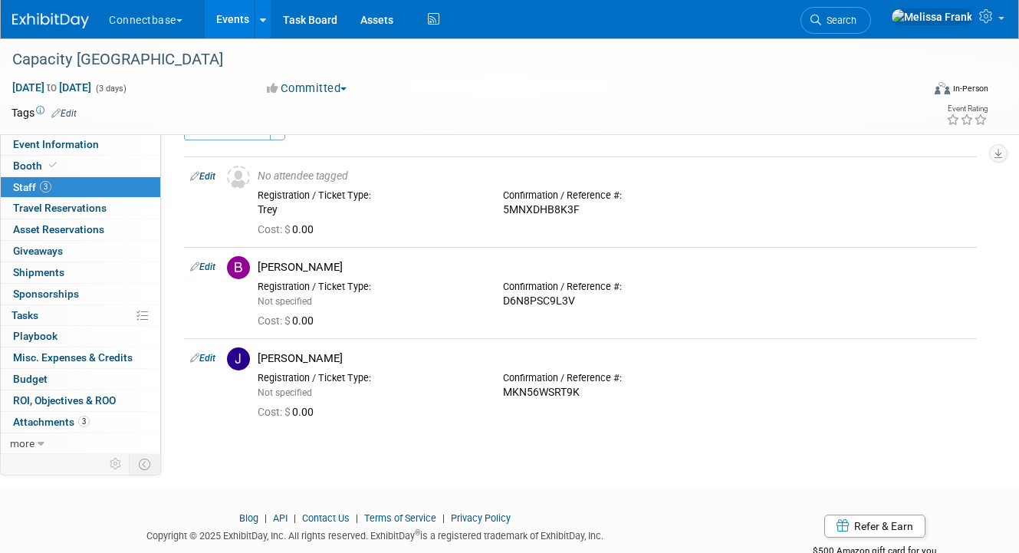
scroll to position [0, 0]
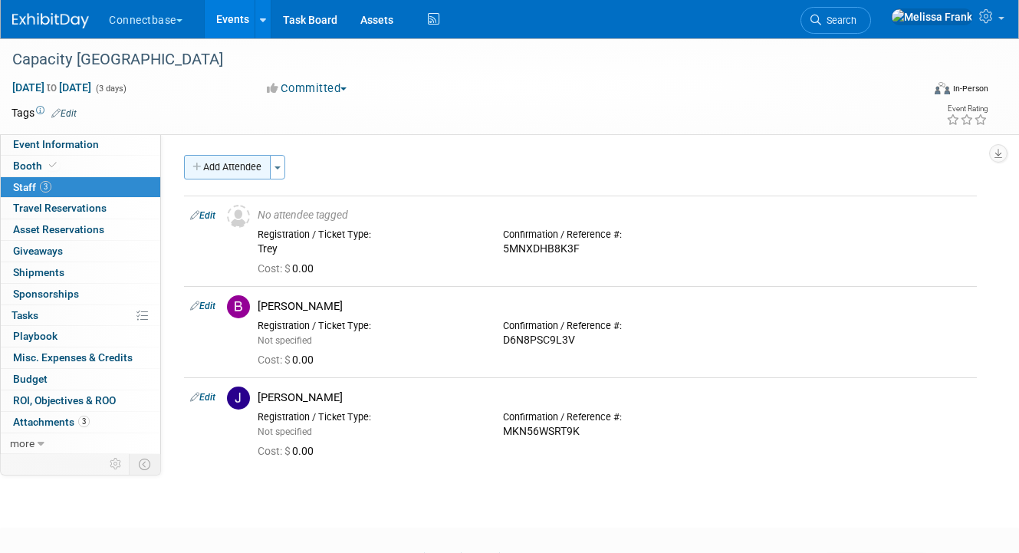
click at [235, 167] on button "Add Attendee" at bounding box center [227, 167] width 87 height 25
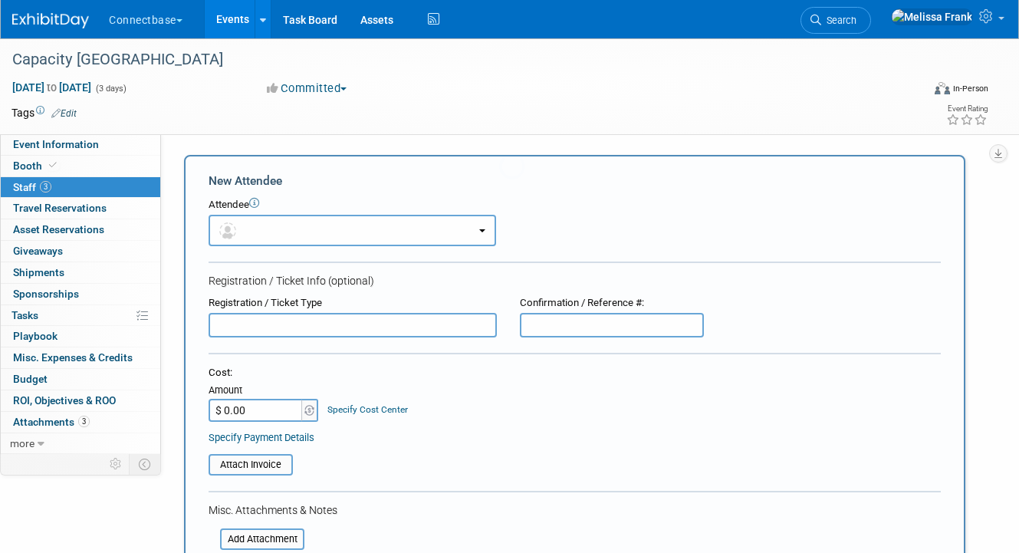
click at [235, 166] on body "Connectbase Choose Workspace: CB Connectbase Events Add Event Bulk Upload Event…" at bounding box center [509, 276] width 1019 height 553
click at [276, 223] on button "button" at bounding box center [351, 230] width 287 height 31
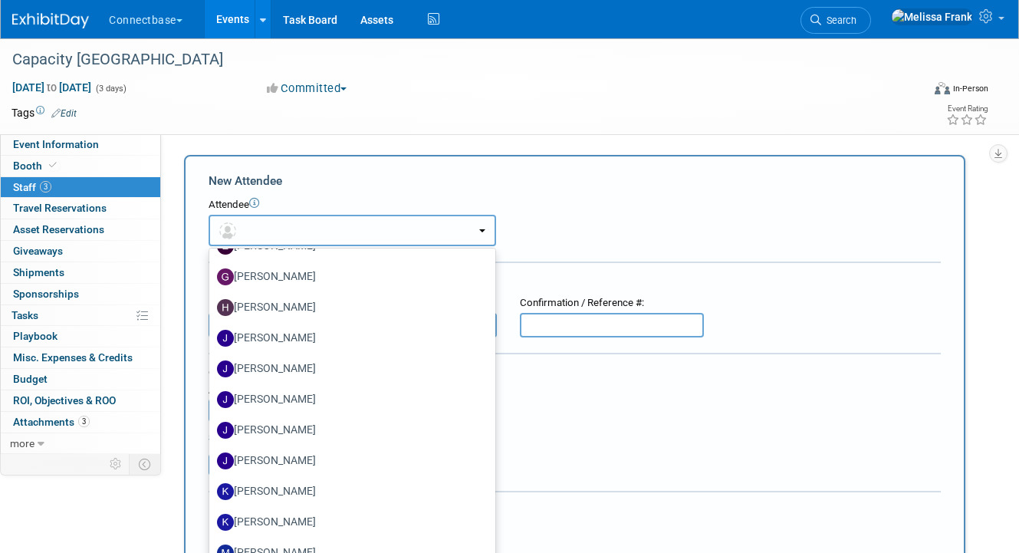
scroll to position [340, 0]
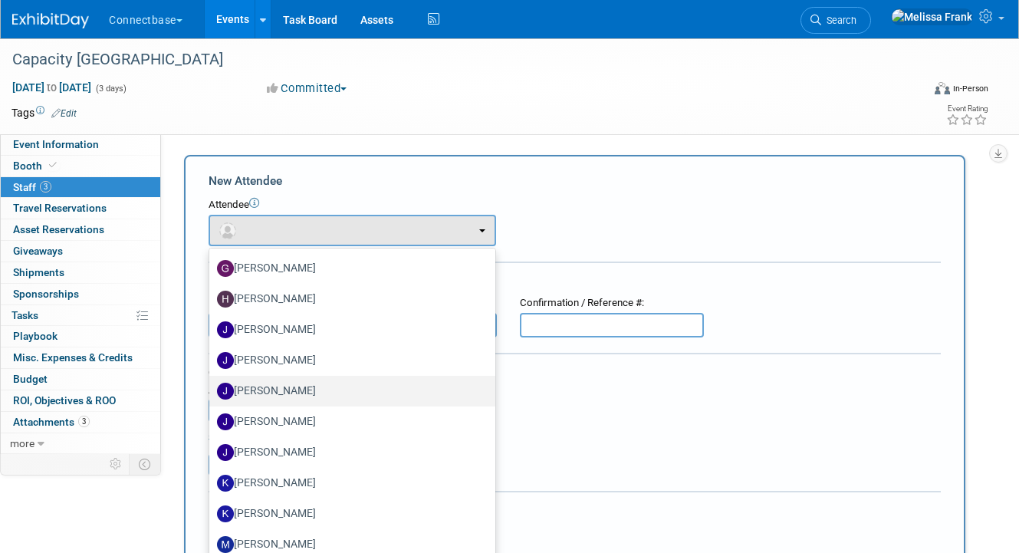
click at [274, 385] on label "[PERSON_NAME]" at bounding box center [348, 391] width 263 height 25
click at [212, 385] on input "[PERSON_NAME]" at bounding box center [207, 389] width 10 height 10
select select "bd64d517-d0b8-404a-915e-a5f158c55b41"
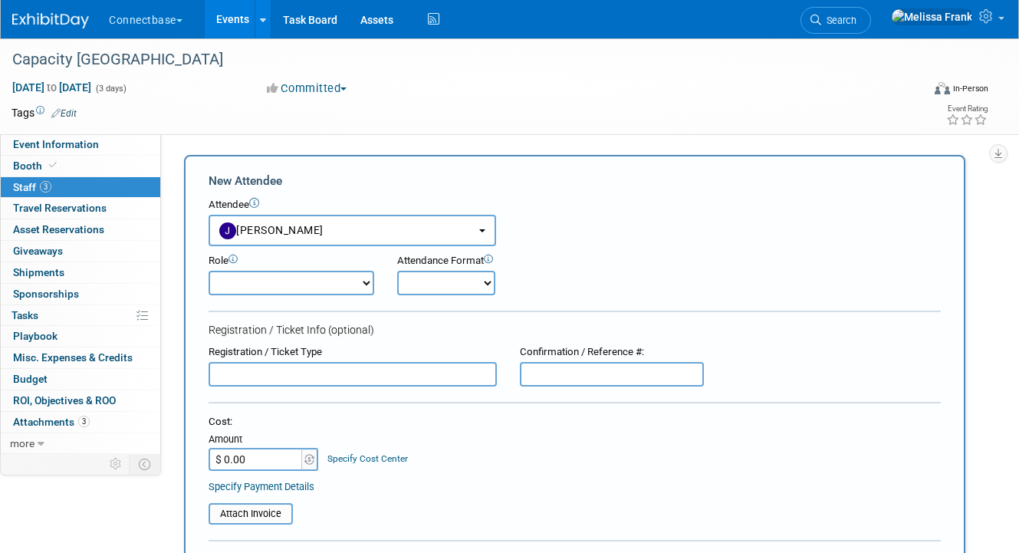
click at [578, 366] on input "text" at bounding box center [612, 374] width 184 height 25
paste input "7MN4QHQBY9L"
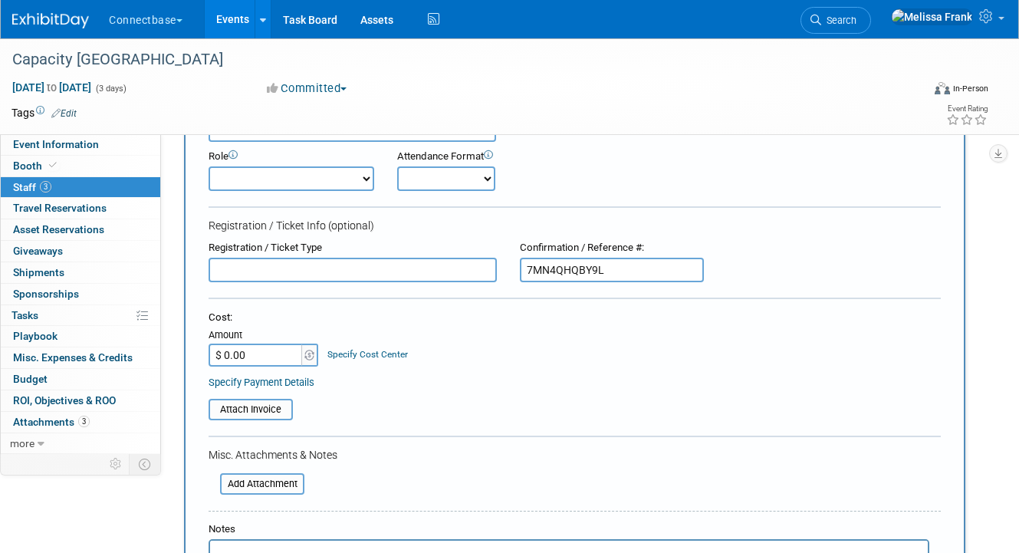
scroll to position [337, 0]
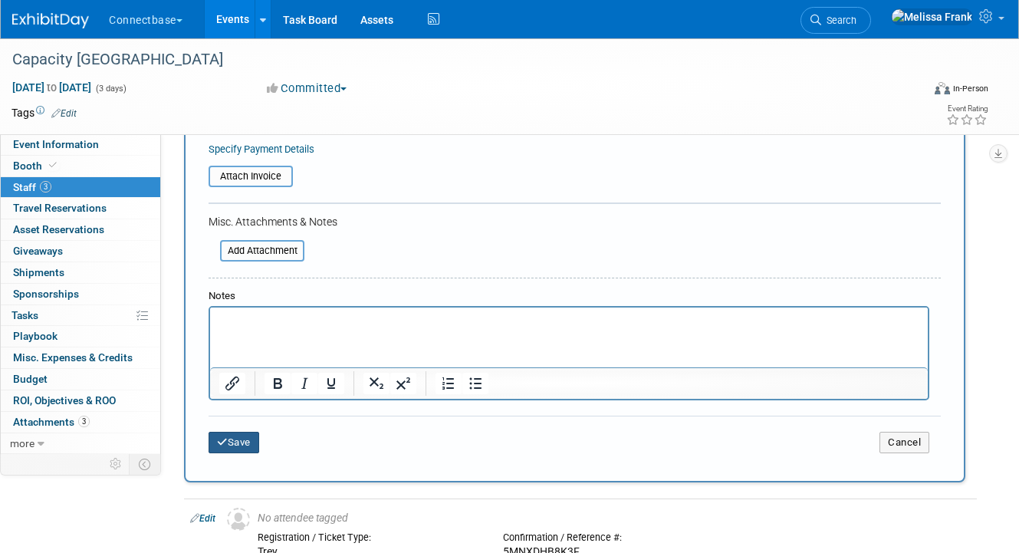
type input "7MN4QHQBY9L"
click at [231, 446] on button "Save" at bounding box center [233, 441] width 51 height 21
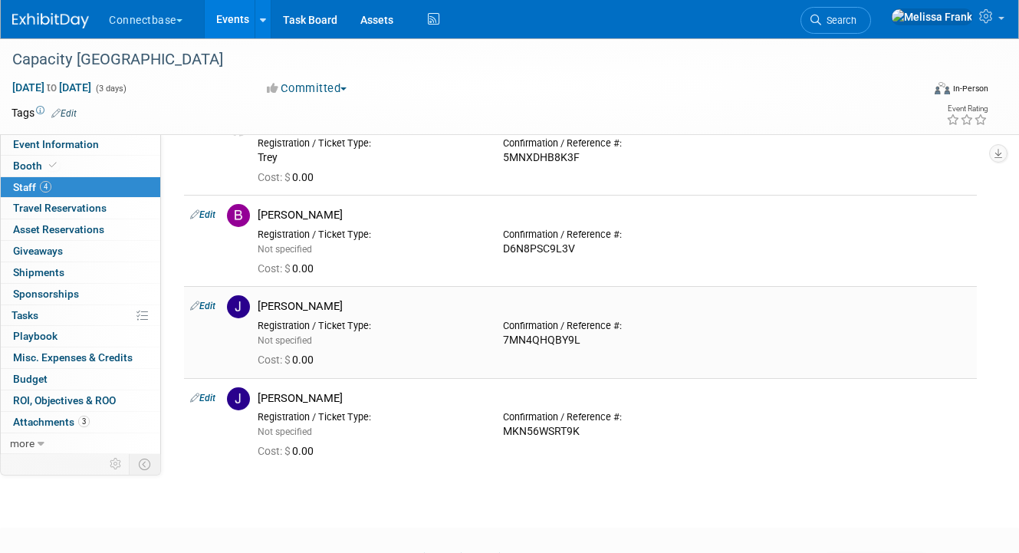
scroll to position [0, 0]
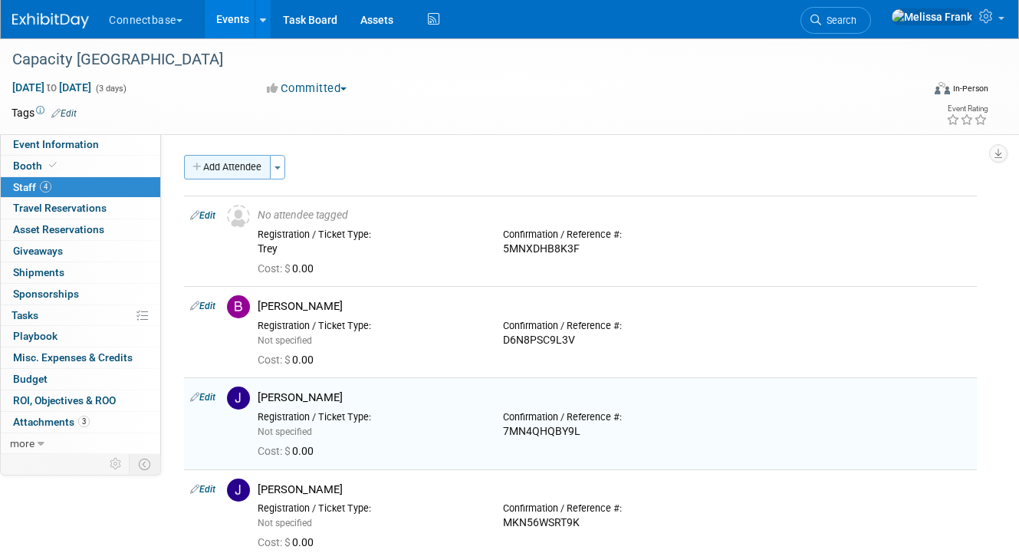
click at [207, 172] on button "Add Attendee" at bounding box center [227, 167] width 87 height 25
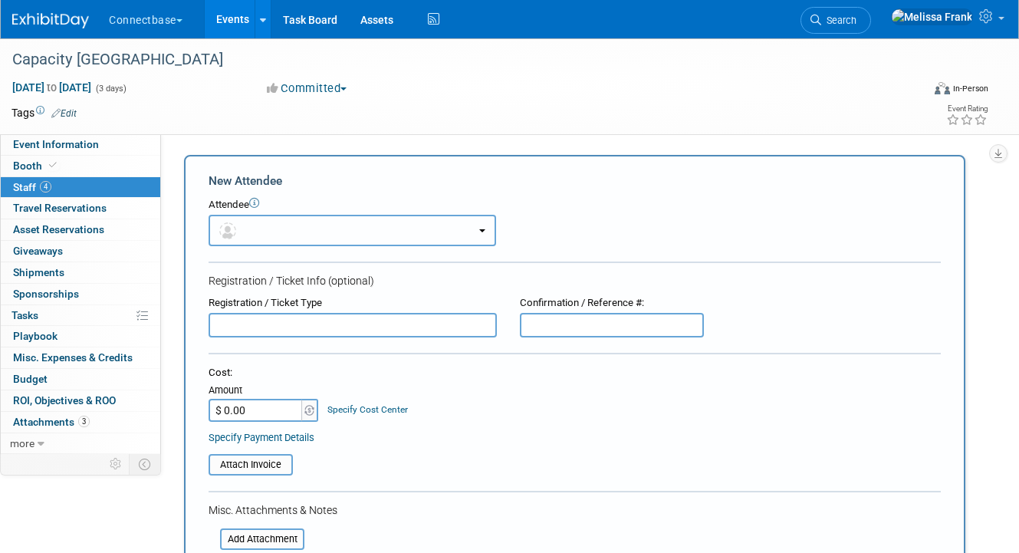
click at [287, 230] on button "button" at bounding box center [351, 230] width 287 height 31
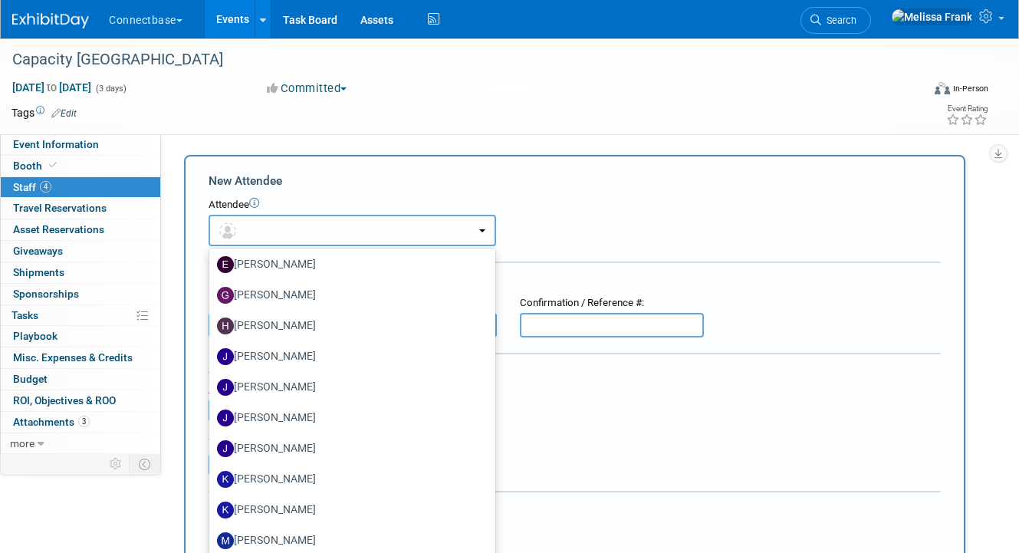
scroll to position [330, 0]
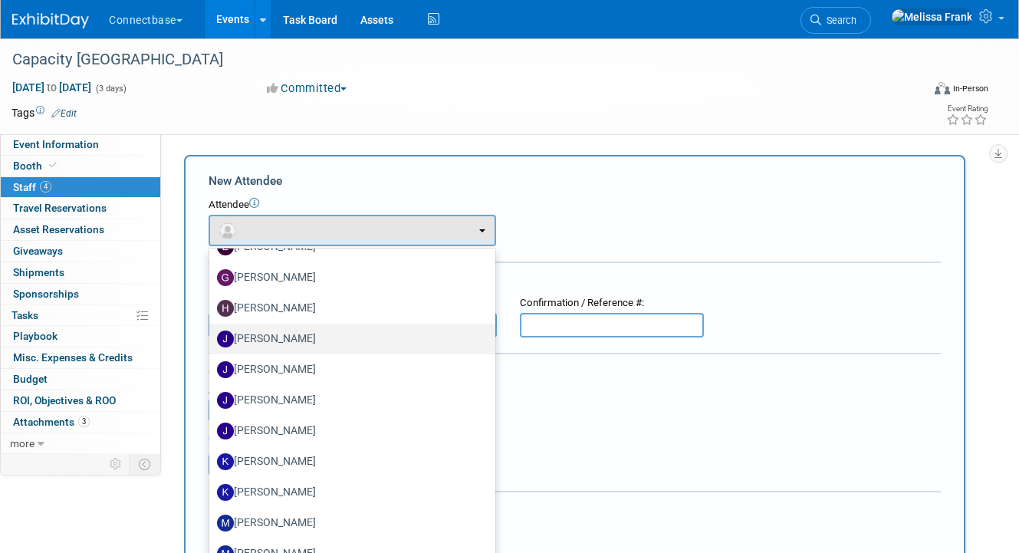
click at [271, 337] on label "[PERSON_NAME]" at bounding box center [348, 338] width 263 height 25
click at [212, 337] on input "[PERSON_NAME]" at bounding box center [207, 337] width 10 height 10
select select "642fc188-1af2-4829-9343-26efdef3a88c"
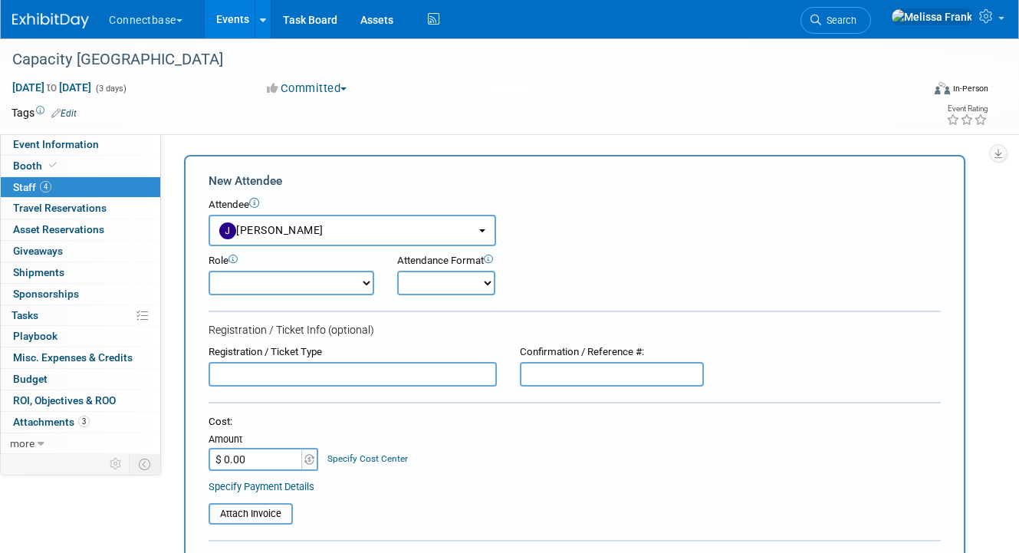
click at [581, 377] on input "text" at bounding box center [612, 374] width 184 height 25
paste input "ZLNF6G9578H"
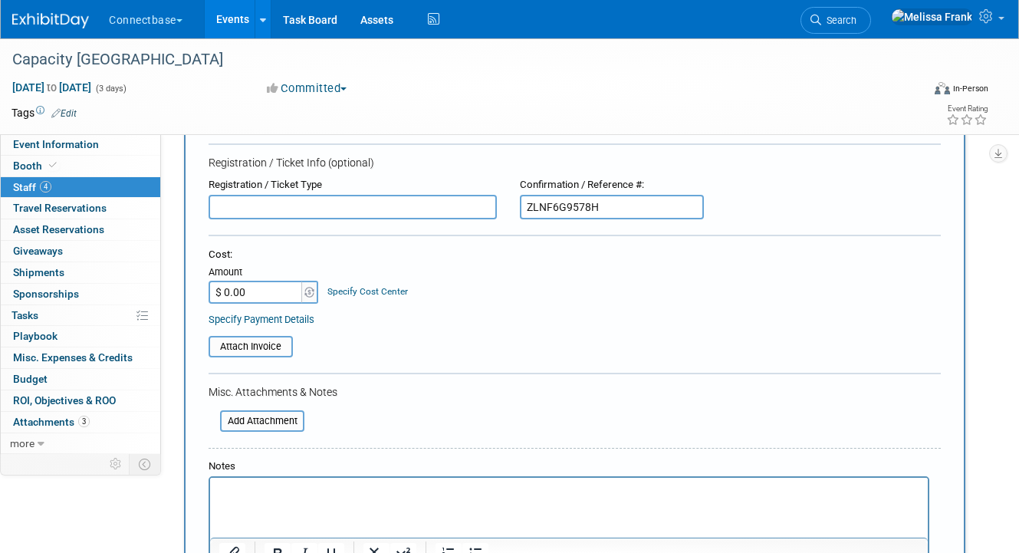
scroll to position [218, 0]
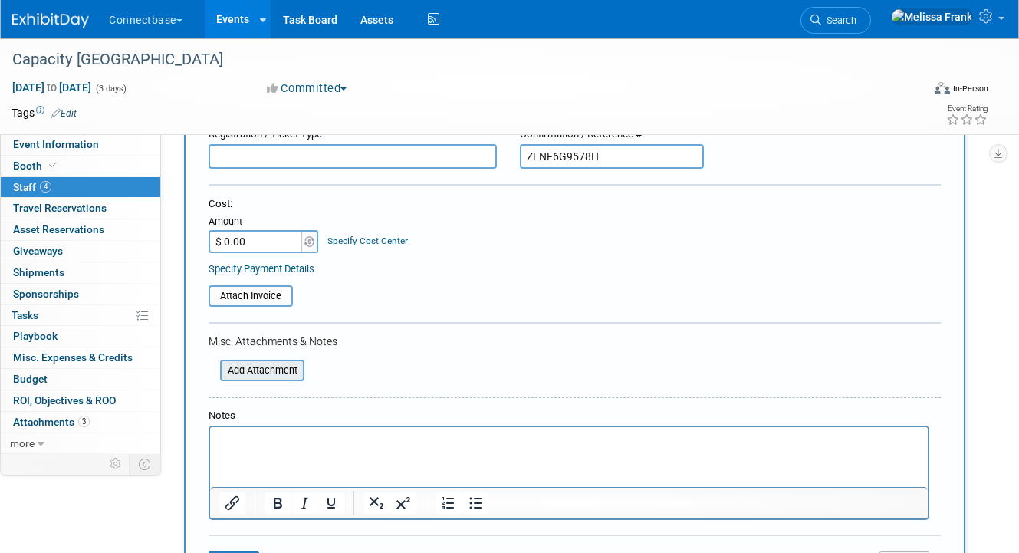
type input "ZLNF6G9578H"
click at [248, 373] on input "file" at bounding box center [211, 370] width 182 height 18
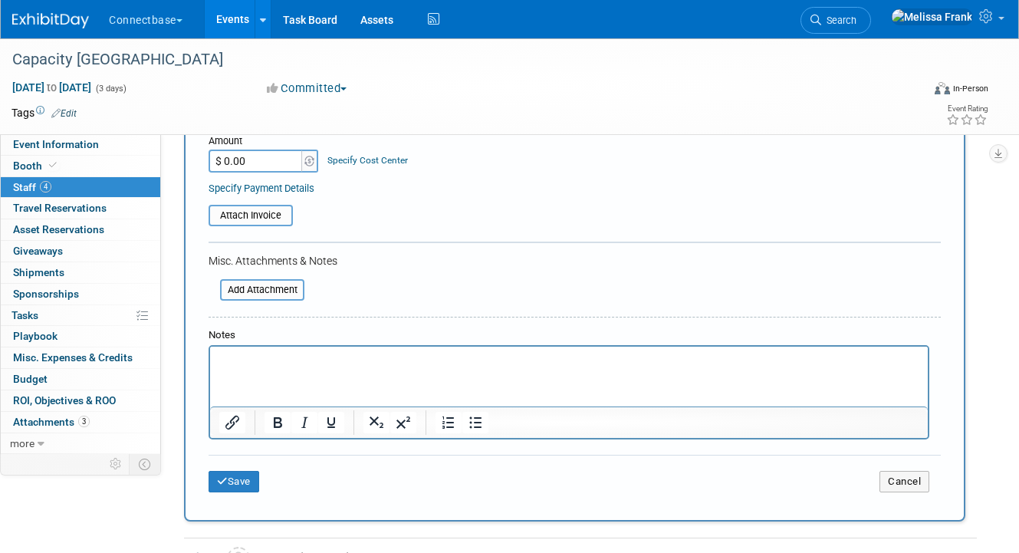
scroll to position [404, 0]
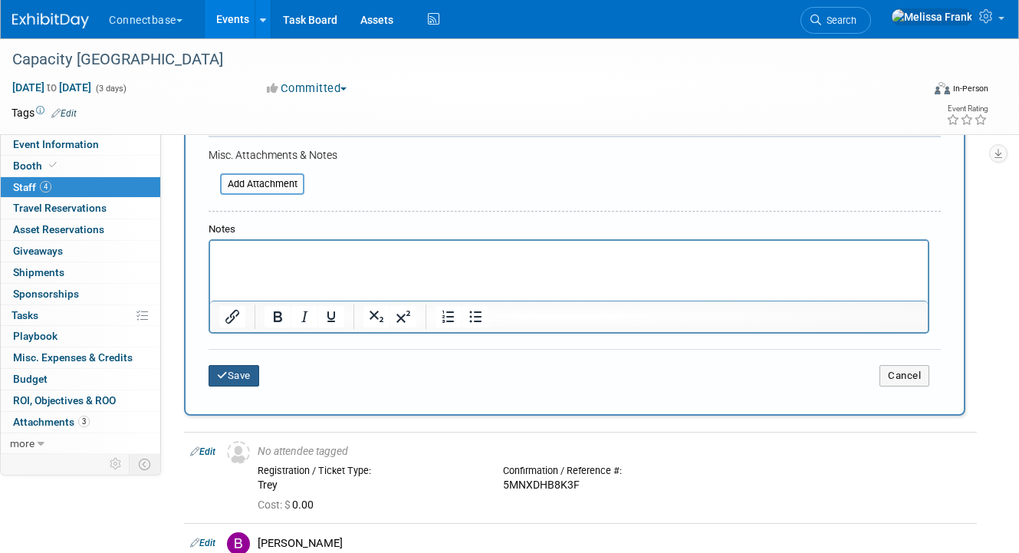
click at [254, 366] on button "Save" at bounding box center [233, 375] width 51 height 21
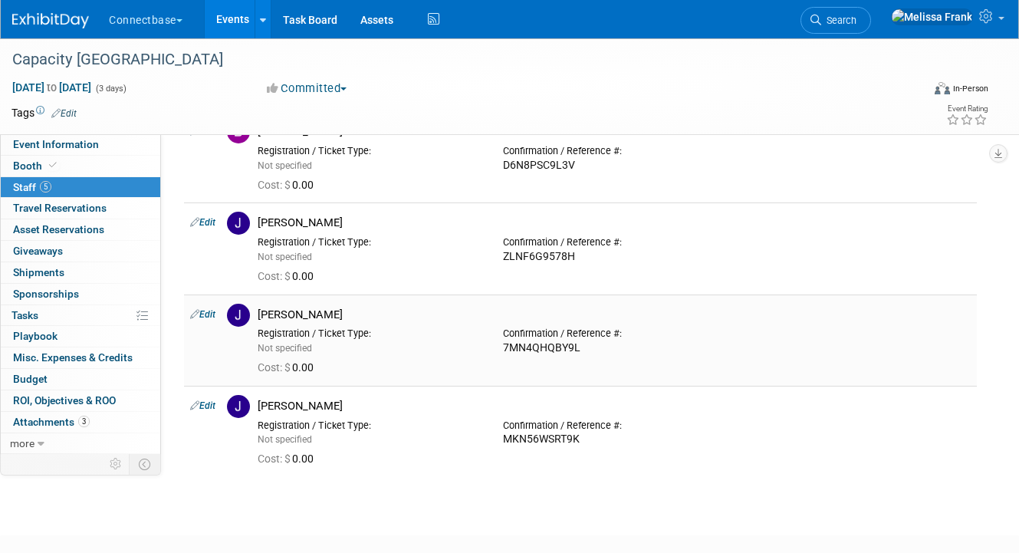
scroll to position [0, 0]
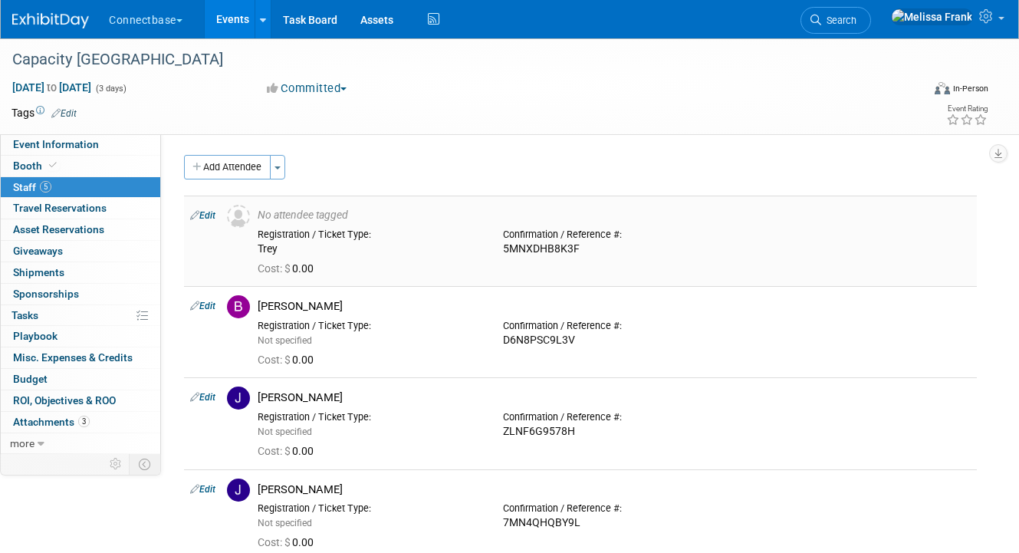
click at [205, 215] on link "Edit" at bounding box center [202, 215] width 25 height 11
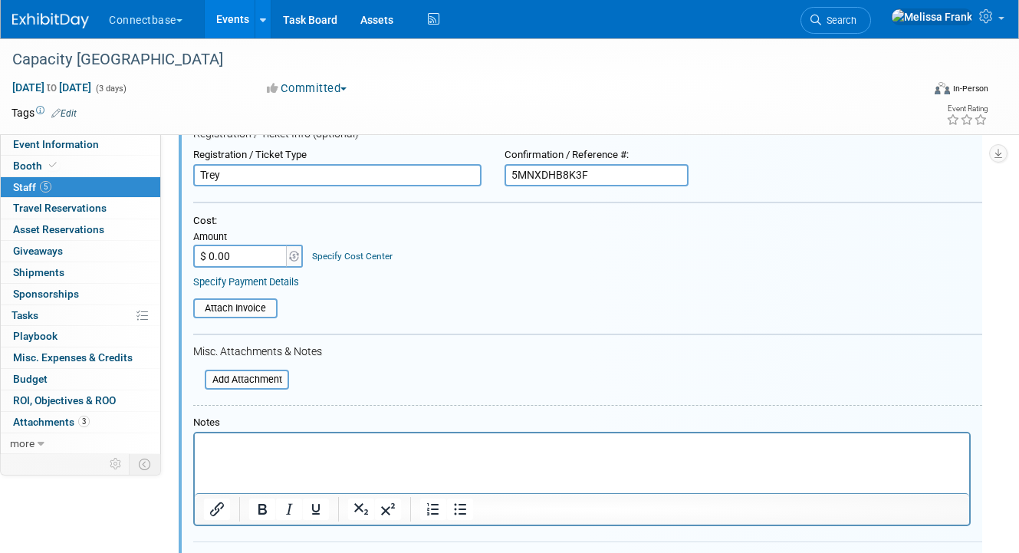
scroll to position [311, 0]
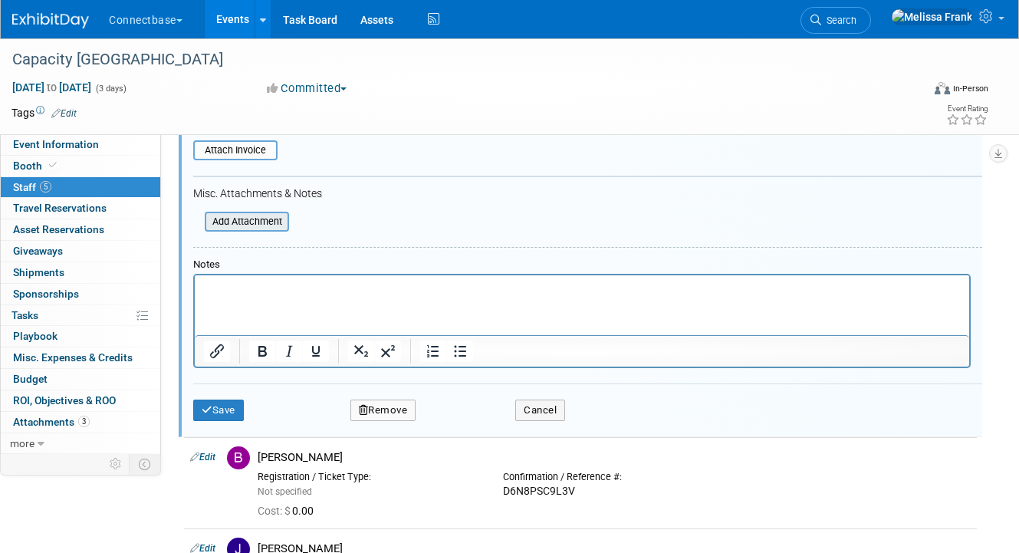
click at [266, 226] on input "file" at bounding box center [196, 221] width 182 height 17
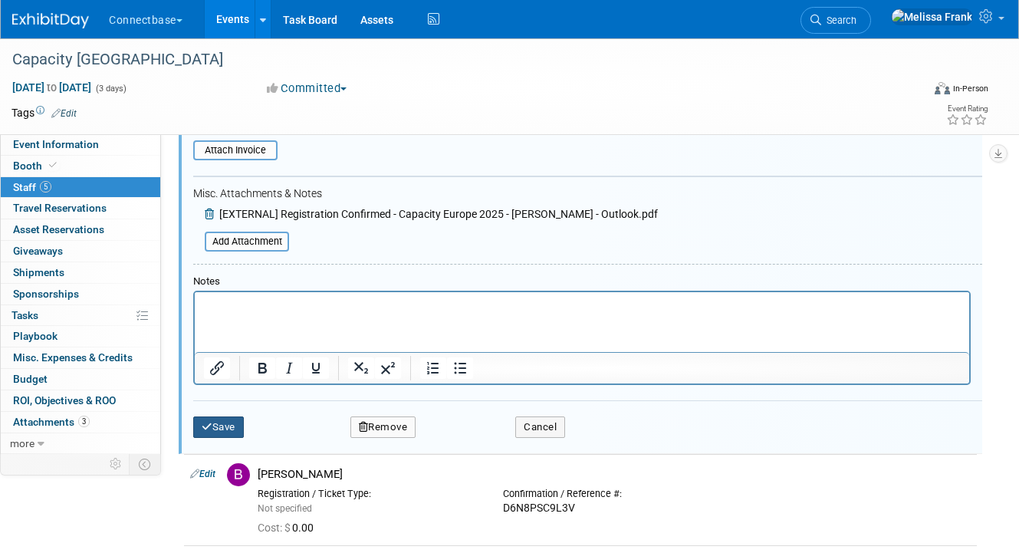
click at [214, 431] on button "Save" at bounding box center [218, 426] width 51 height 21
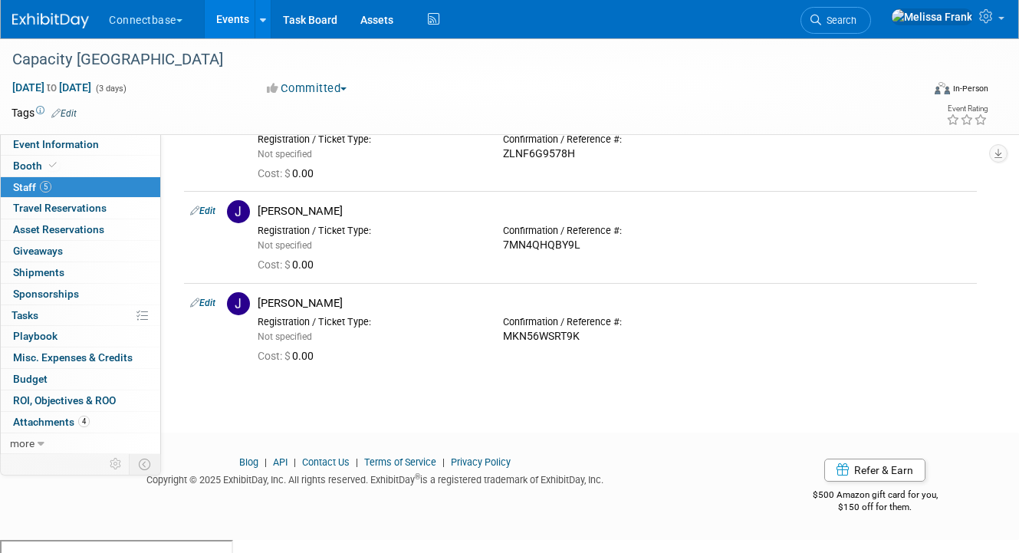
scroll to position [0, 0]
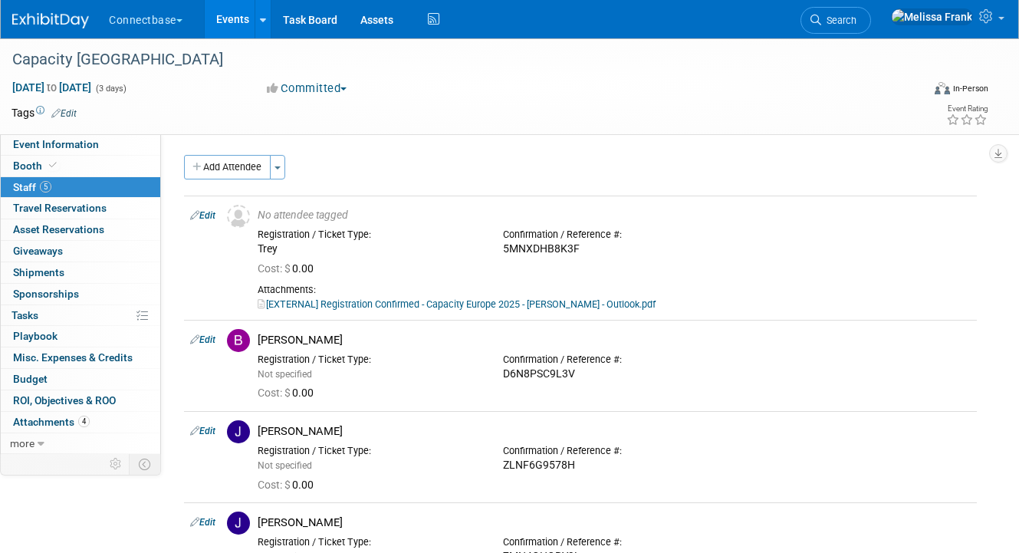
click at [235, 31] on link "Events" at bounding box center [233, 19] width 56 height 38
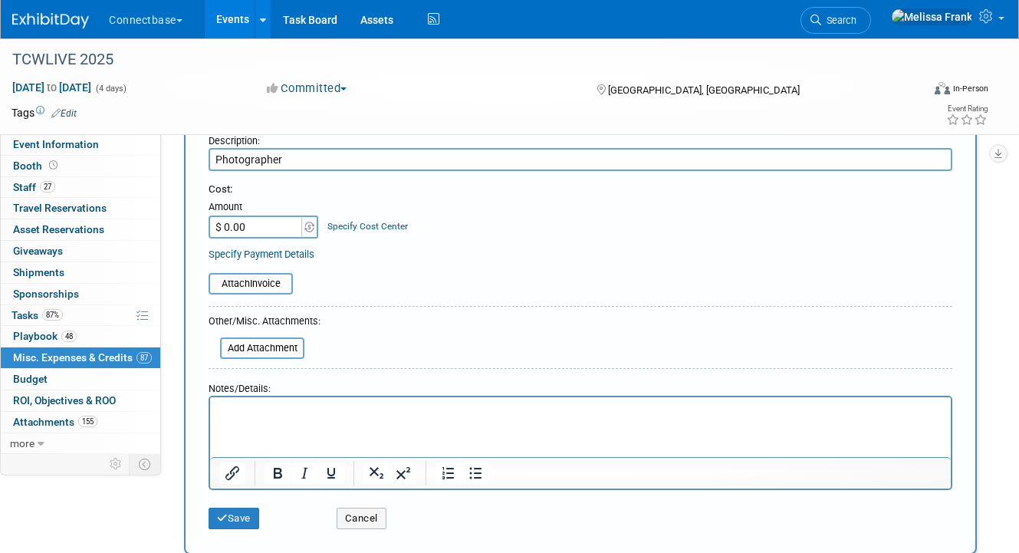
scroll to position [237, 0]
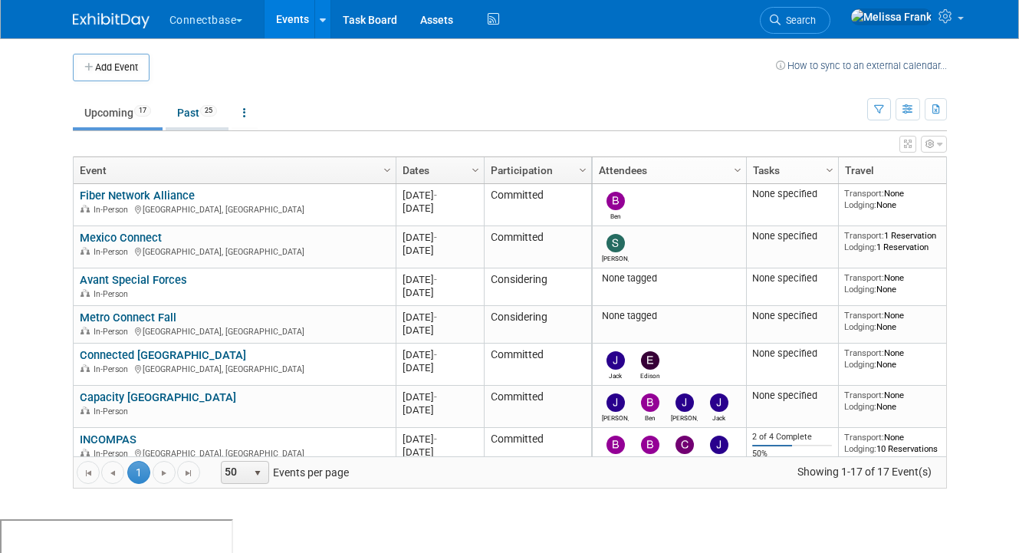
click at [200, 116] on link "Past 25" at bounding box center [197, 112] width 63 height 29
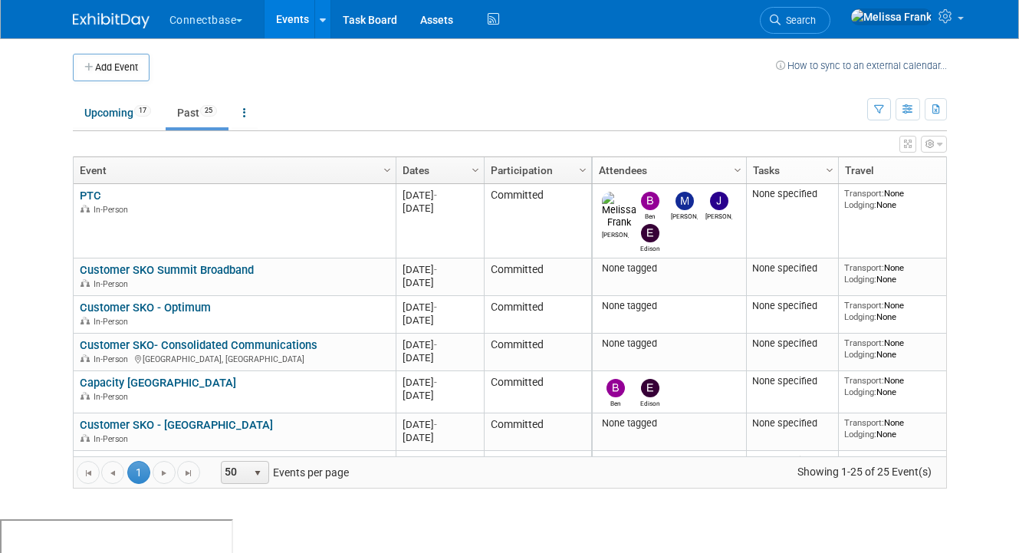
click at [397, 165] on th "Column Settings Dates" at bounding box center [439, 170] width 88 height 27
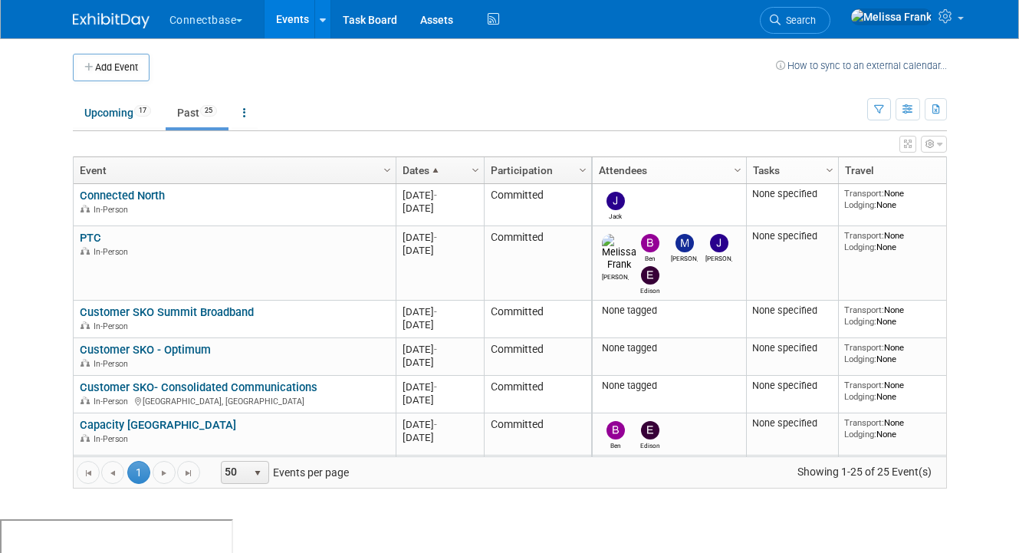
click at [423, 166] on link "Dates" at bounding box center [437, 170] width 71 height 26
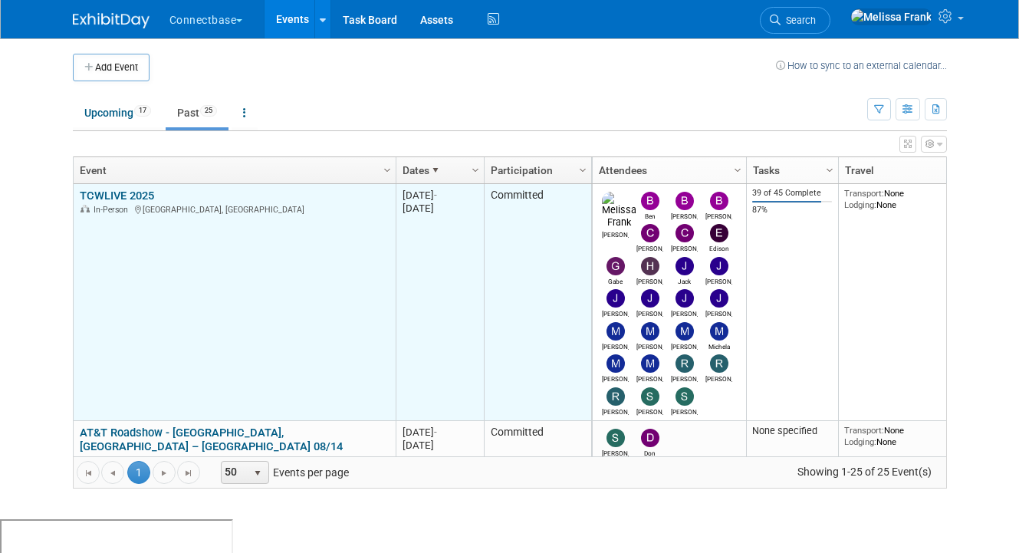
click at [131, 190] on link "TCWLIVE 2025" at bounding box center [117, 196] width 74 height 14
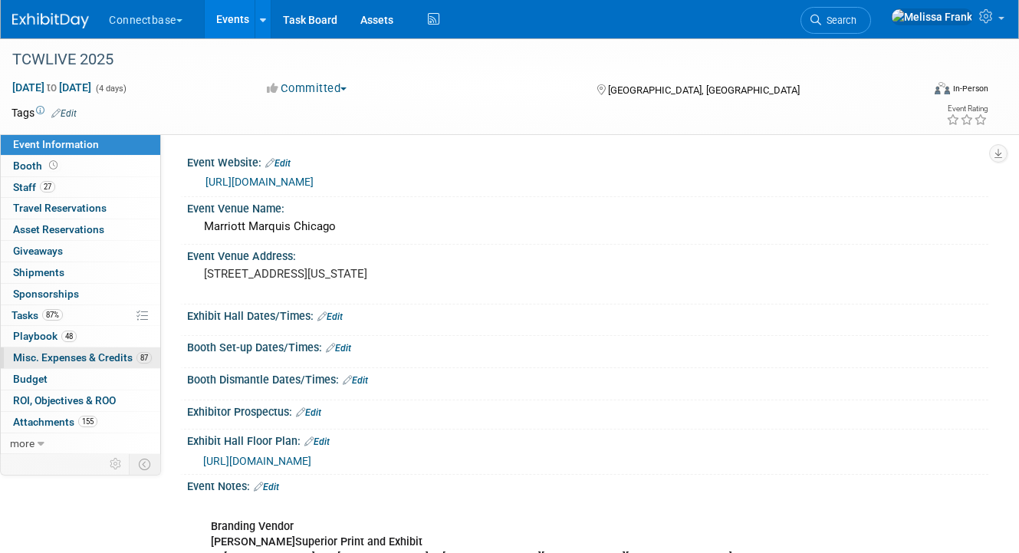
click at [59, 359] on span "Misc. Expenses & Credits 87" at bounding box center [82, 357] width 139 height 12
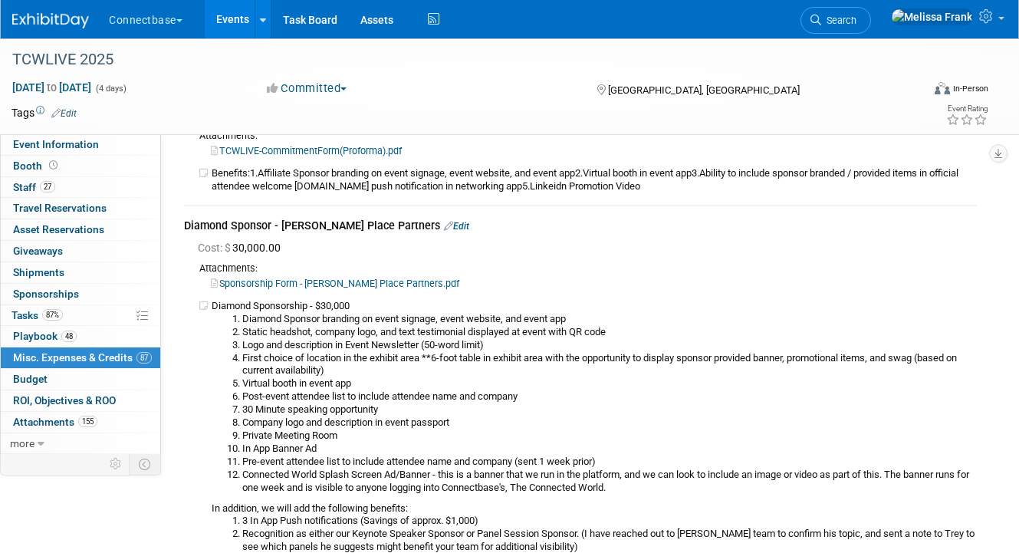
scroll to position [11933, 0]
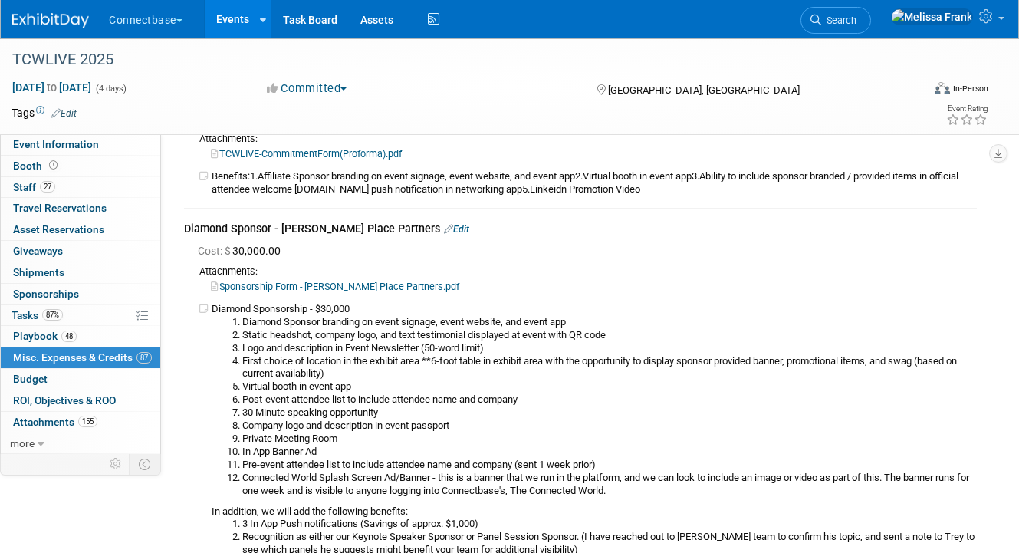
click at [293, 292] on link "Sponsorship Form - [PERSON_NAME] Place Partners.pdf" at bounding box center [335, 285] width 248 height 11
click at [239, 24] on link "Events" at bounding box center [233, 19] width 56 height 38
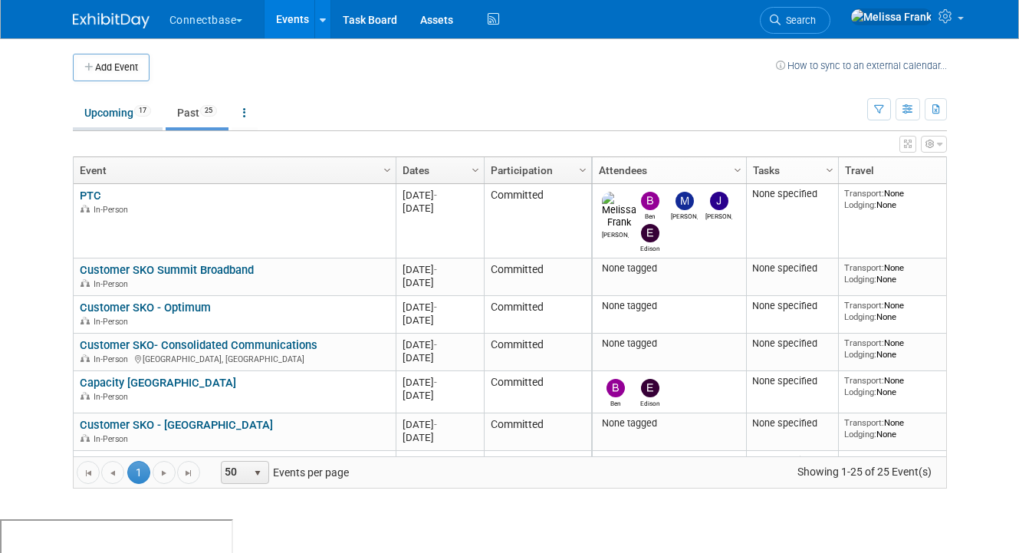
click at [130, 114] on link "Upcoming 17" at bounding box center [118, 112] width 90 height 29
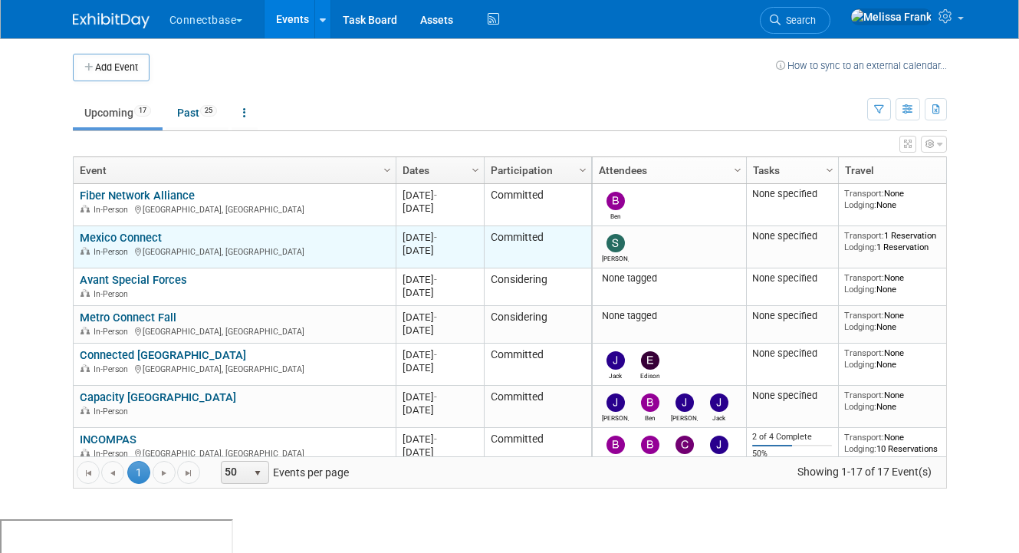
click at [116, 238] on link "Mexico Connect" at bounding box center [121, 238] width 82 height 14
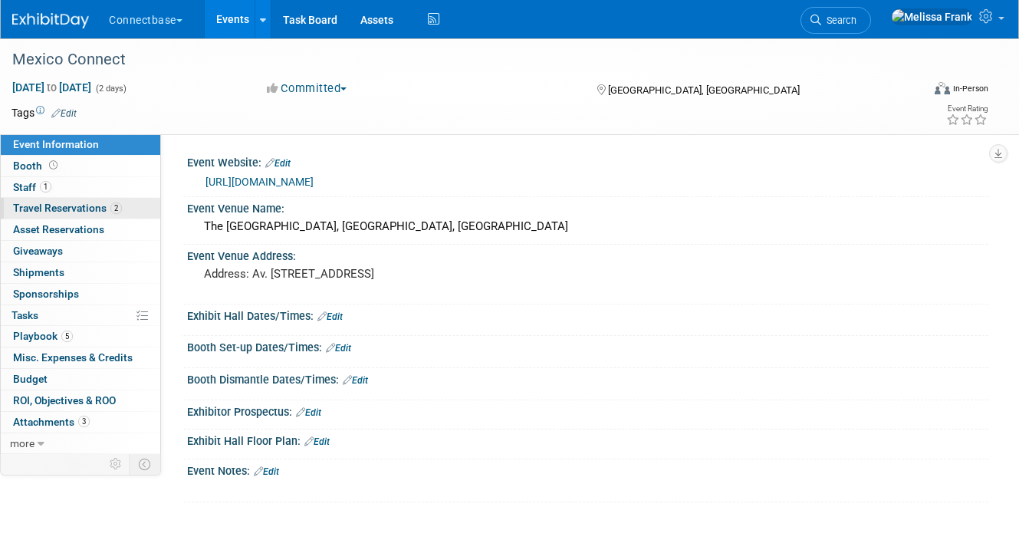
click at [67, 205] on span "Travel Reservations 2" at bounding box center [67, 208] width 109 height 12
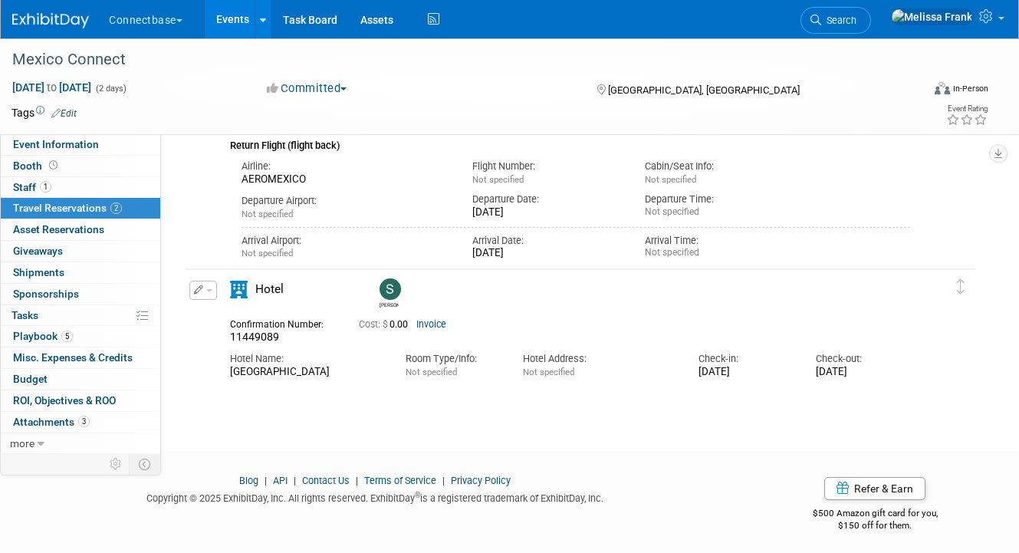
scroll to position [276, 0]
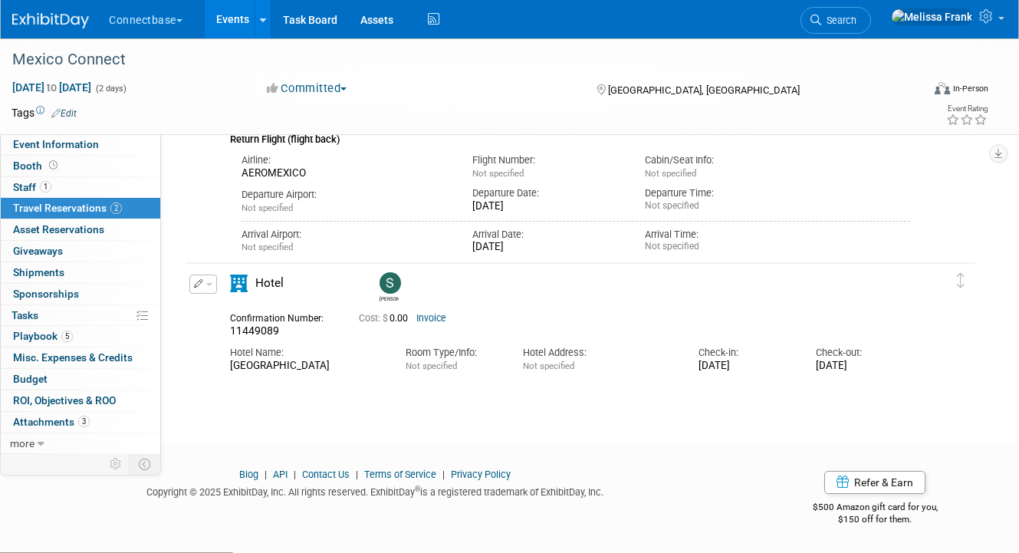
click at [207, 280] on button "button" at bounding box center [203, 283] width 28 height 19
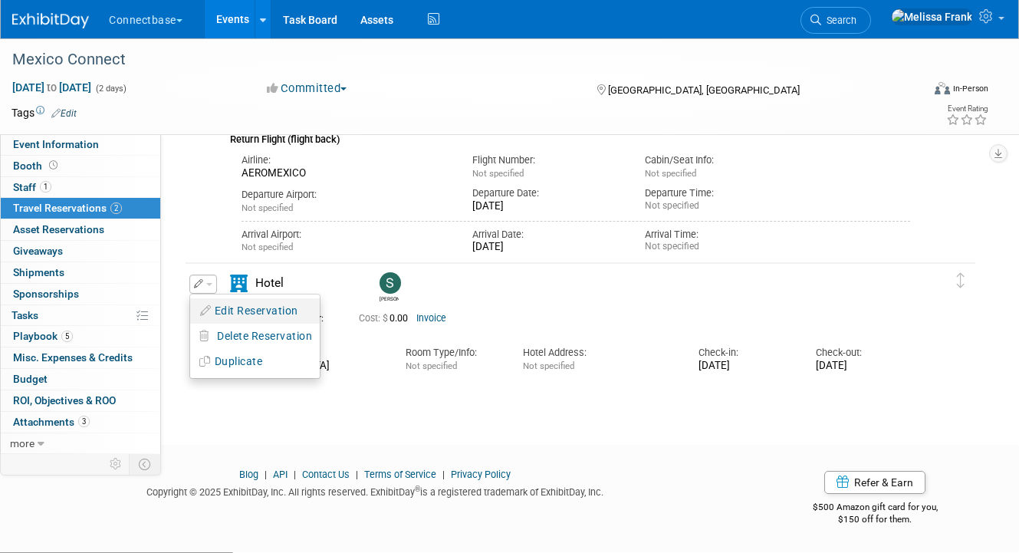
click at [231, 308] on button "Edit Reservation" at bounding box center [255, 311] width 130 height 22
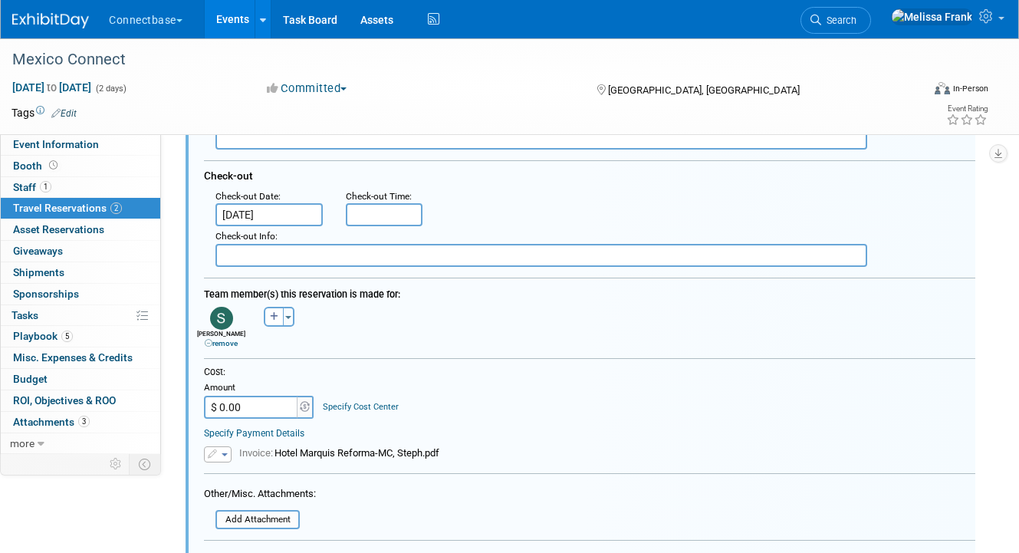
scroll to position [737, 0]
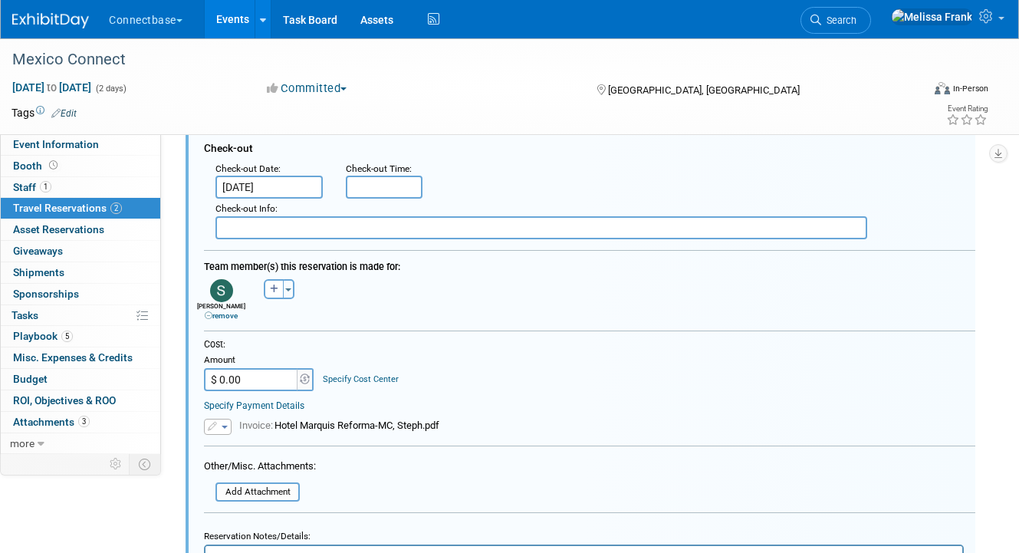
click at [263, 393] on div "Cost: Amount $ 0.00 Specify Cost Center Cost Center -- Not Specified --" at bounding box center [589, 375] width 771 height 74
click at [257, 373] on input "$ 0.00" at bounding box center [252, 379] width 96 height 23
paste input "740.99"
type input "$ 740.99"
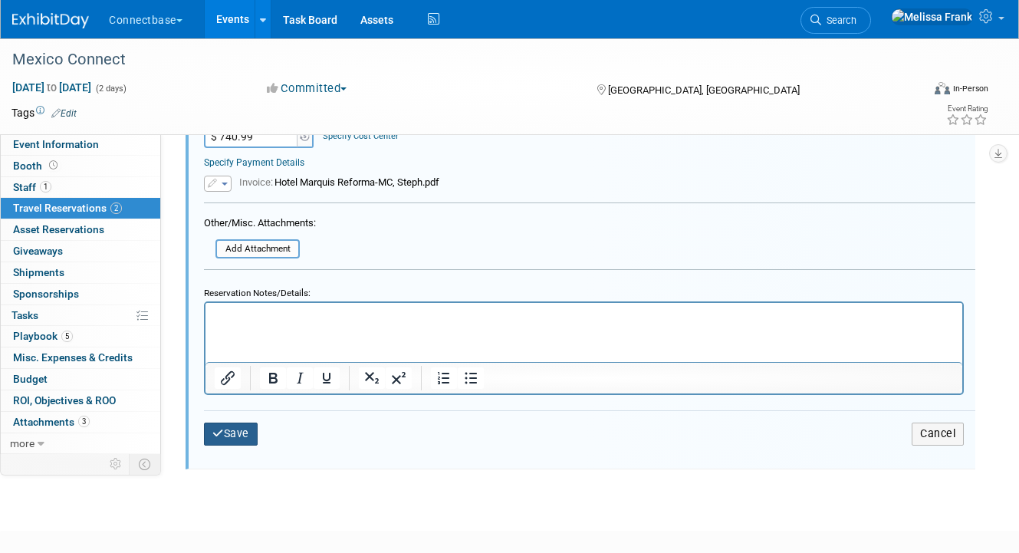
click at [227, 423] on button "Save" at bounding box center [231, 433] width 54 height 22
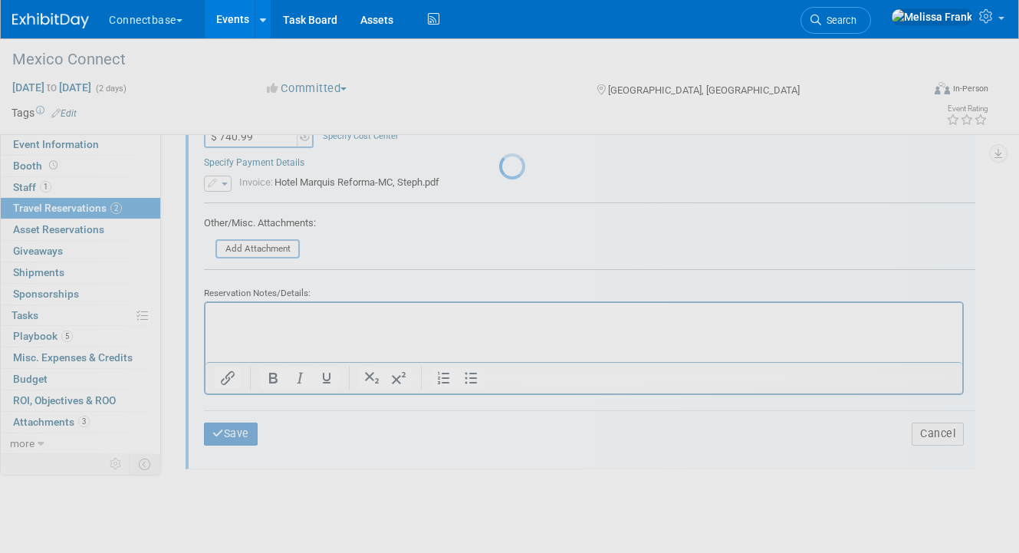
scroll to position [276, 0]
